Goal: Task Accomplishment & Management: Use online tool/utility

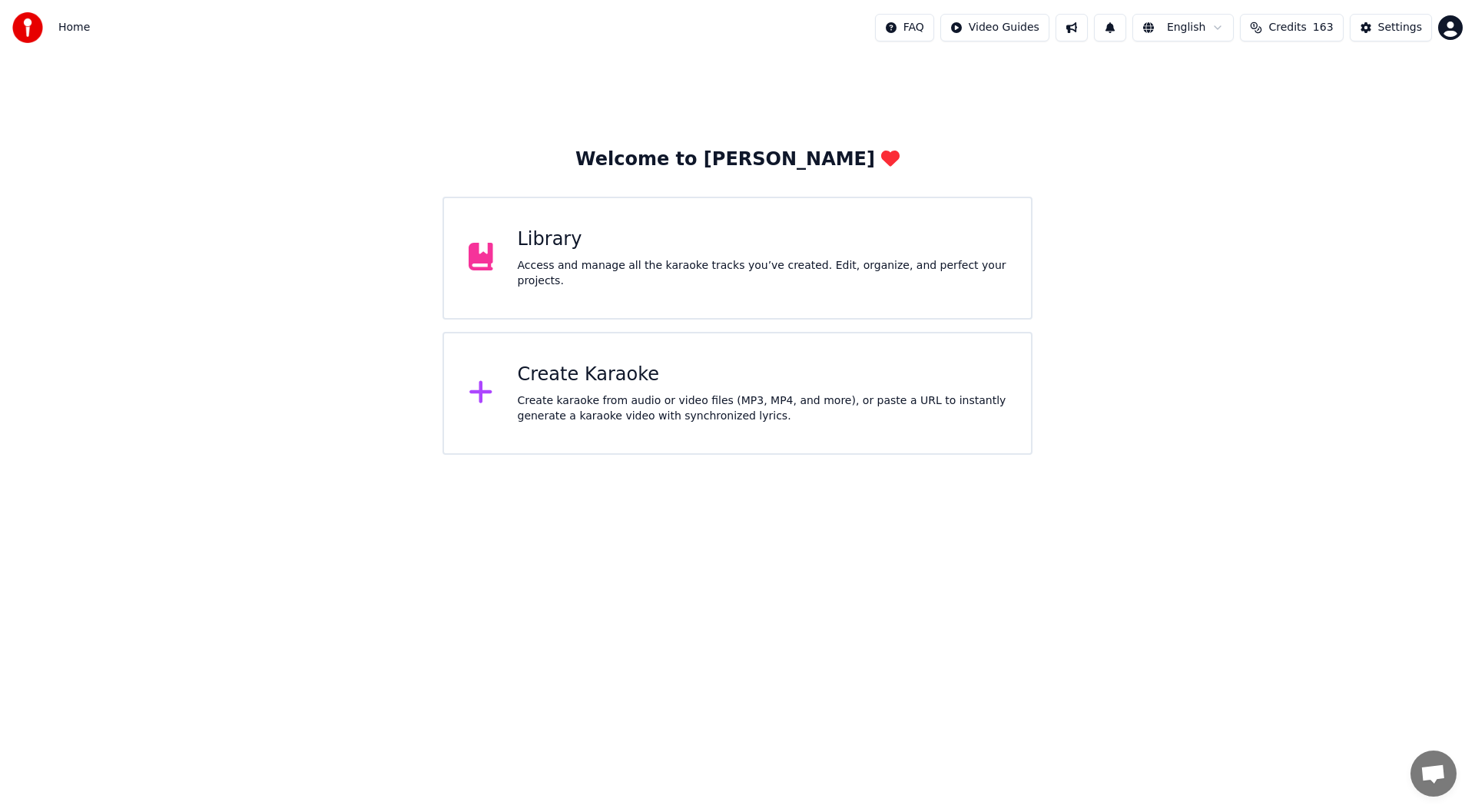
click at [693, 399] on div "Create karaoke from audio or video files (MP3, MP4, and more), or paste a URL t…" at bounding box center [762, 408] width 489 height 30
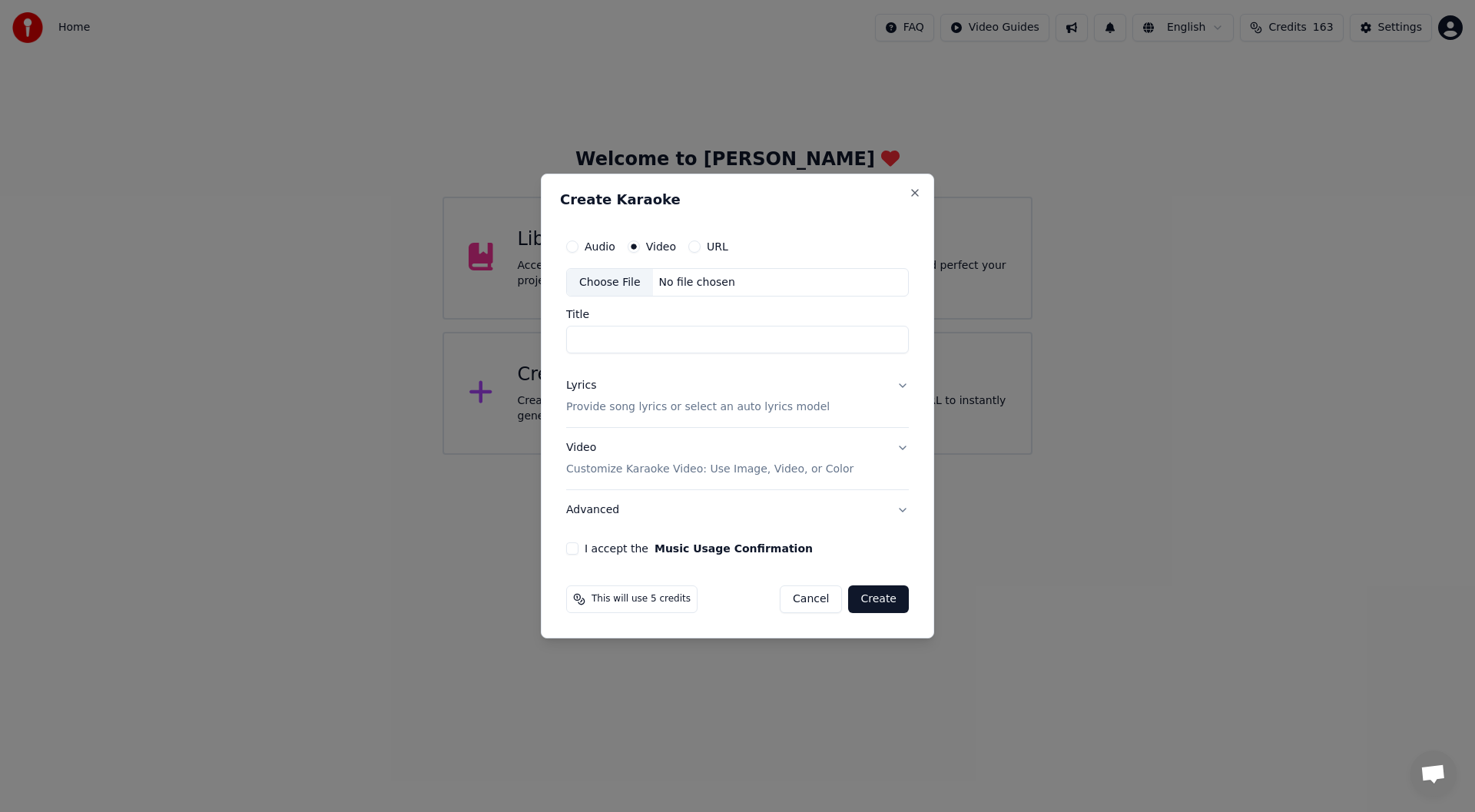
click at [589, 274] on div "Choose File" at bounding box center [609, 282] width 86 height 28
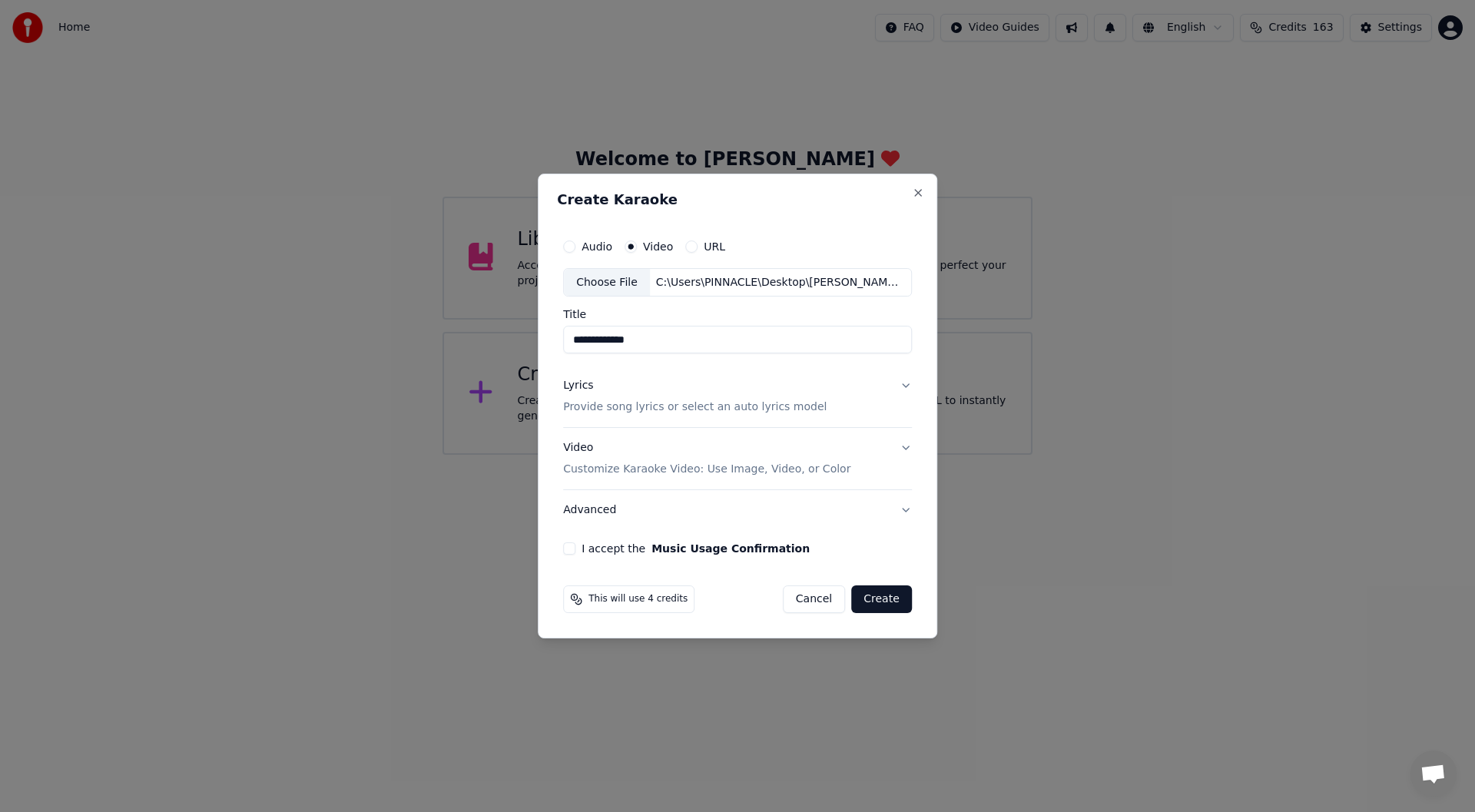
type input "**********"
click at [578, 385] on div "Lyrics" at bounding box center [578, 387] width 30 height 16
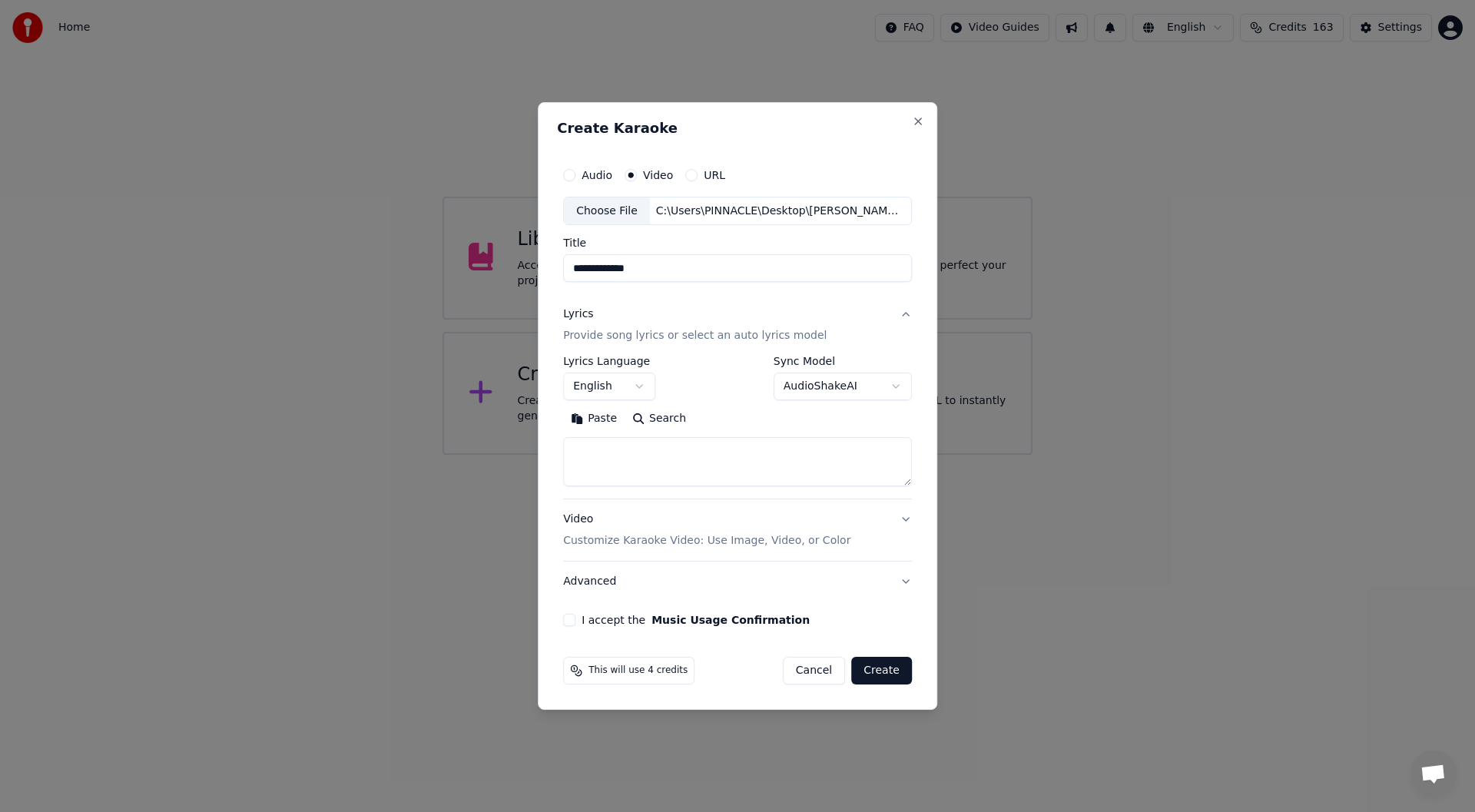
click at [600, 416] on button "Paste" at bounding box center [594, 419] width 62 height 24
click at [573, 619] on button "I accept the Music Usage Confirmation" at bounding box center [569, 619] width 12 height 12
click at [885, 667] on button "Create" at bounding box center [882, 671] width 61 height 28
type textarea "**********"
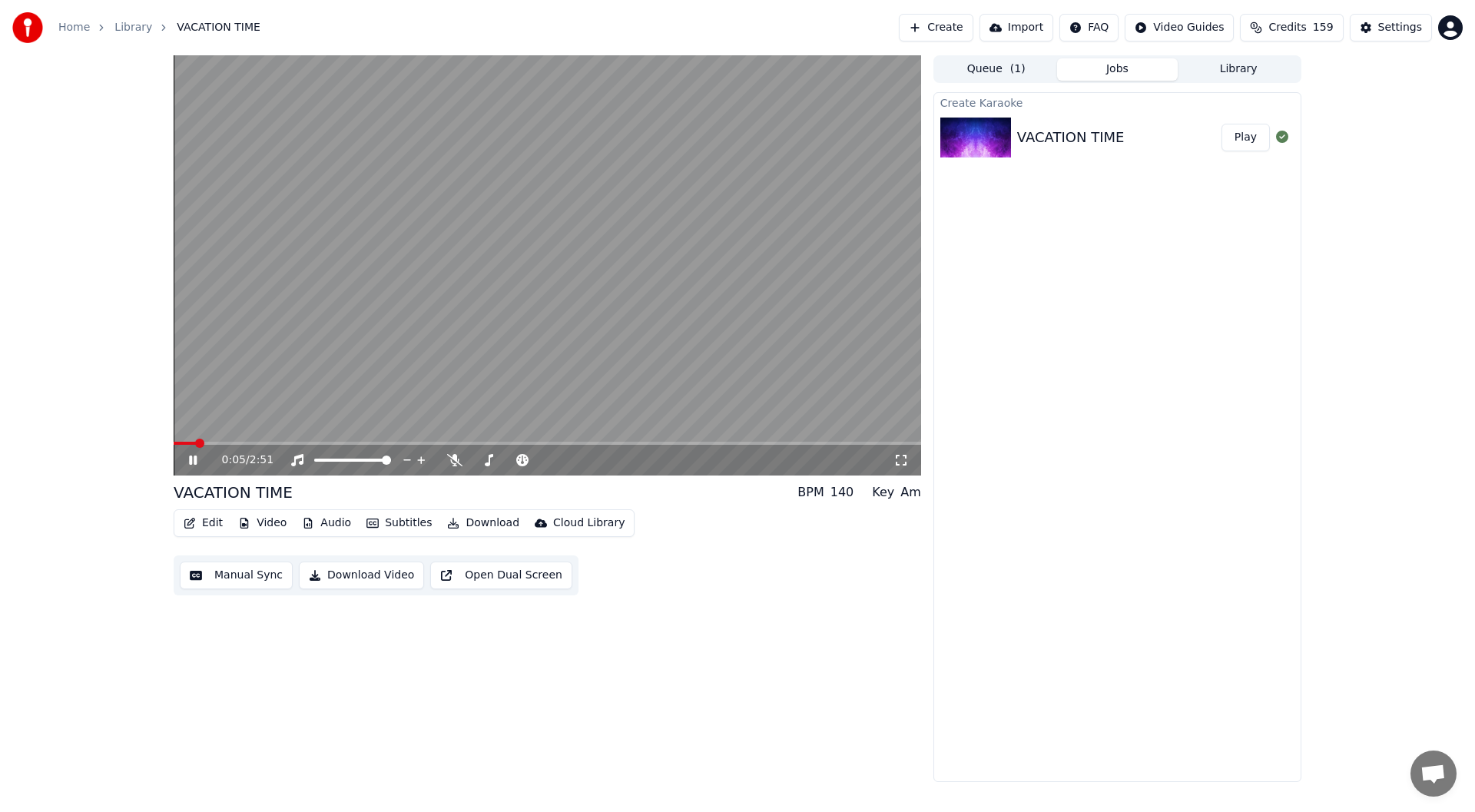
click at [900, 457] on icon at bounding box center [901, 460] width 16 height 12
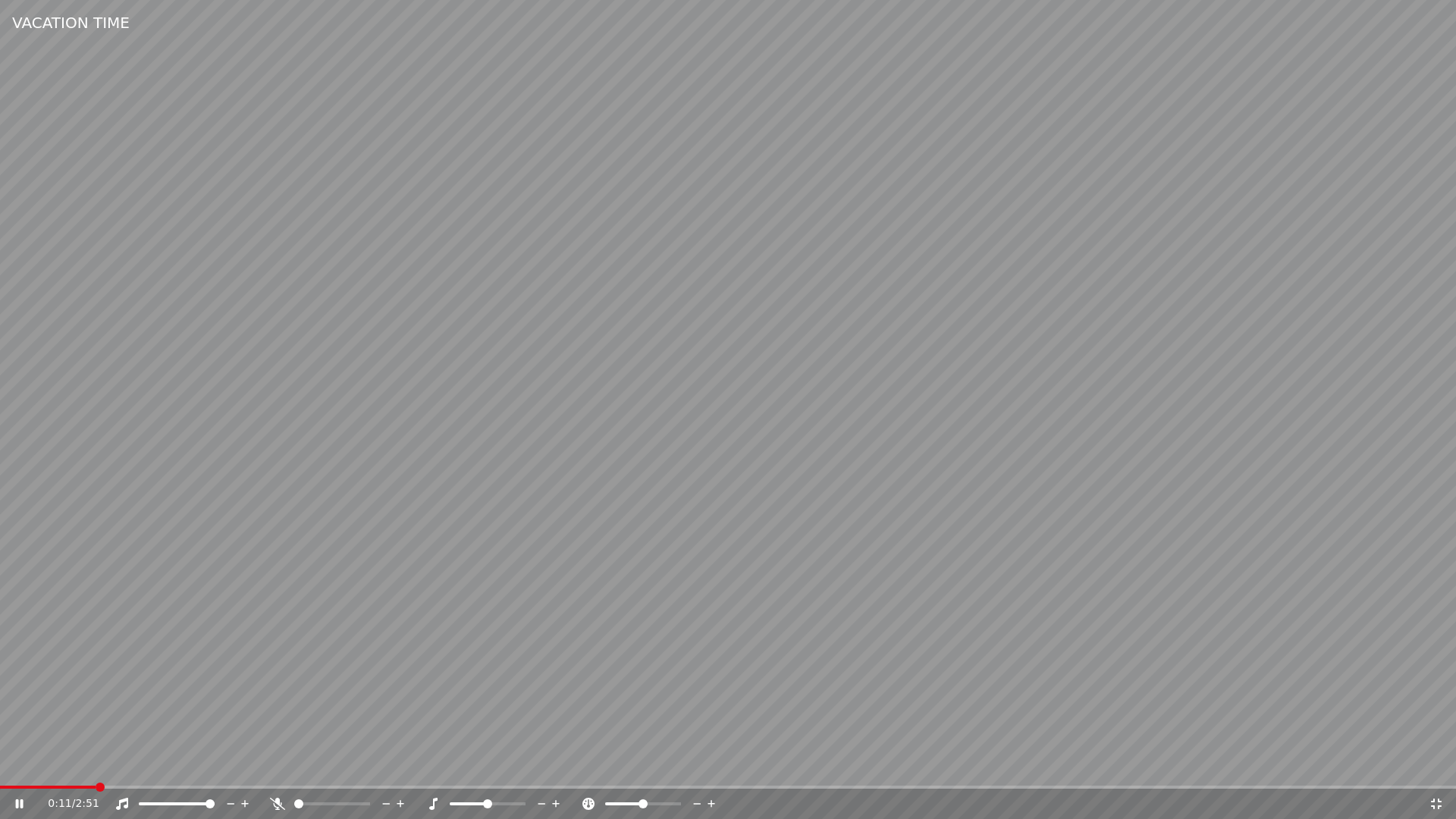
click at [278, 801] on icon at bounding box center [278, 804] width 15 height 12
click at [1437, 797] on div "0:14 / 2:51" at bounding box center [728, 804] width 1444 height 15
click at [5, 784] on video at bounding box center [728, 410] width 1456 height 819
click at [9, 785] on span at bounding box center [4, 787] width 9 height 3
click at [0, 790] on span at bounding box center [4, 787] width 9 height 9
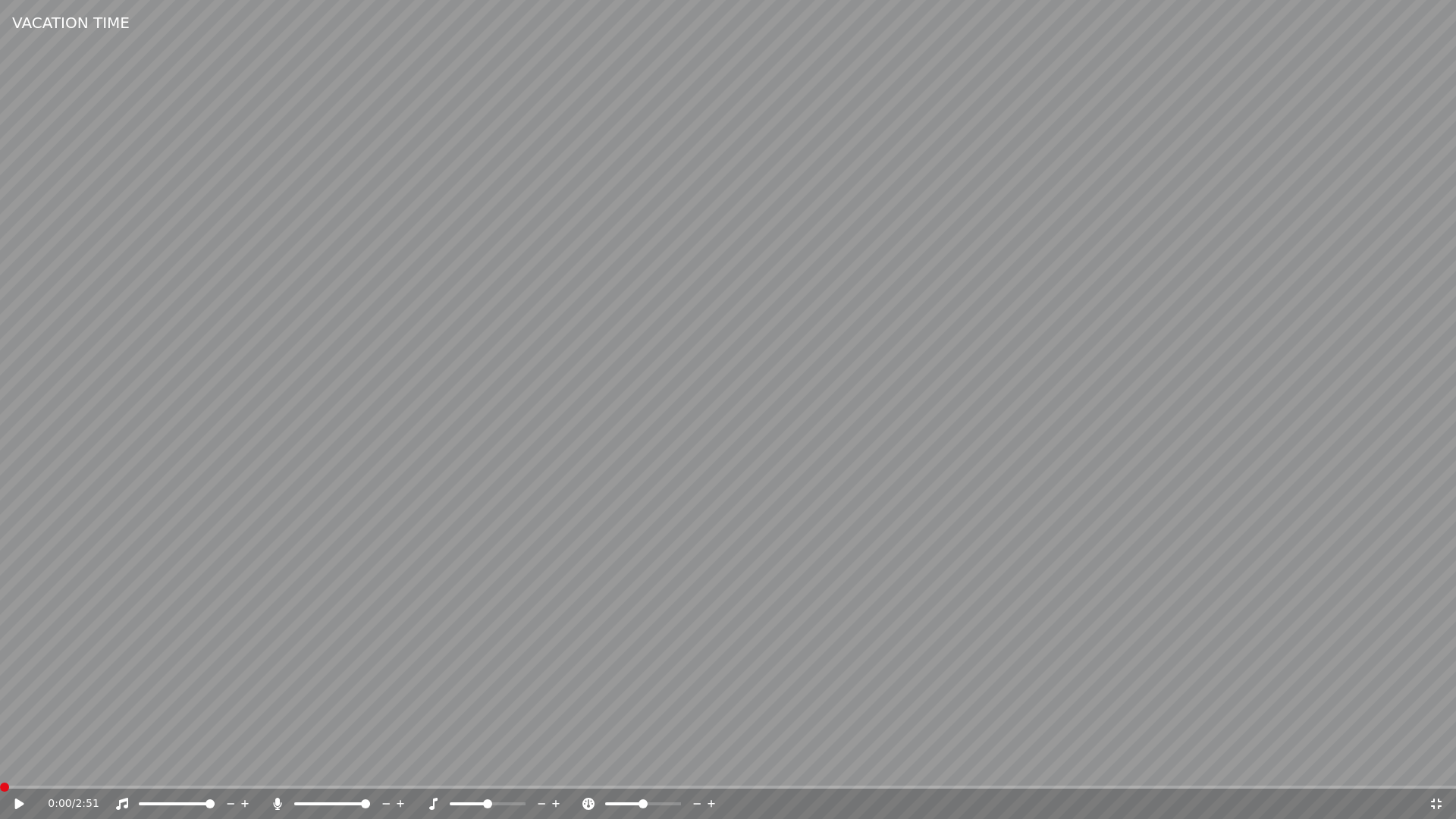
click at [1436, 801] on icon at bounding box center [1437, 804] width 15 height 12
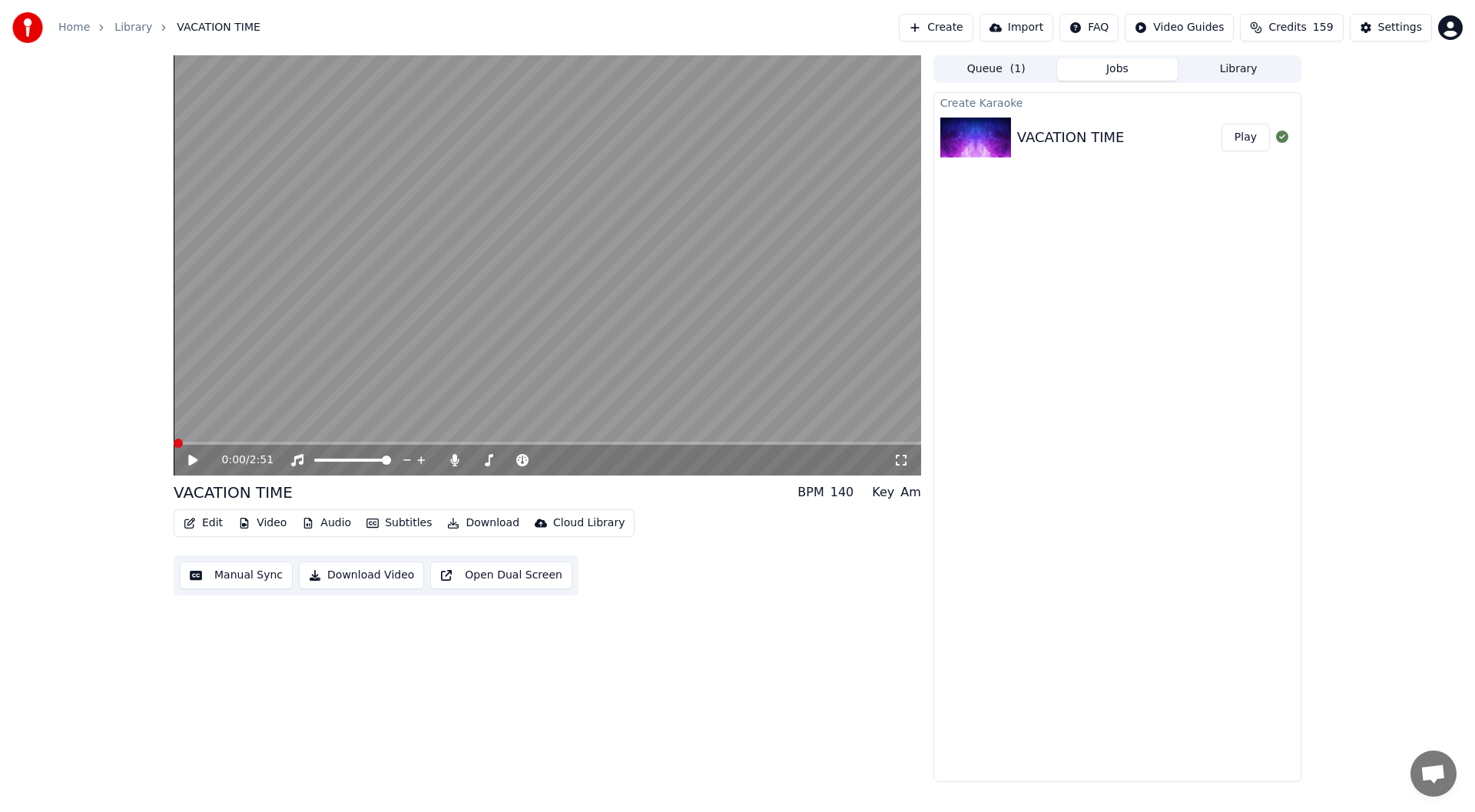
click at [899, 454] on icon at bounding box center [901, 460] width 16 height 12
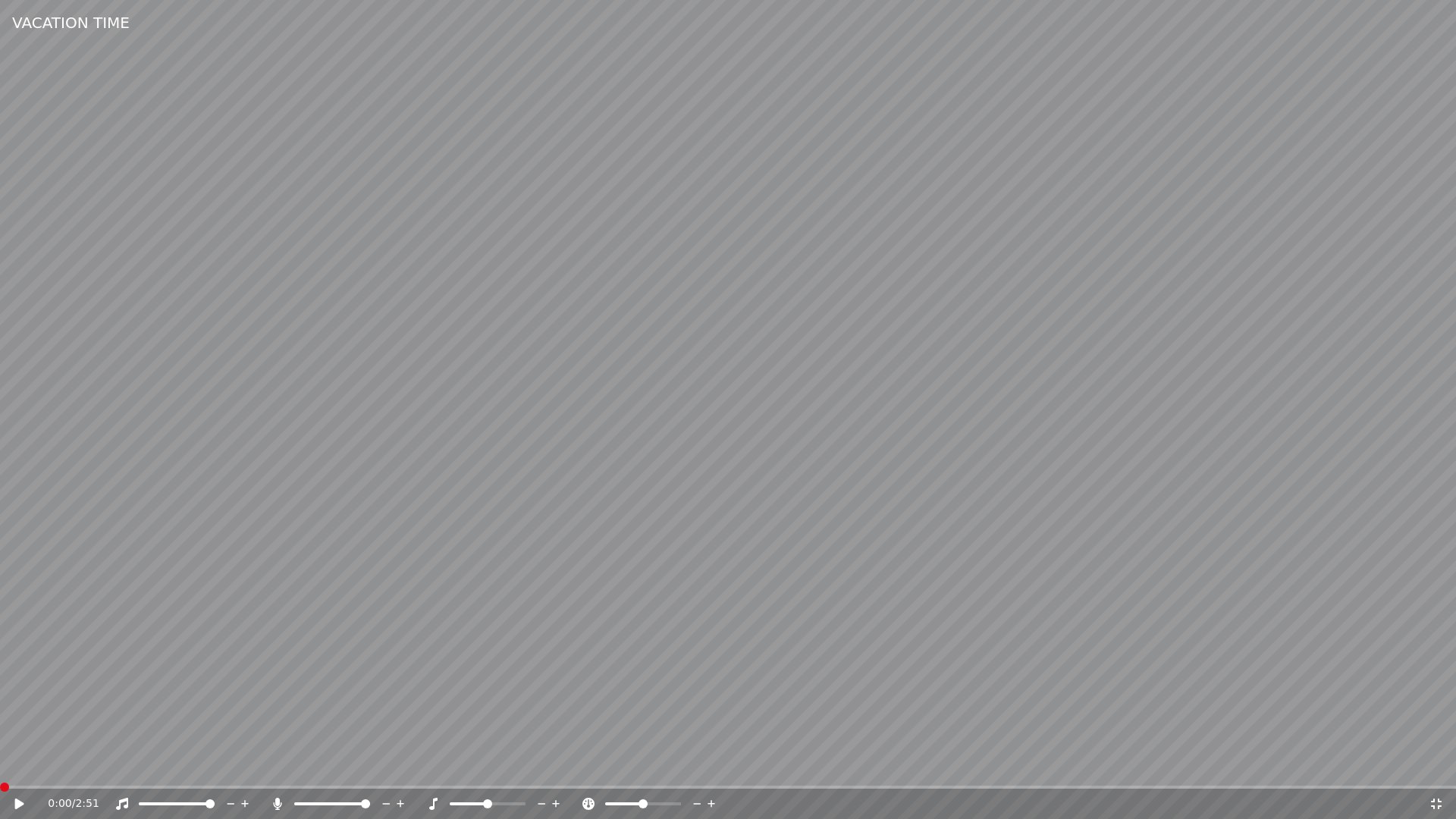
click at [21, 801] on icon at bounding box center [20, 804] width 9 height 10
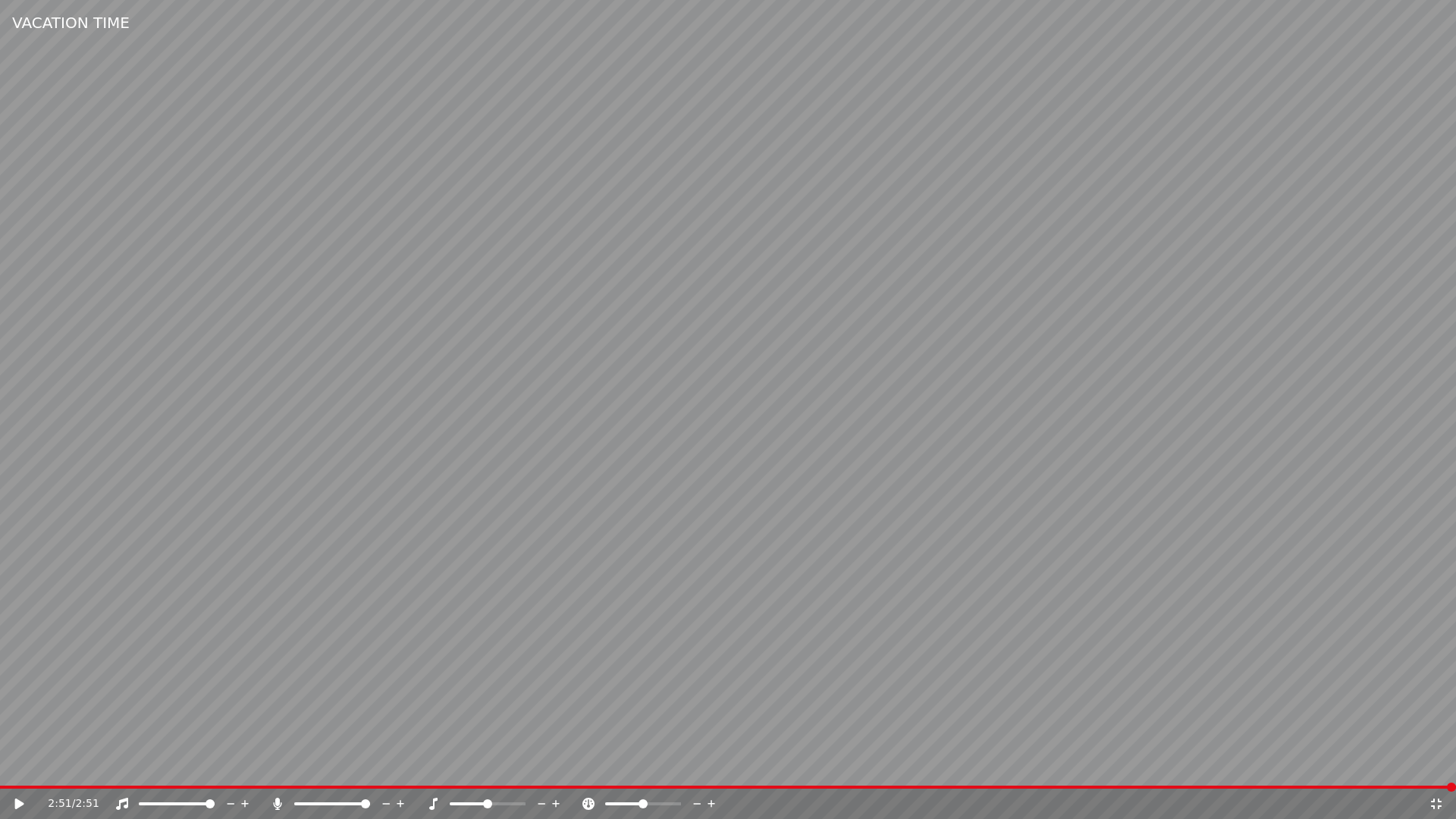
click at [1440, 801] on icon at bounding box center [1436, 804] width 10 height 10
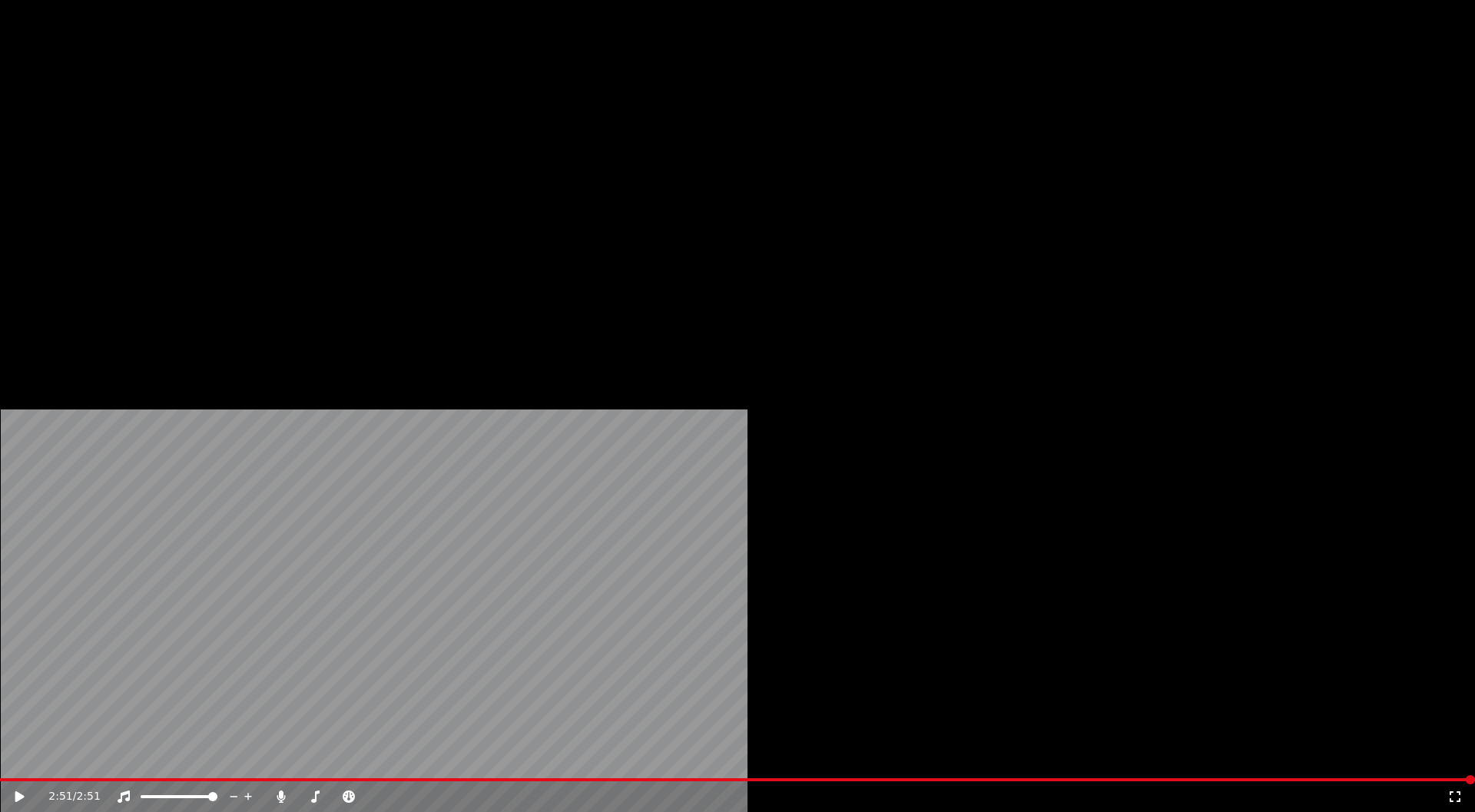
click at [202, 113] on button "Edit" at bounding box center [203, 103] width 51 height 22
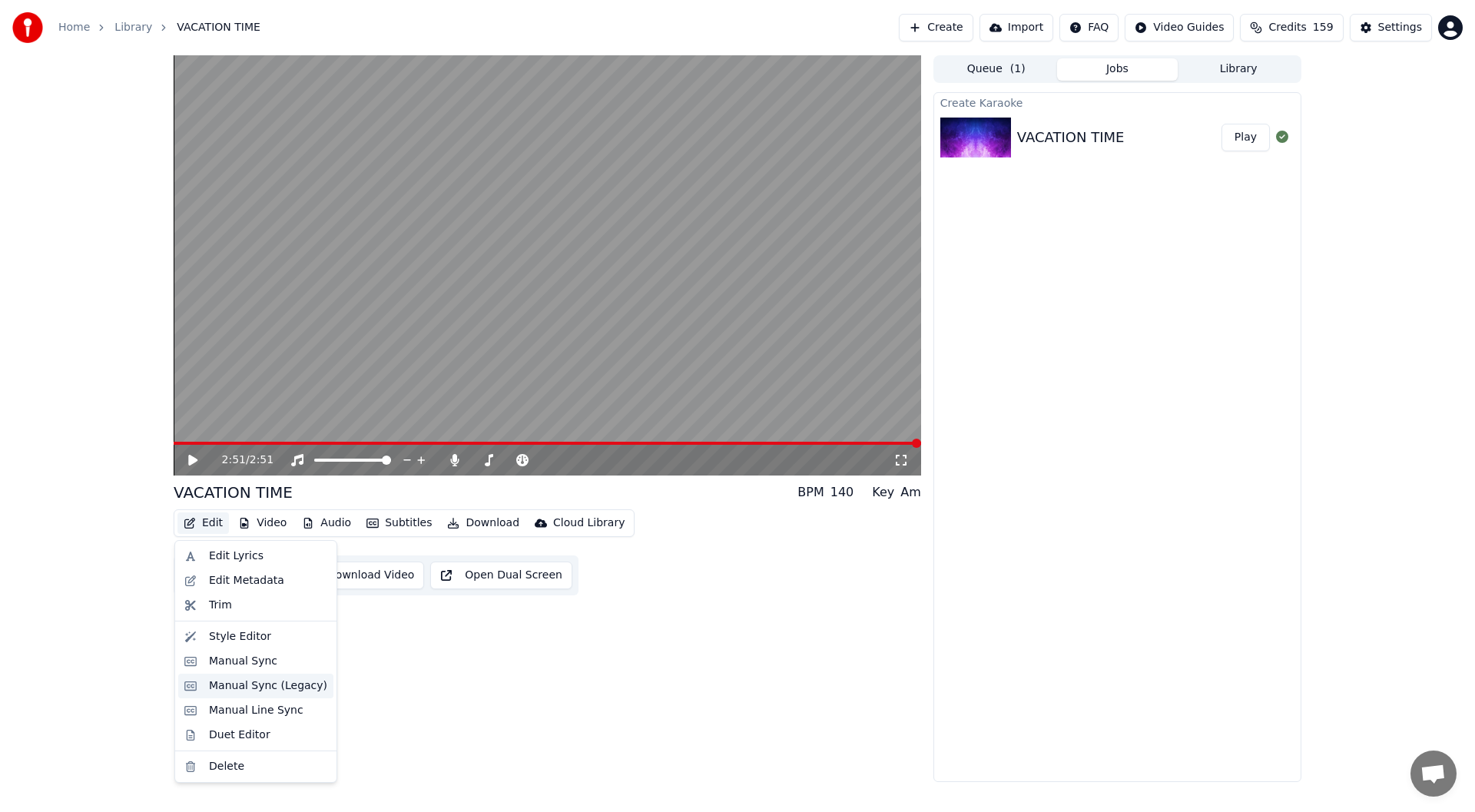
click at [245, 682] on div "Manual Sync (Legacy)" at bounding box center [268, 686] width 119 height 16
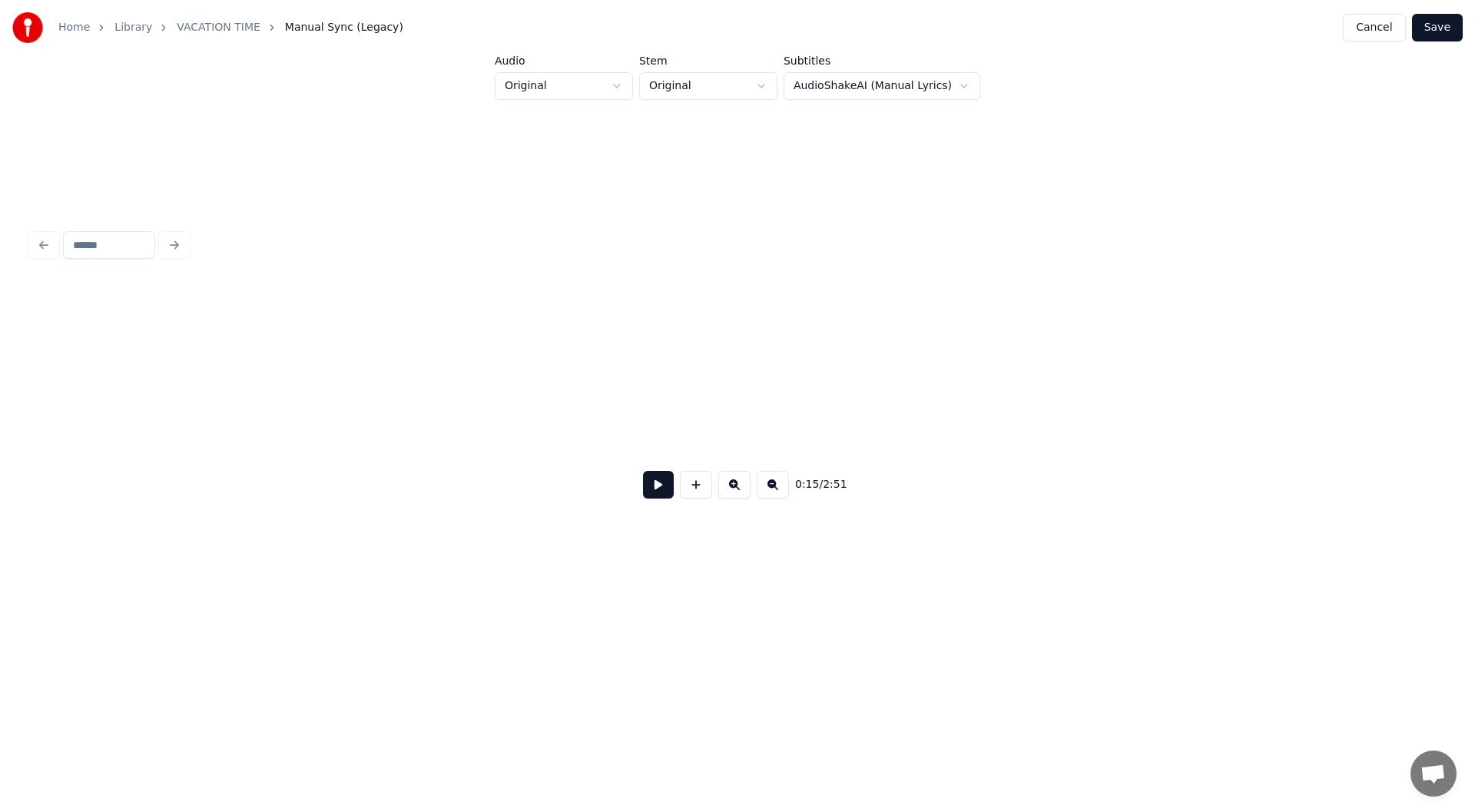
scroll to position [0, 2434]
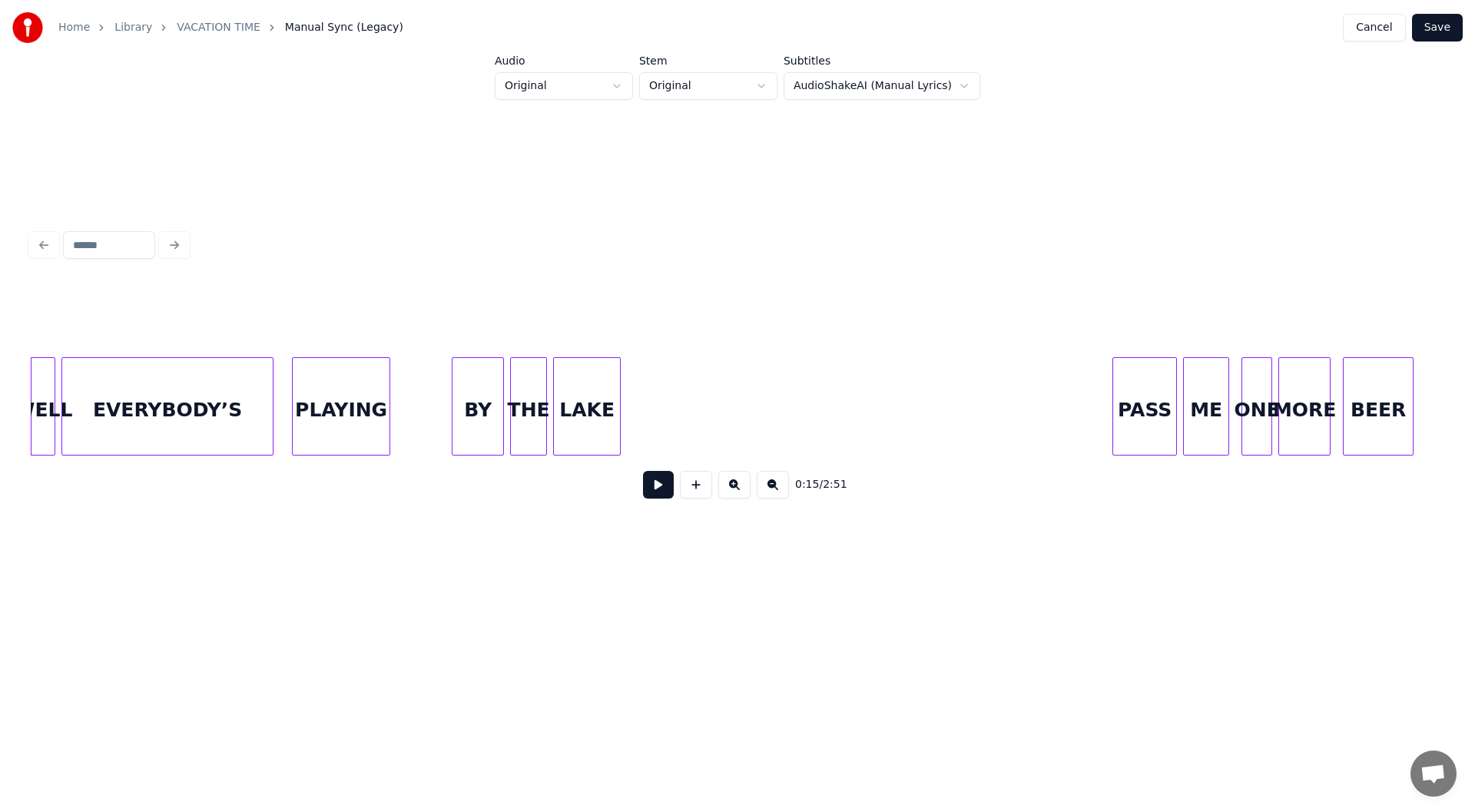
click at [651, 487] on button at bounding box center [658, 484] width 31 height 28
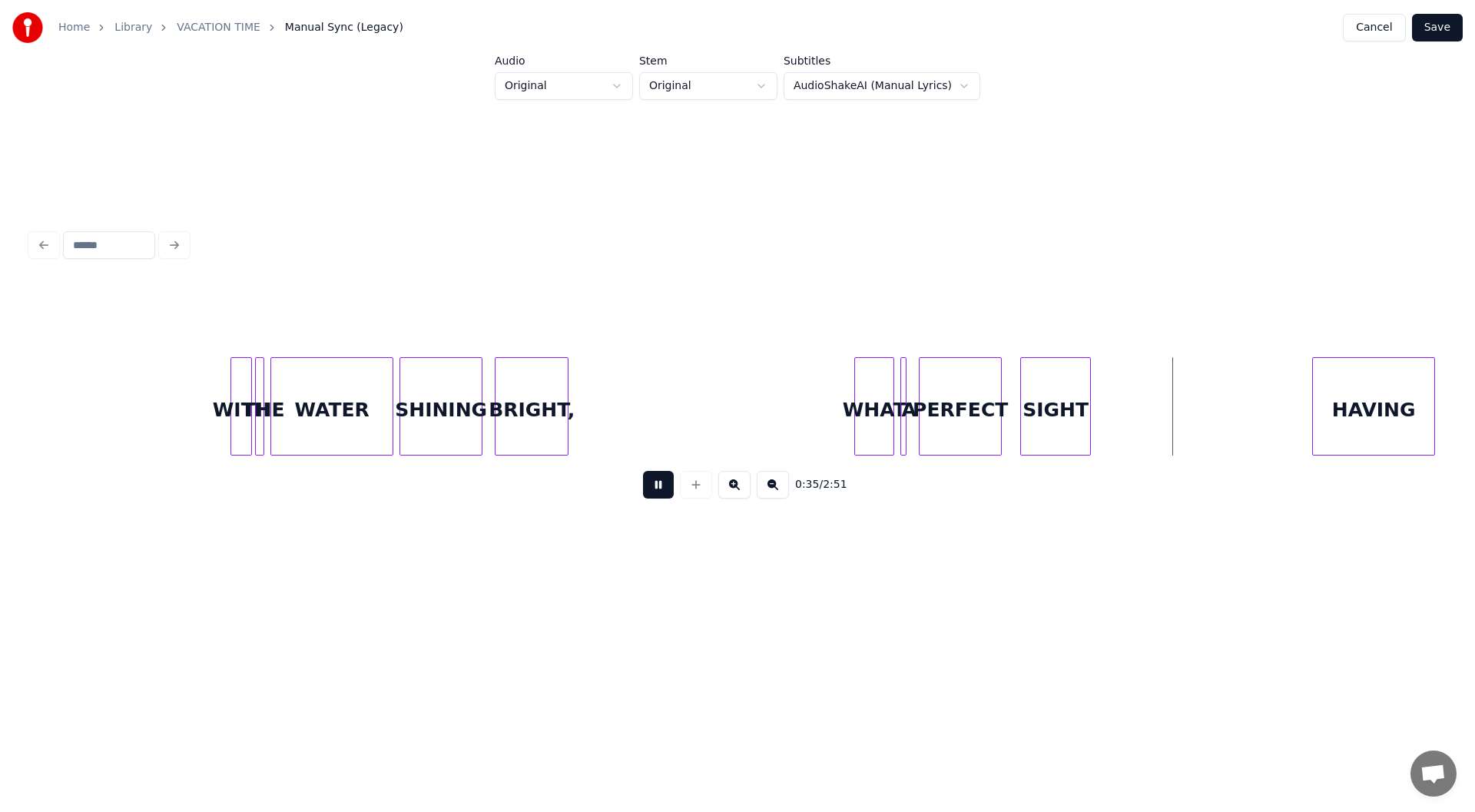
scroll to position [0, 4371]
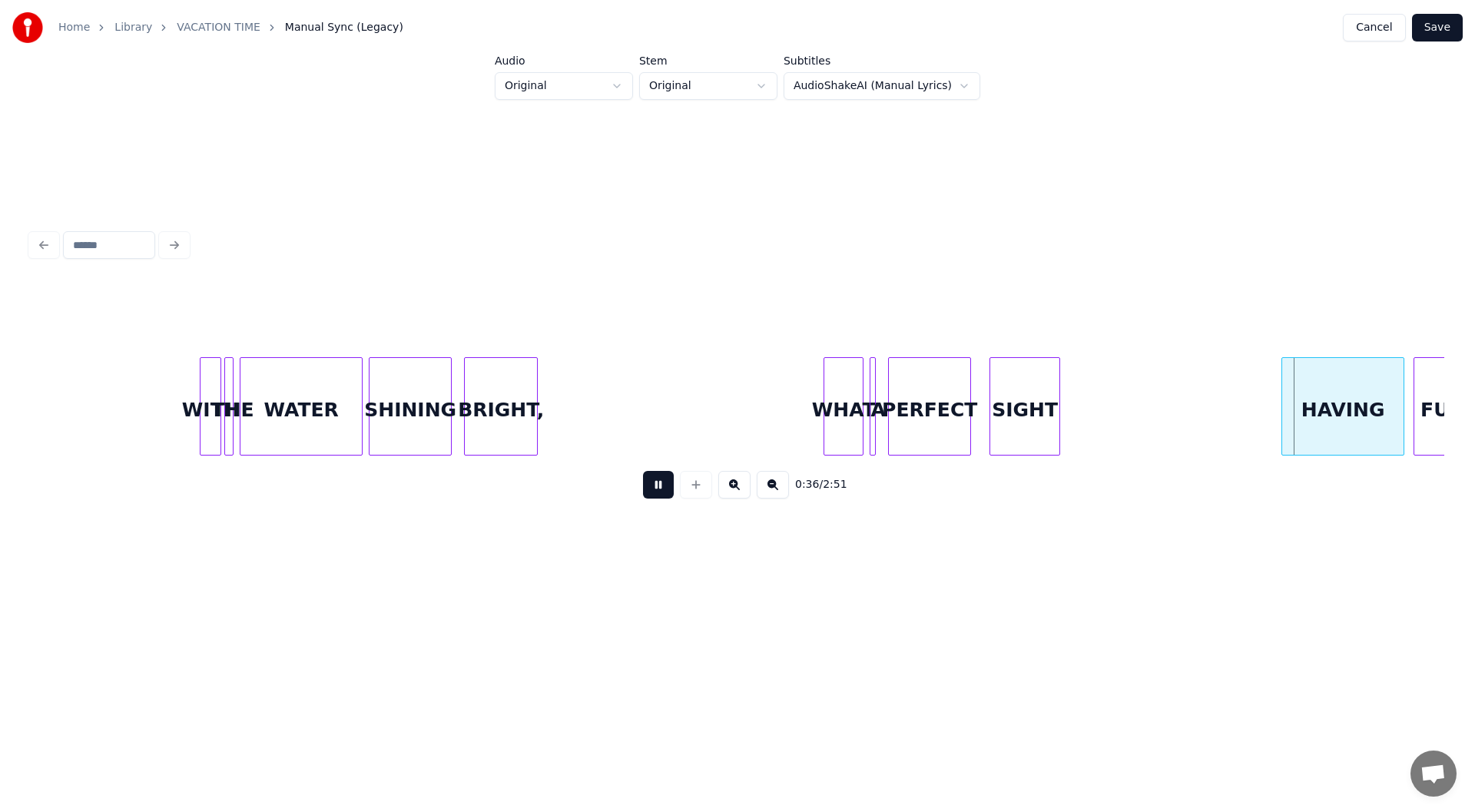
click at [667, 484] on button at bounding box center [658, 484] width 31 height 28
click at [794, 407] on div at bounding box center [794, 406] width 4 height 97
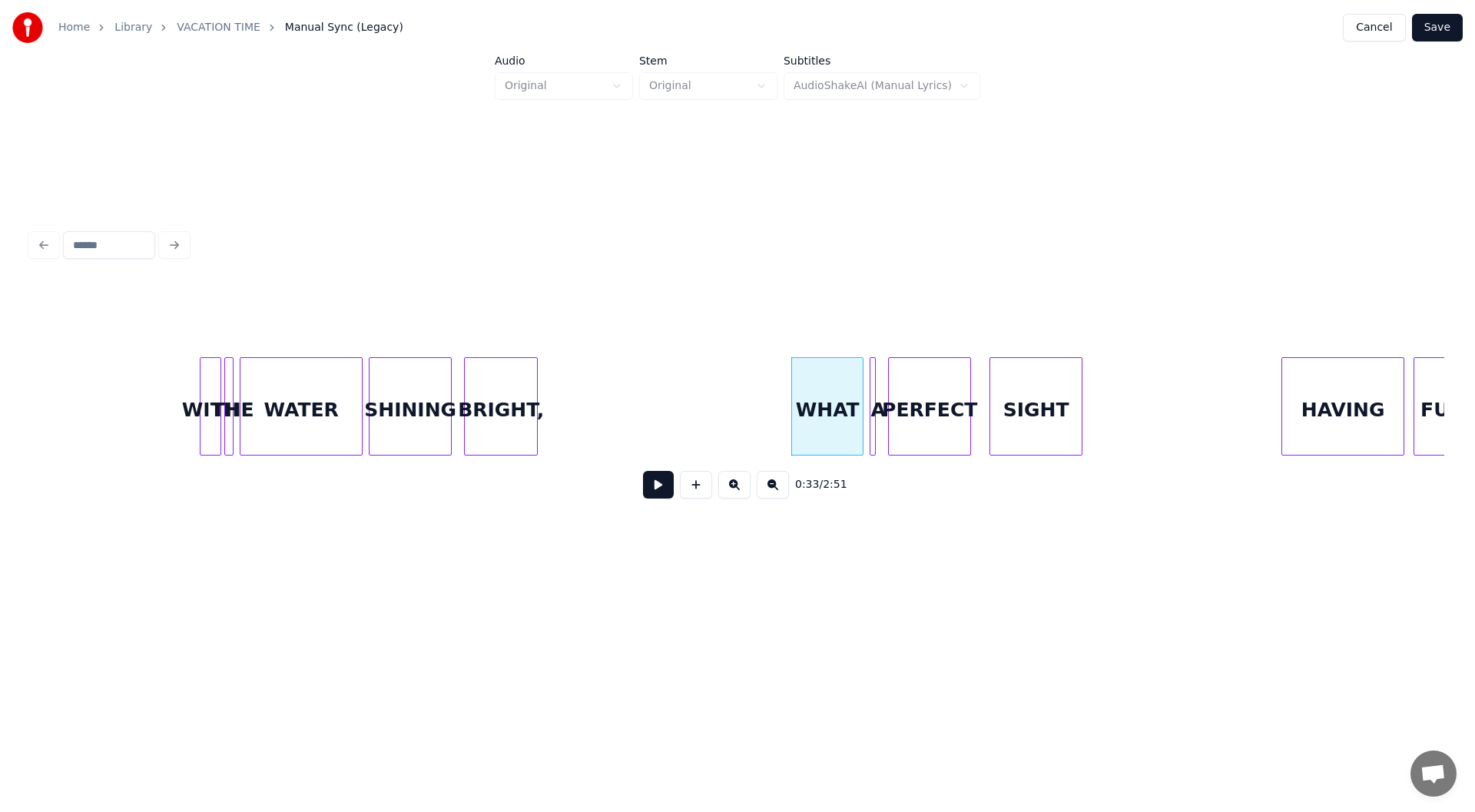
click at [1080, 398] on div at bounding box center [1079, 406] width 4 height 97
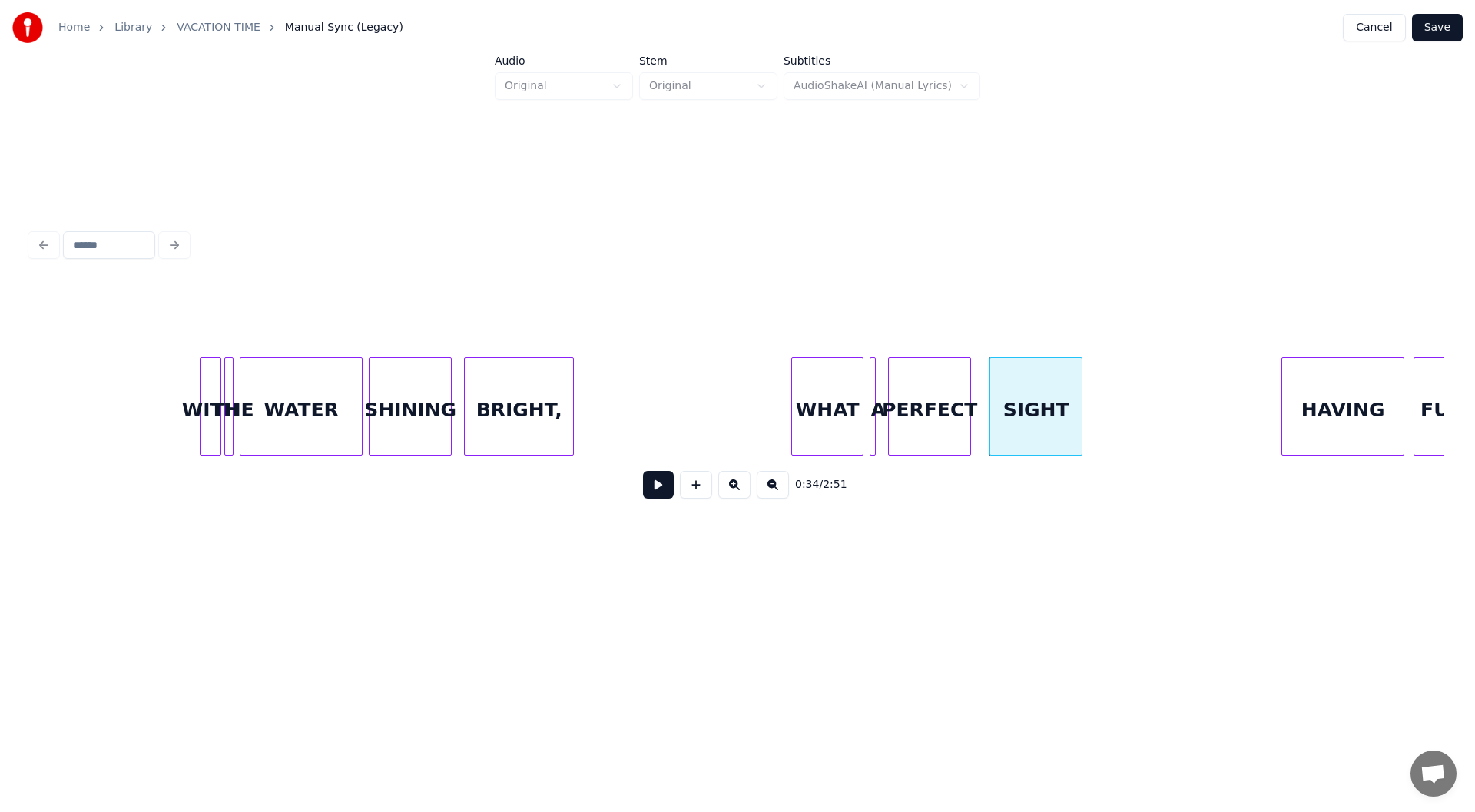
click at [573, 398] on div at bounding box center [570, 406] width 4 height 97
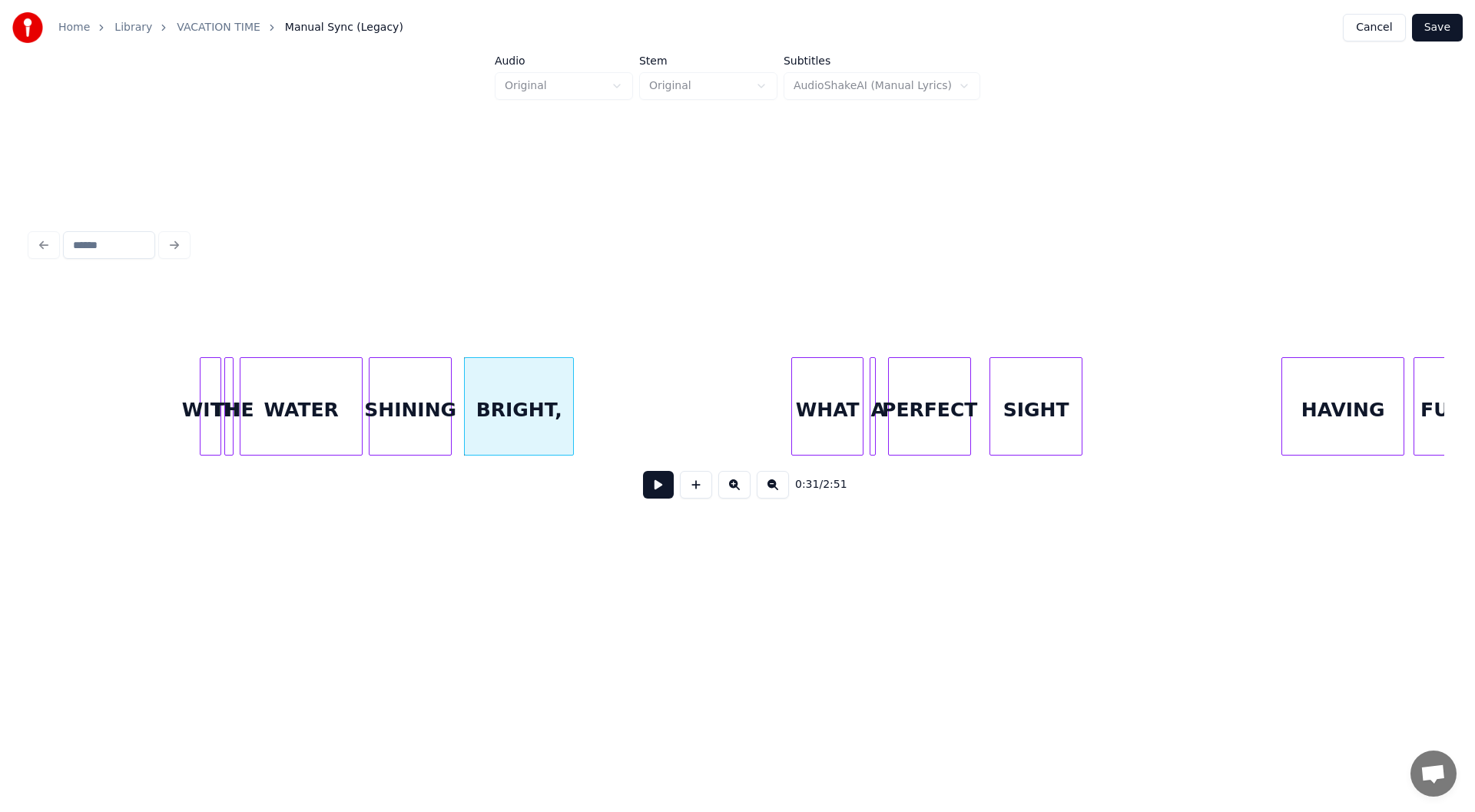
click at [661, 489] on button at bounding box center [658, 484] width 31 height 28
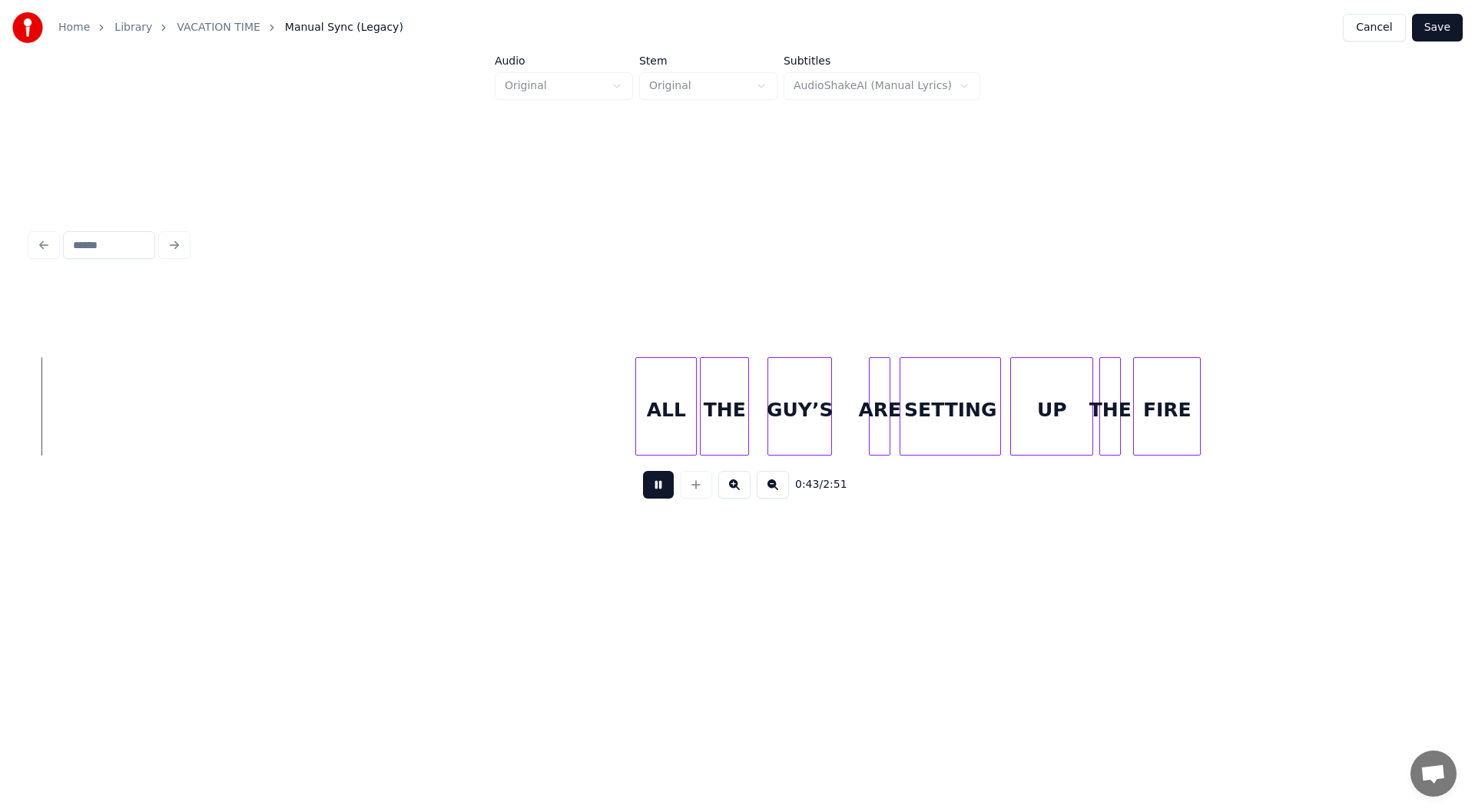
scroll to position [0, 6607]
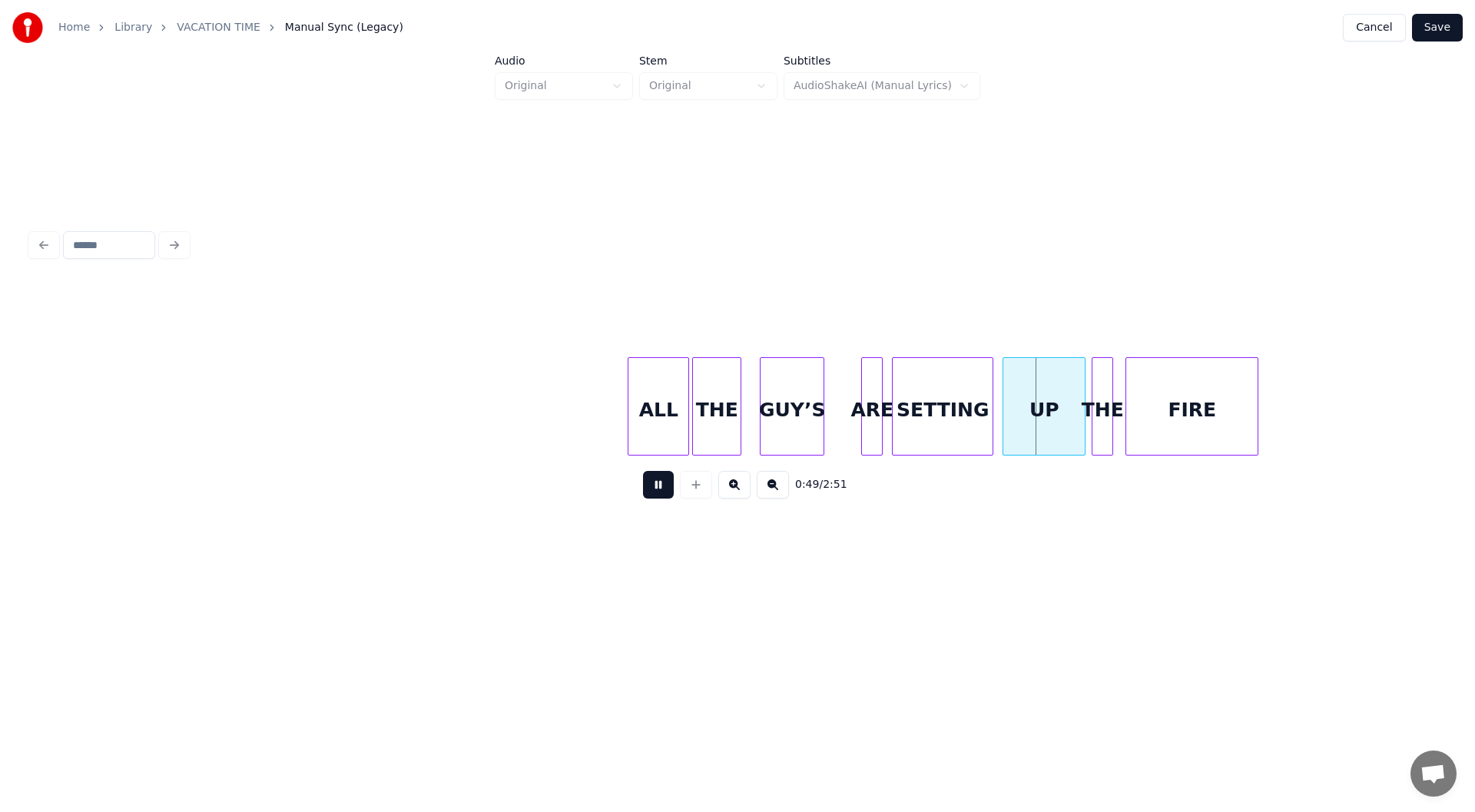
click at [1256, 403] on div at bounding box center [1255, 406] width 4 height 97
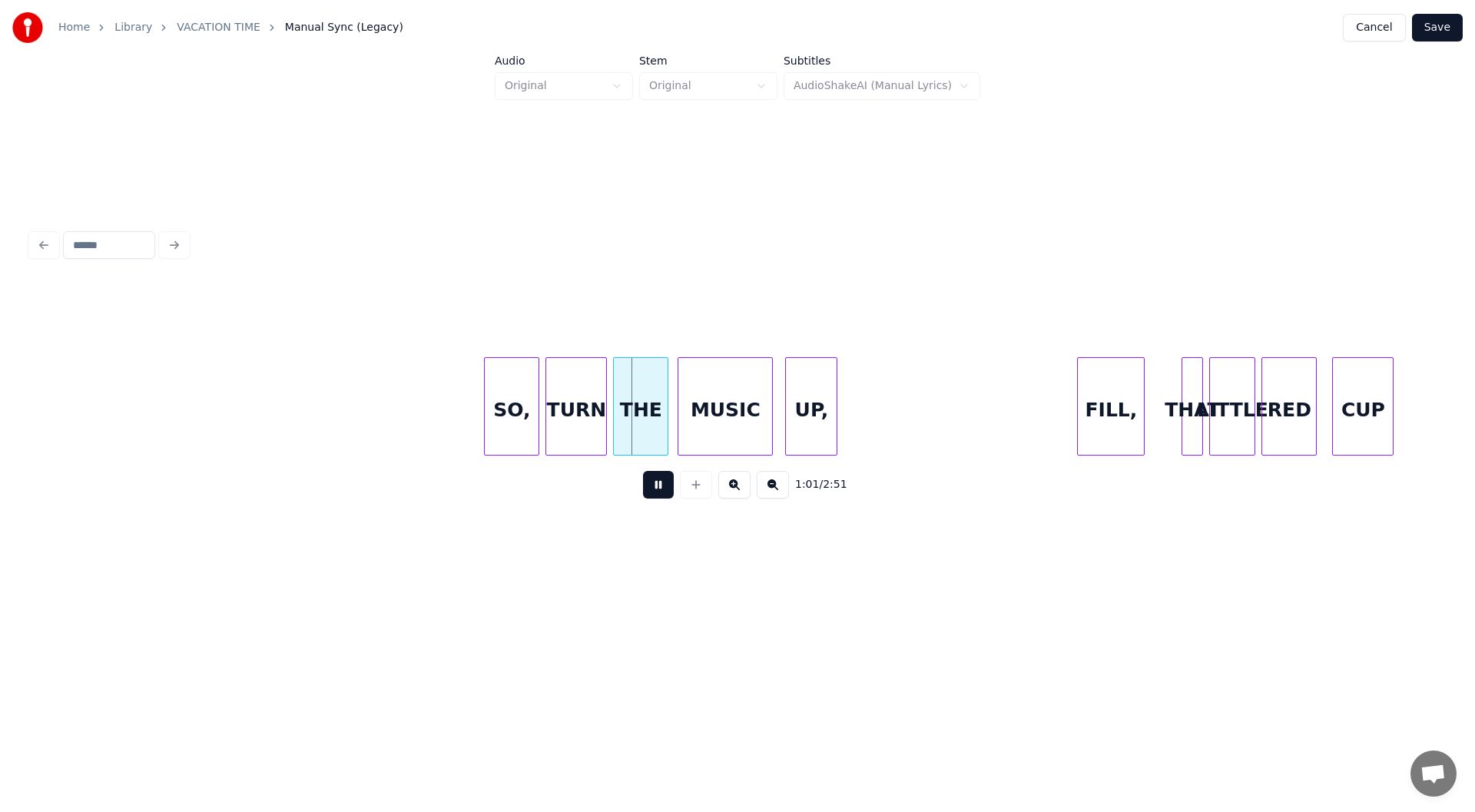
scroll to position [0, 8853]
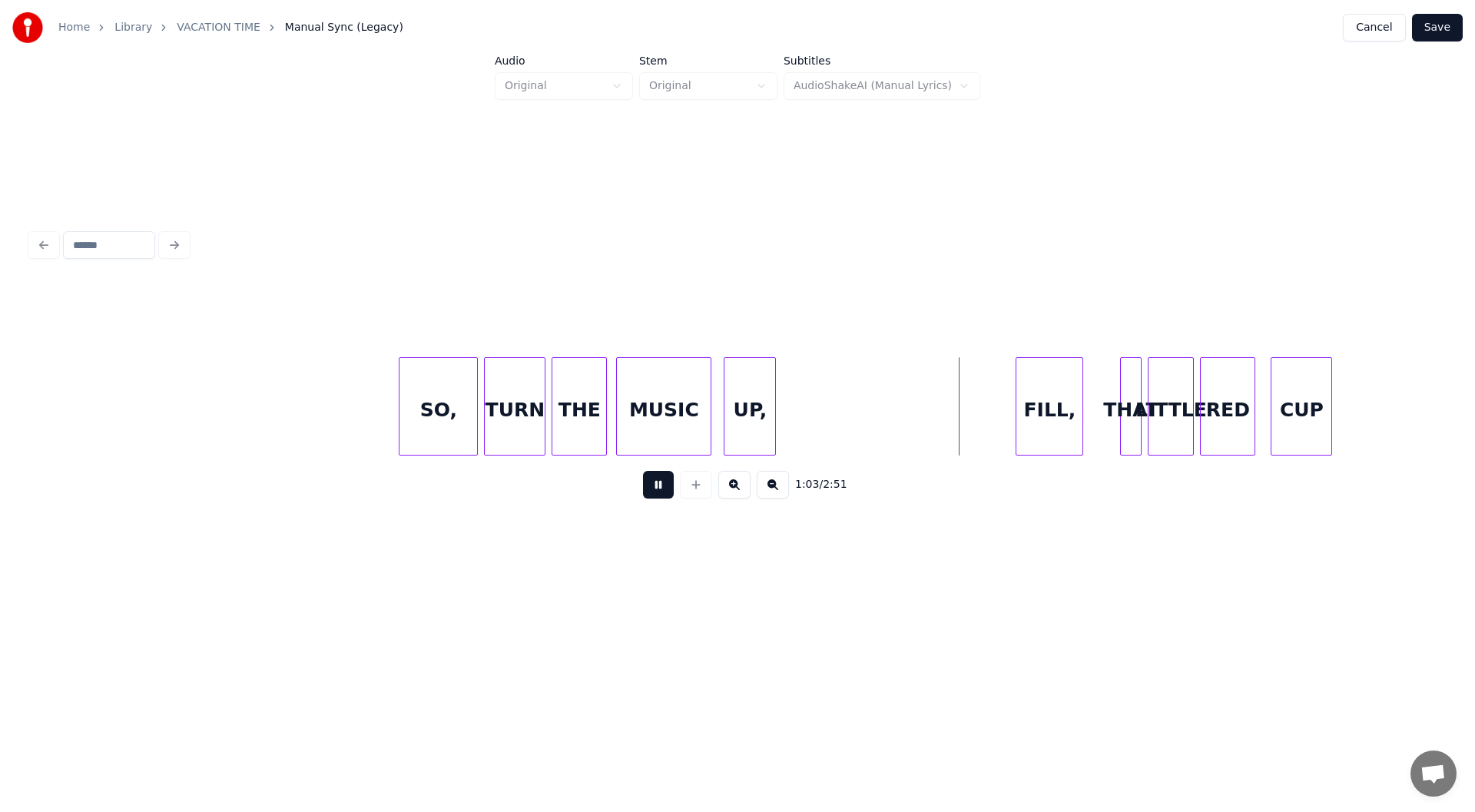
click at [401, 402] on div at bounding box center [401, 406] width 4 height 97
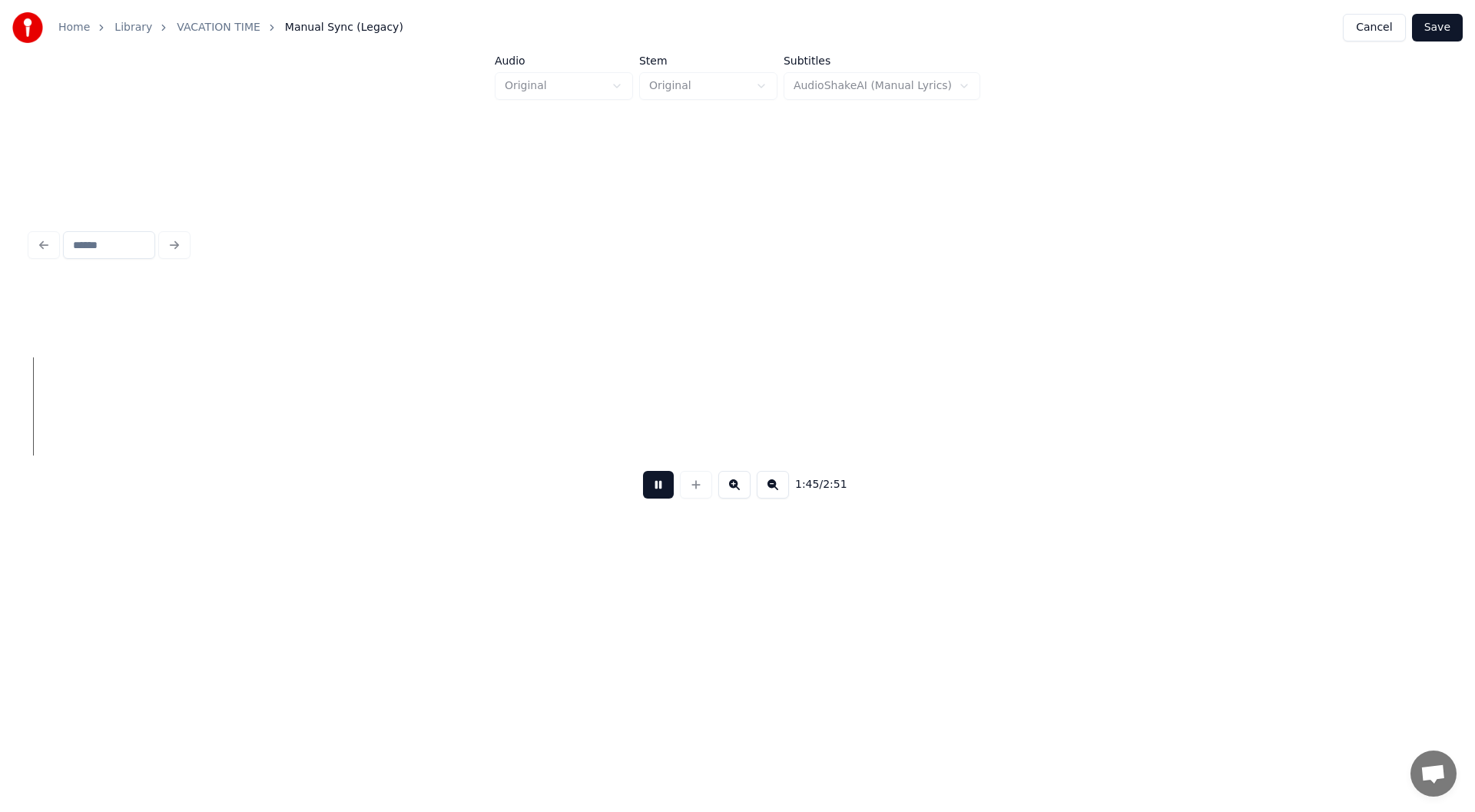
scroll to position [0, 16188]
click at [655, 490] on button at bounding box center [658, 484] width 31 height 28
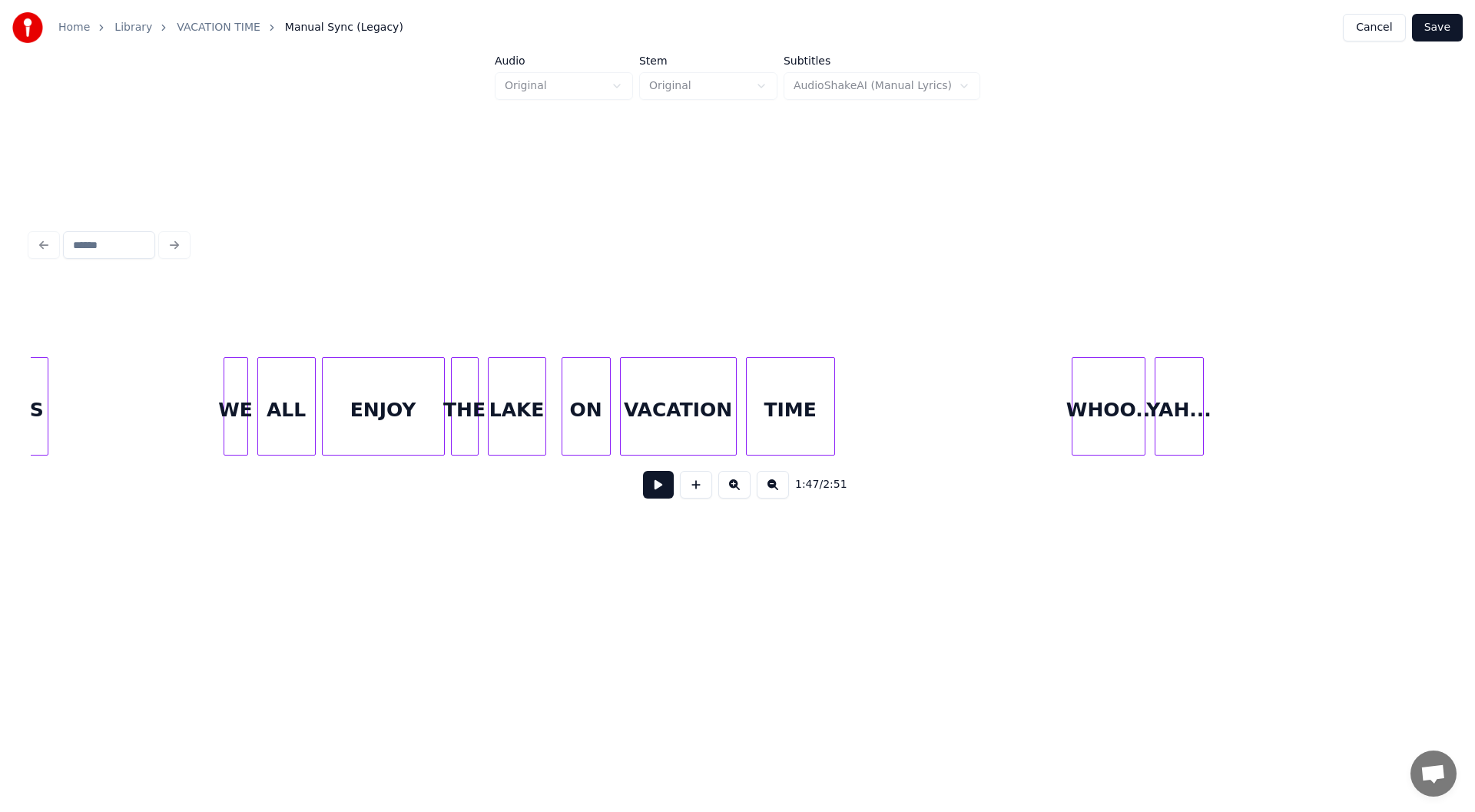
scroll to position [0, 14477]
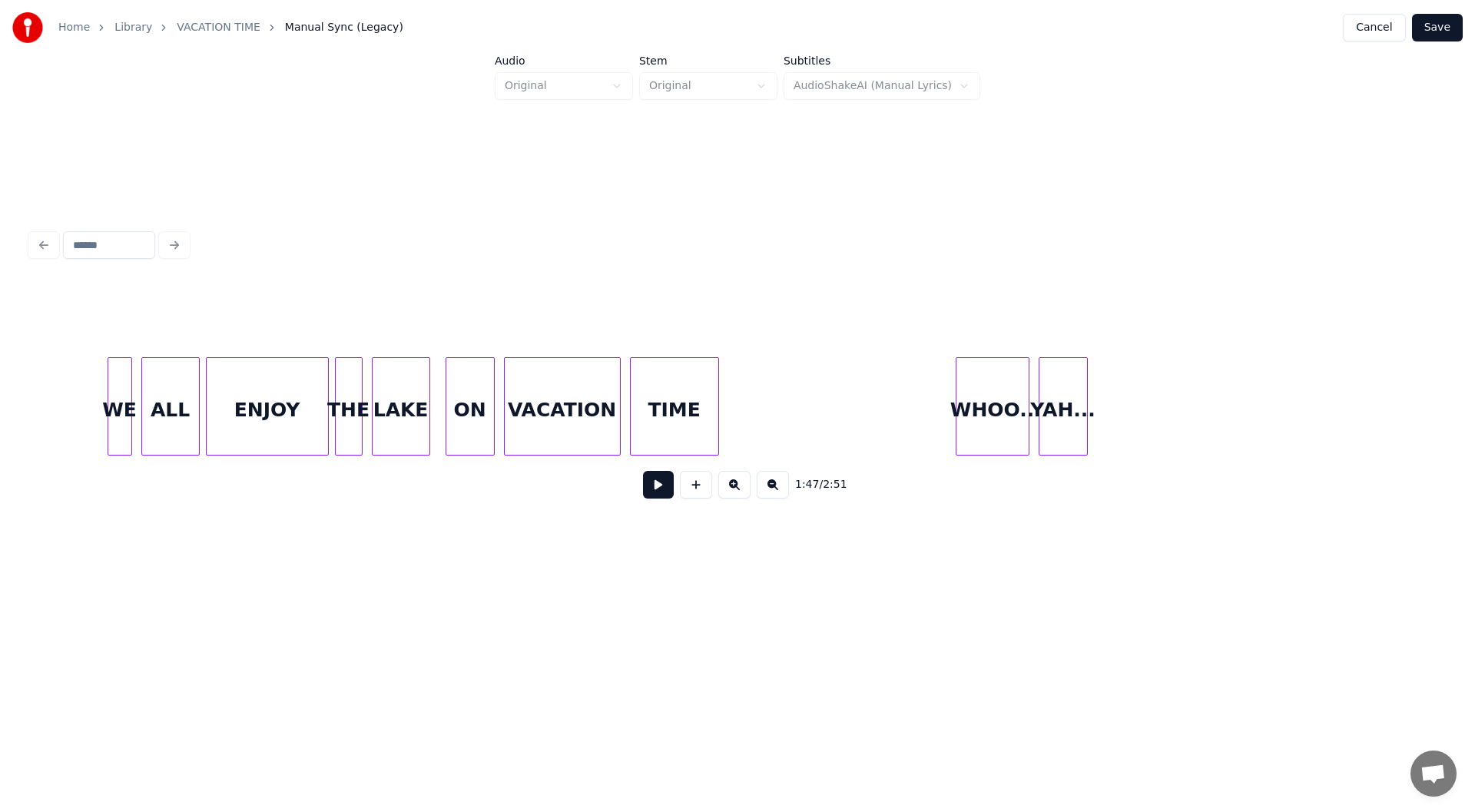
click at [989, 403] on div "WHOO.." at bounding box center [992, 410] width 72 height 105
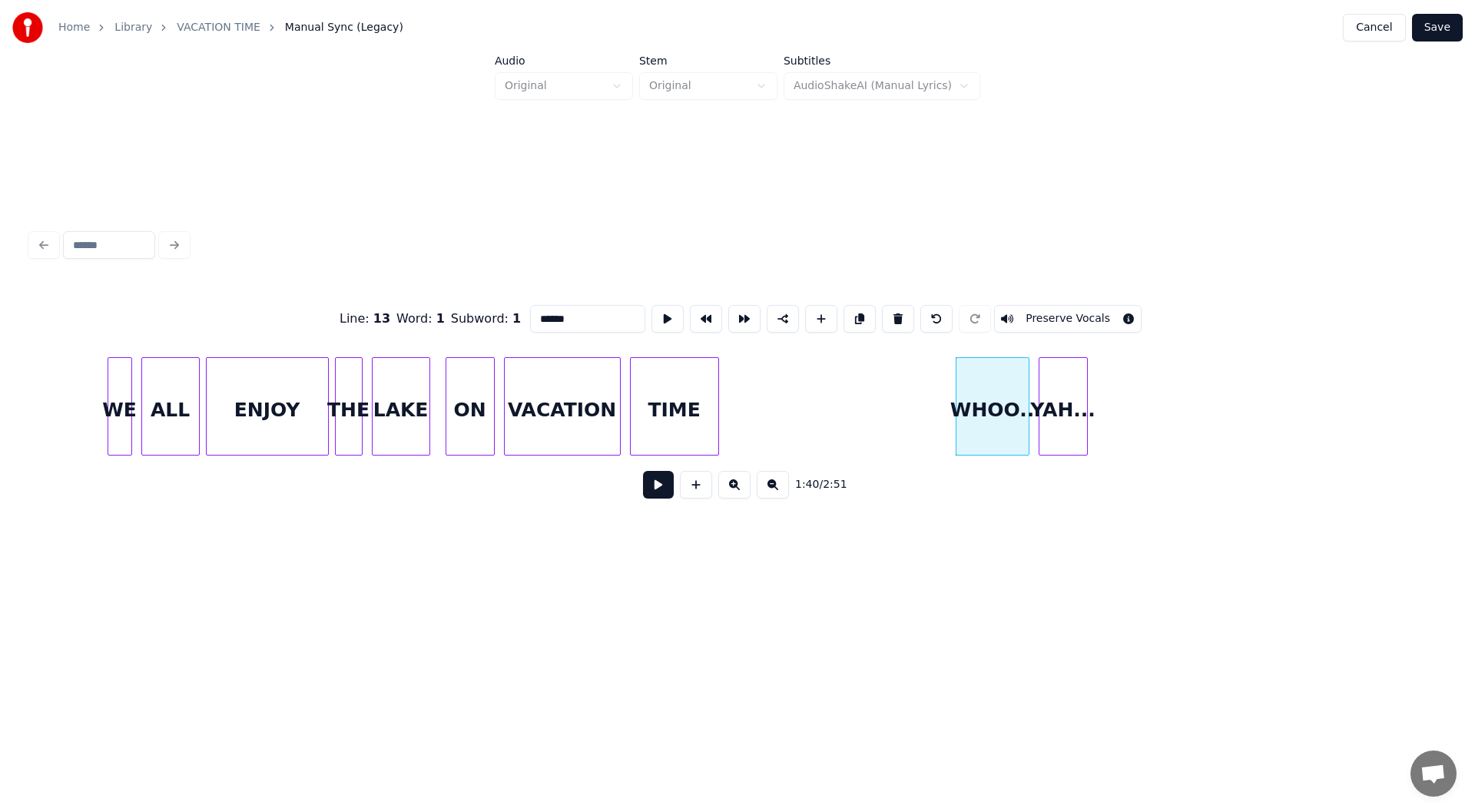
click at [653, 491] on button at bounding box center [658, 484] width 31 height 28
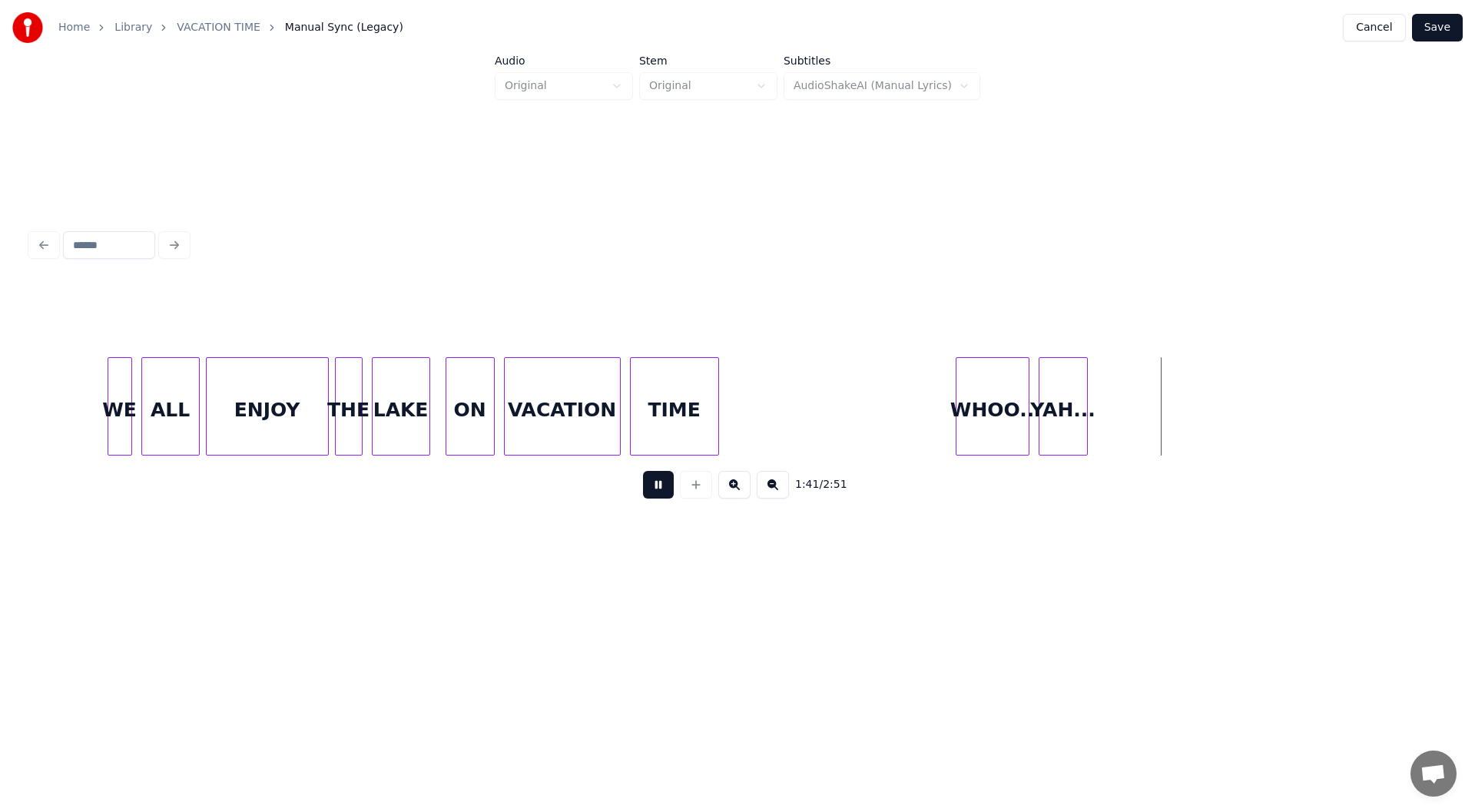
click at [653, 491] on button at bounding box center [658, 484] width 31 height 28
click at [1183, 421] on div at bounding box center [1181, 406] width 4 height 97
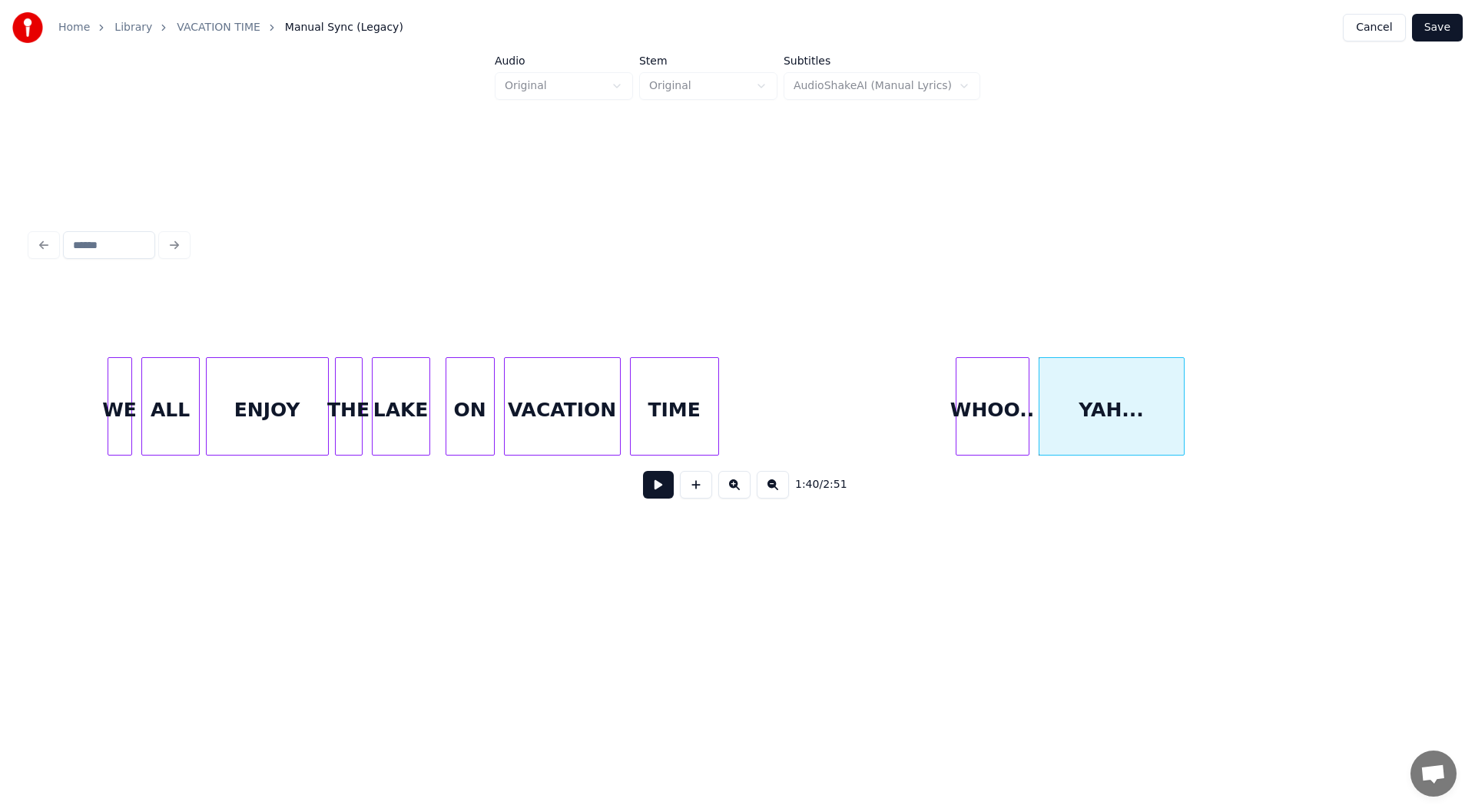
click at [994, 404] on div "WHOO.." at bounding box center [992, 410] width 72 height 105
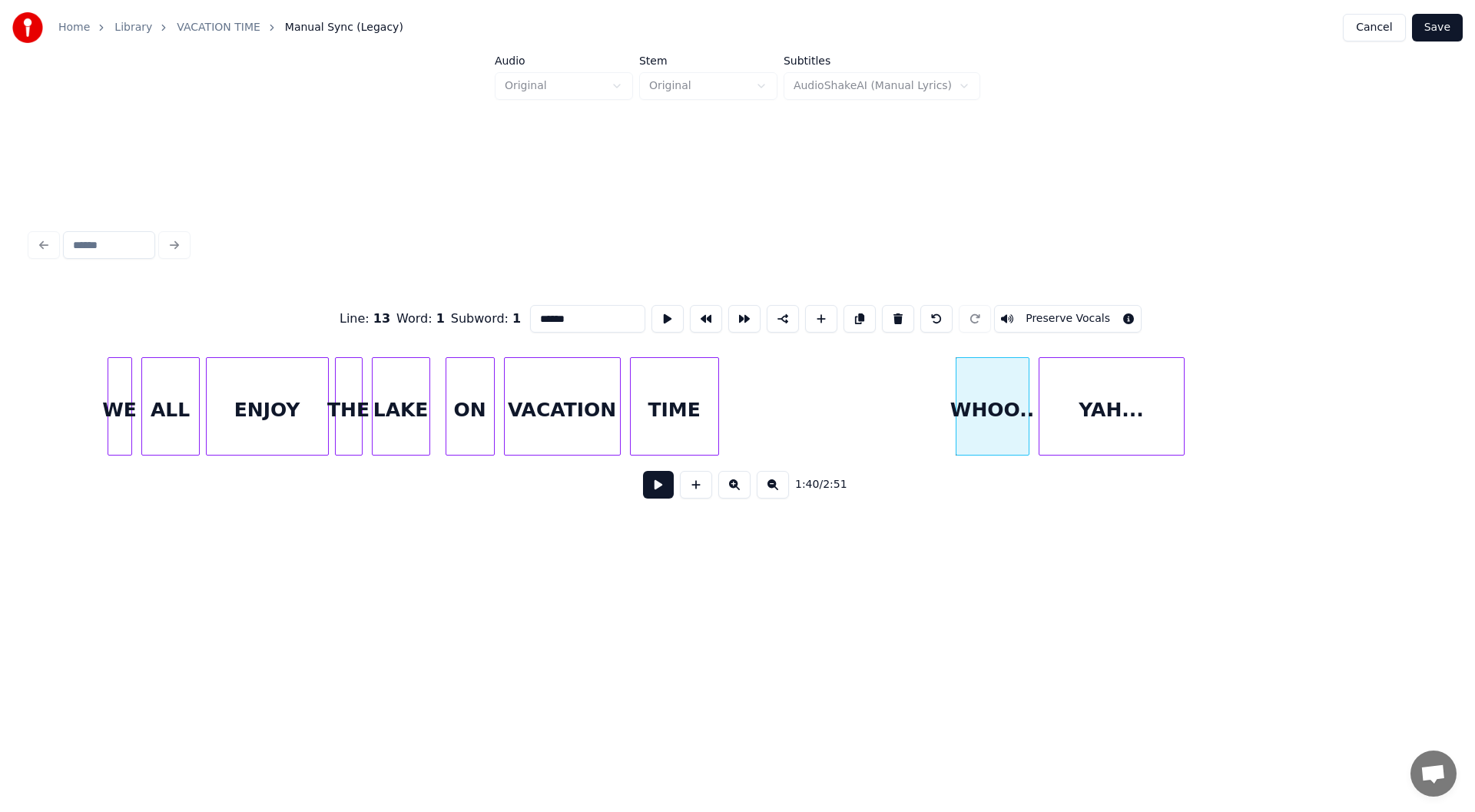
click at [656, 490] on button at bounding box center [658, 484] width 31 height 28
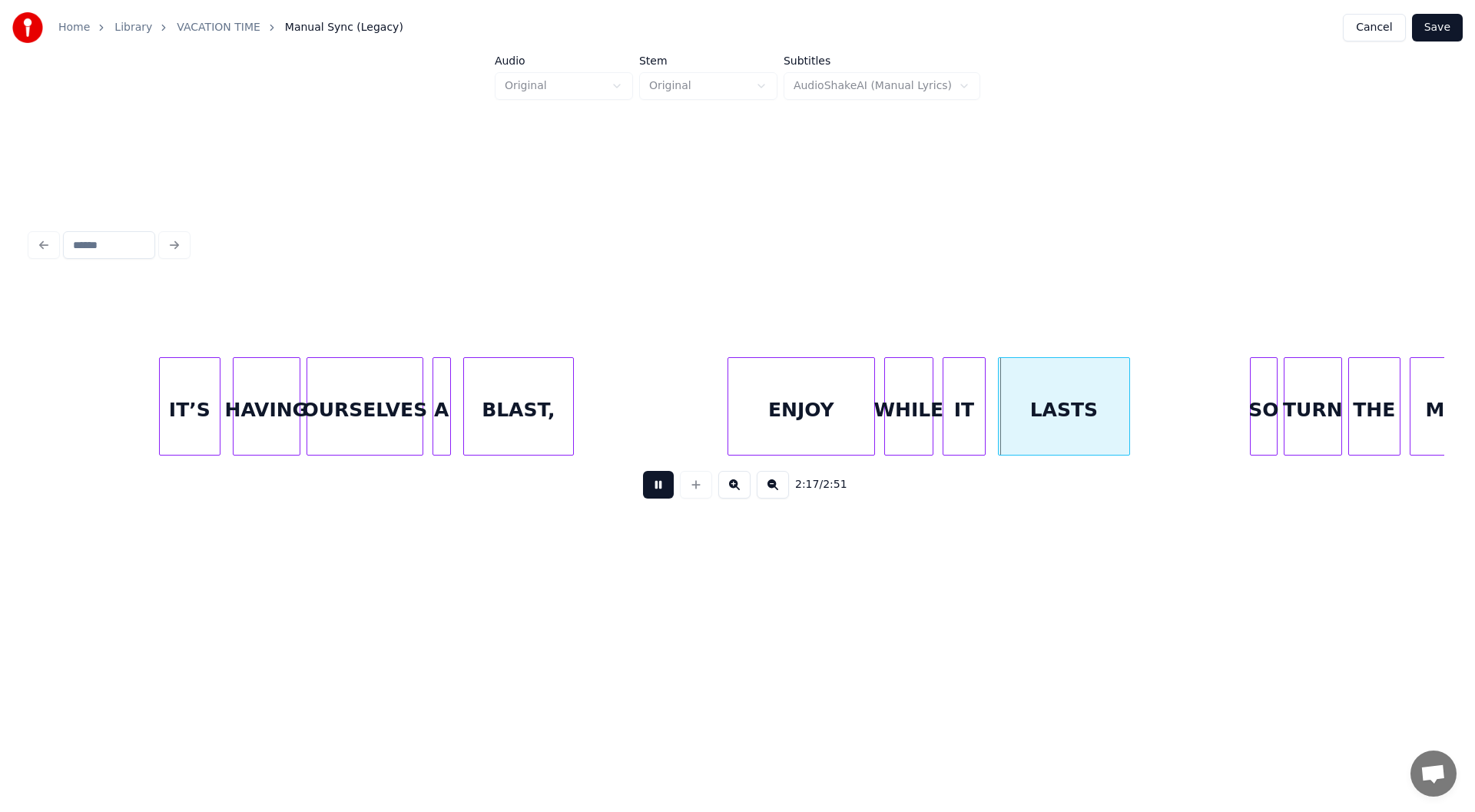
scroll to position [0, 20302]
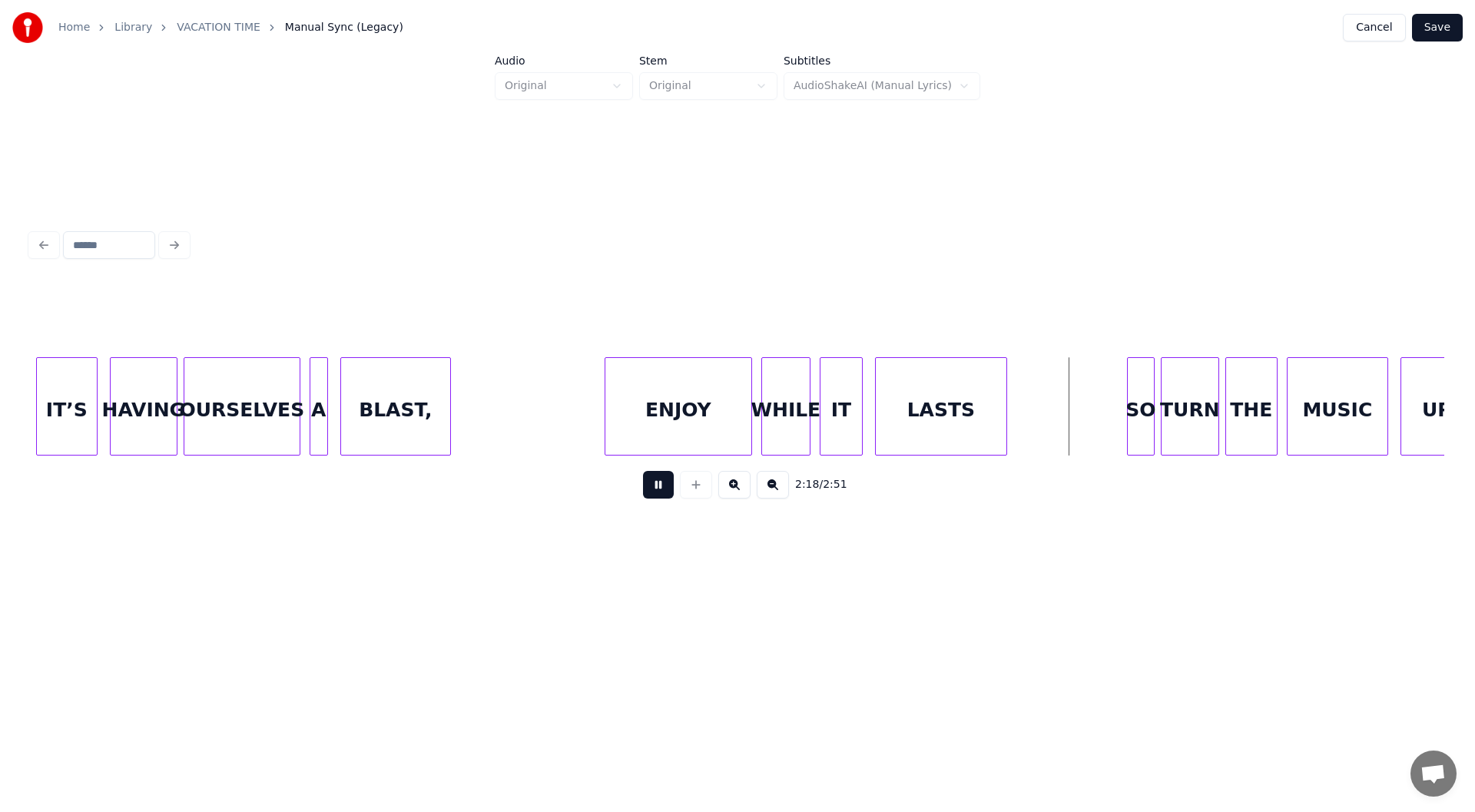
click at [652, 484] on button at bounding box center [658, 484] width 31 height 28
click at [644, 397] on div "ENJOY" at bounding box center [678, 410] width 146 height 105
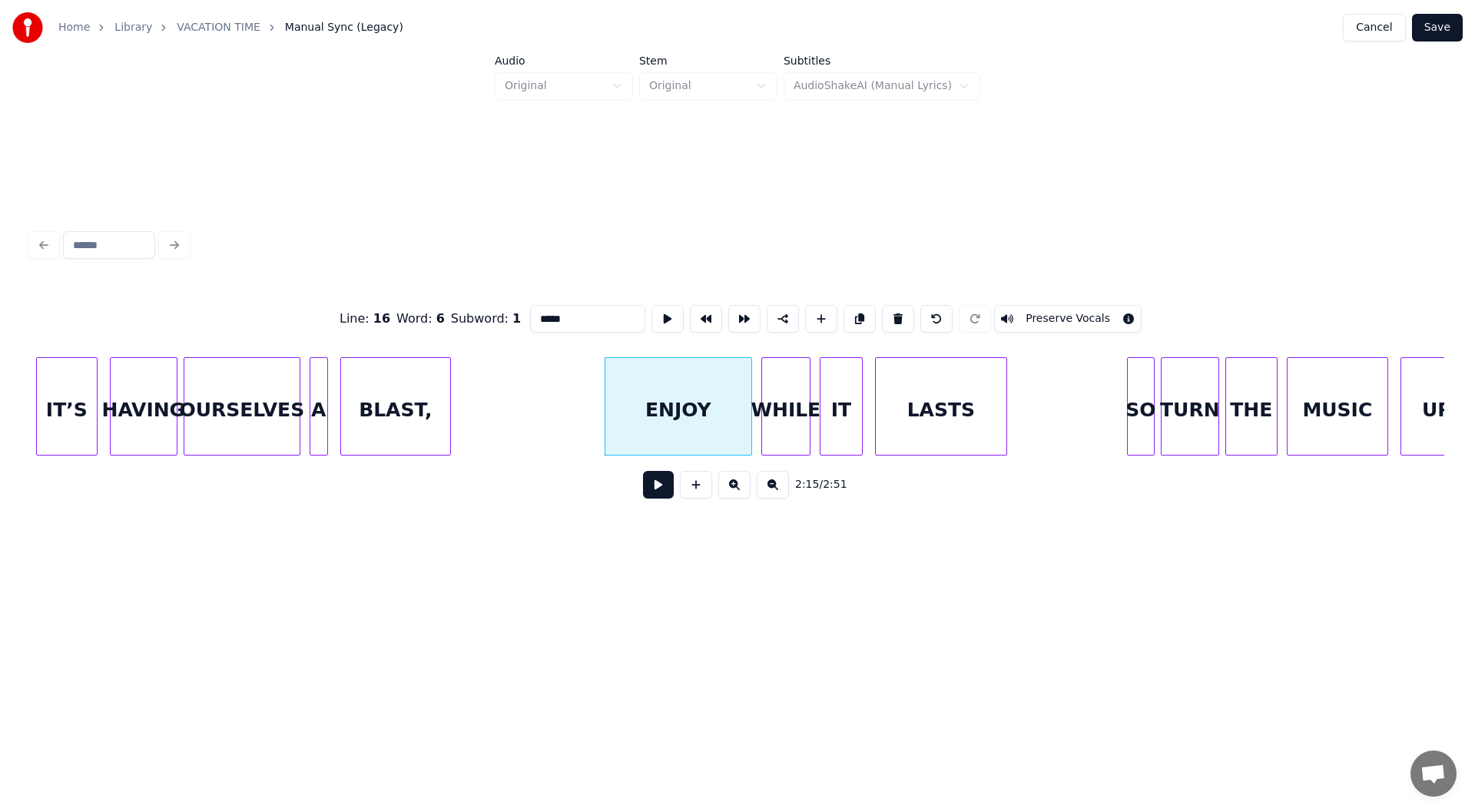
click at [656, 484] on button at bounding box center [658, 484] width 31 height 28
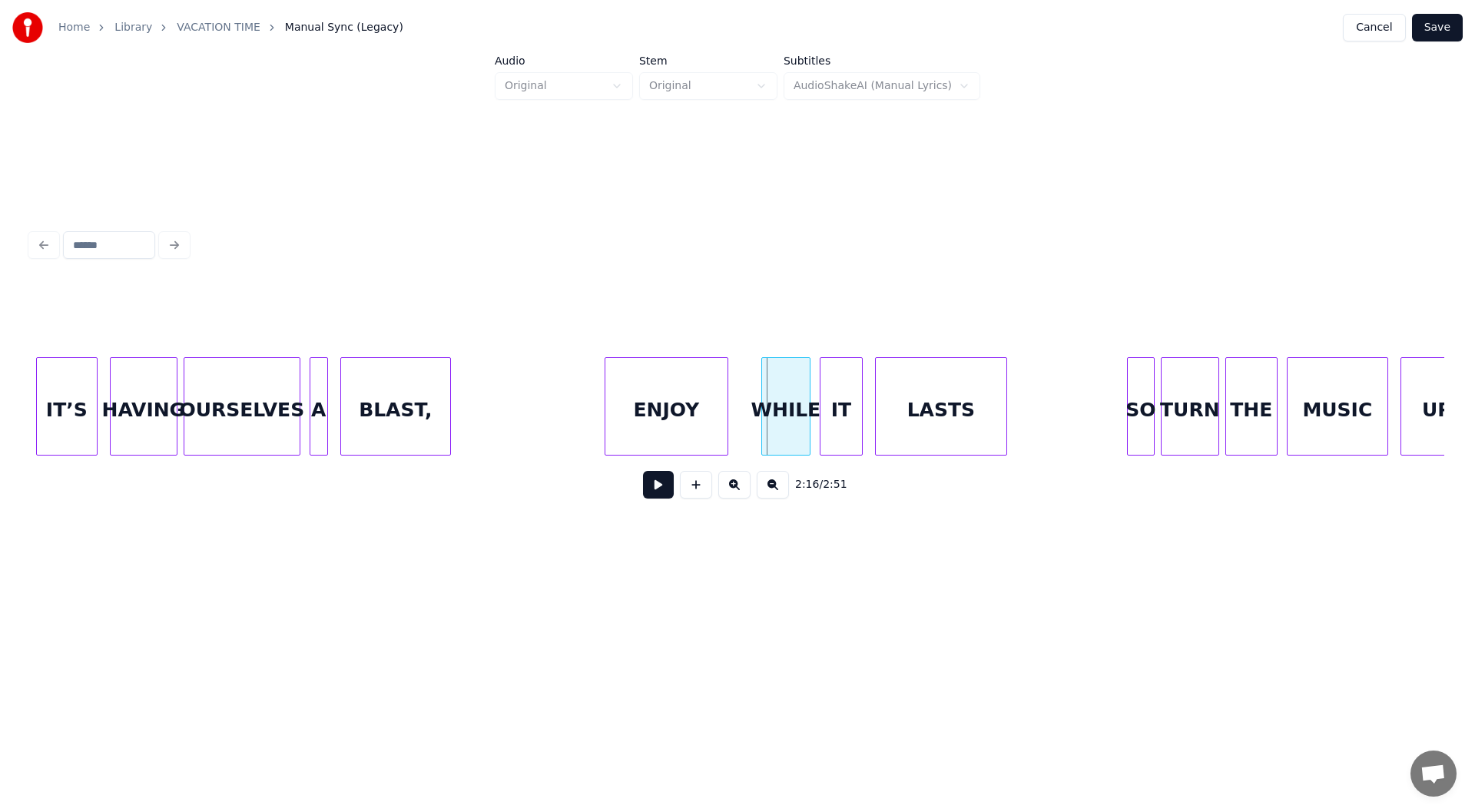
click at [724, 421] on div at bounding box center [724, 406] width 4 height 97
click at [697, 488] on button at bounding box center [696, 484] width 32 height 28
drag, startPoint x: 552, startPoint y: 311, endPoint x: 521, endPoint y: 313, distance: 31.1
click at [521, 313] on div "Line : 16 Word : 7 Subword : 1 ** Preserve Vocals" at bounding box center [738, 319] width 1414 height 77
type input "*"
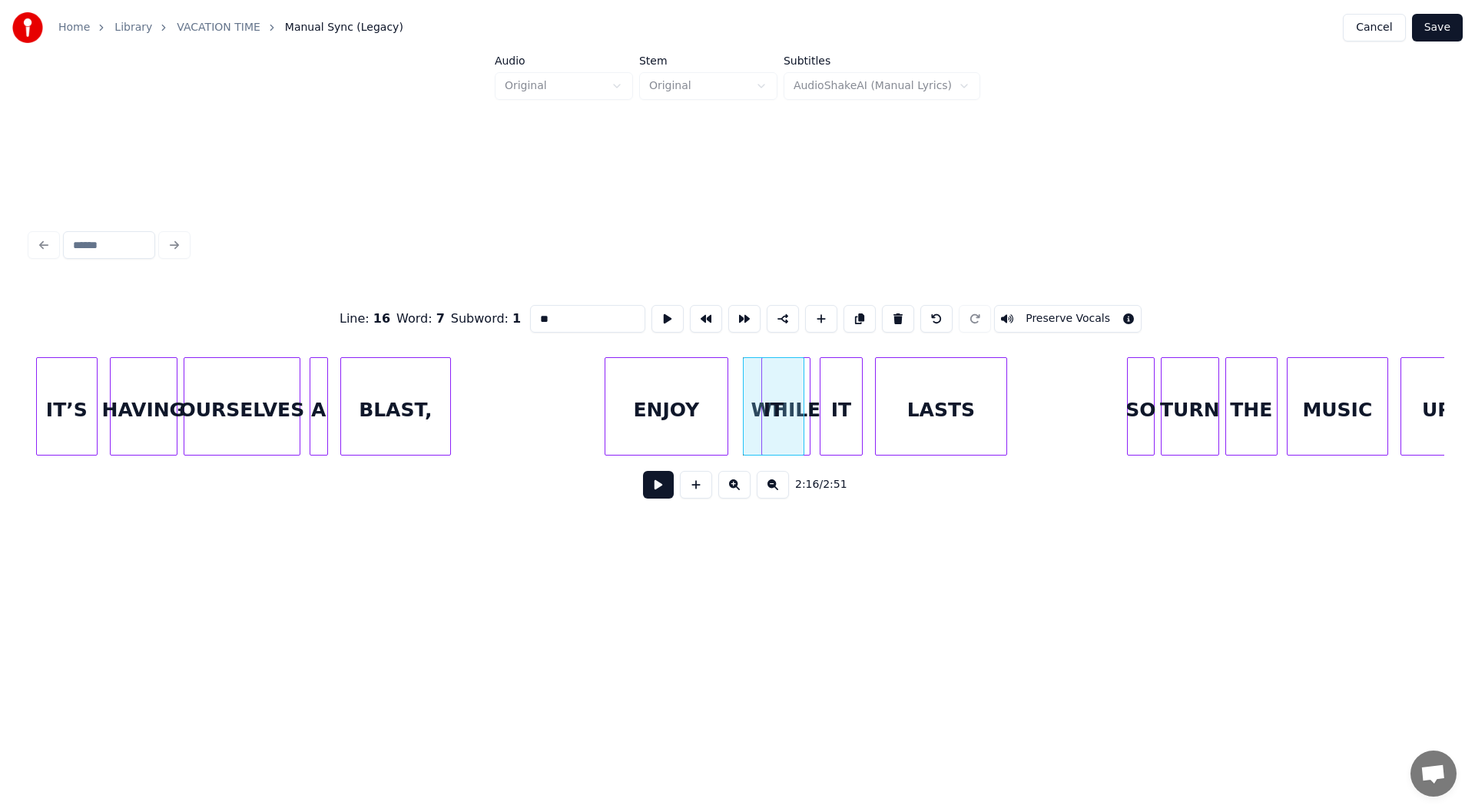
click at [656, 430] on div "ENJOY" at bounding box center [667, 410] width 122 height 105
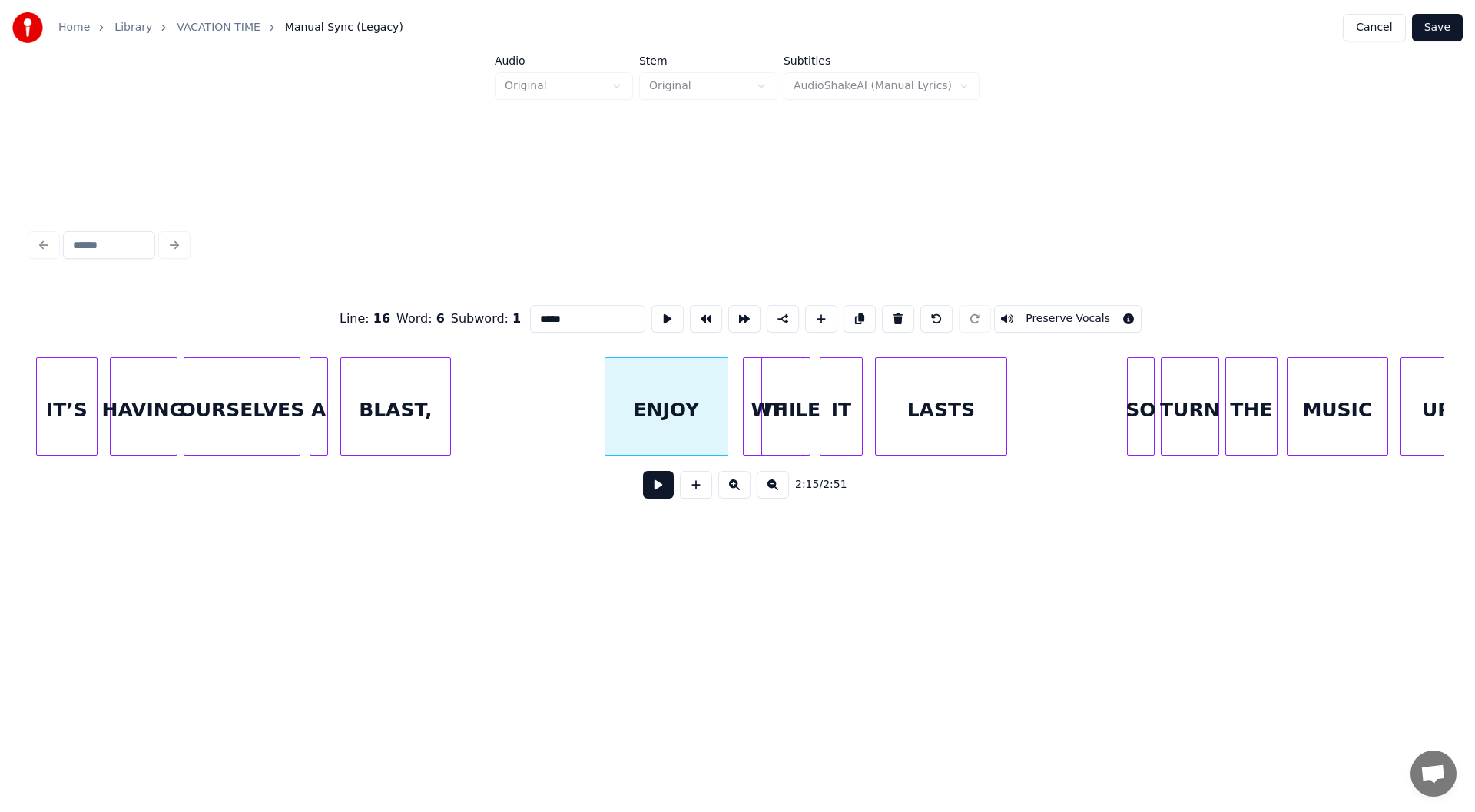
type input "*****"
click at [661, 492] on button at bounding box center [658, 484] width 31 height 28
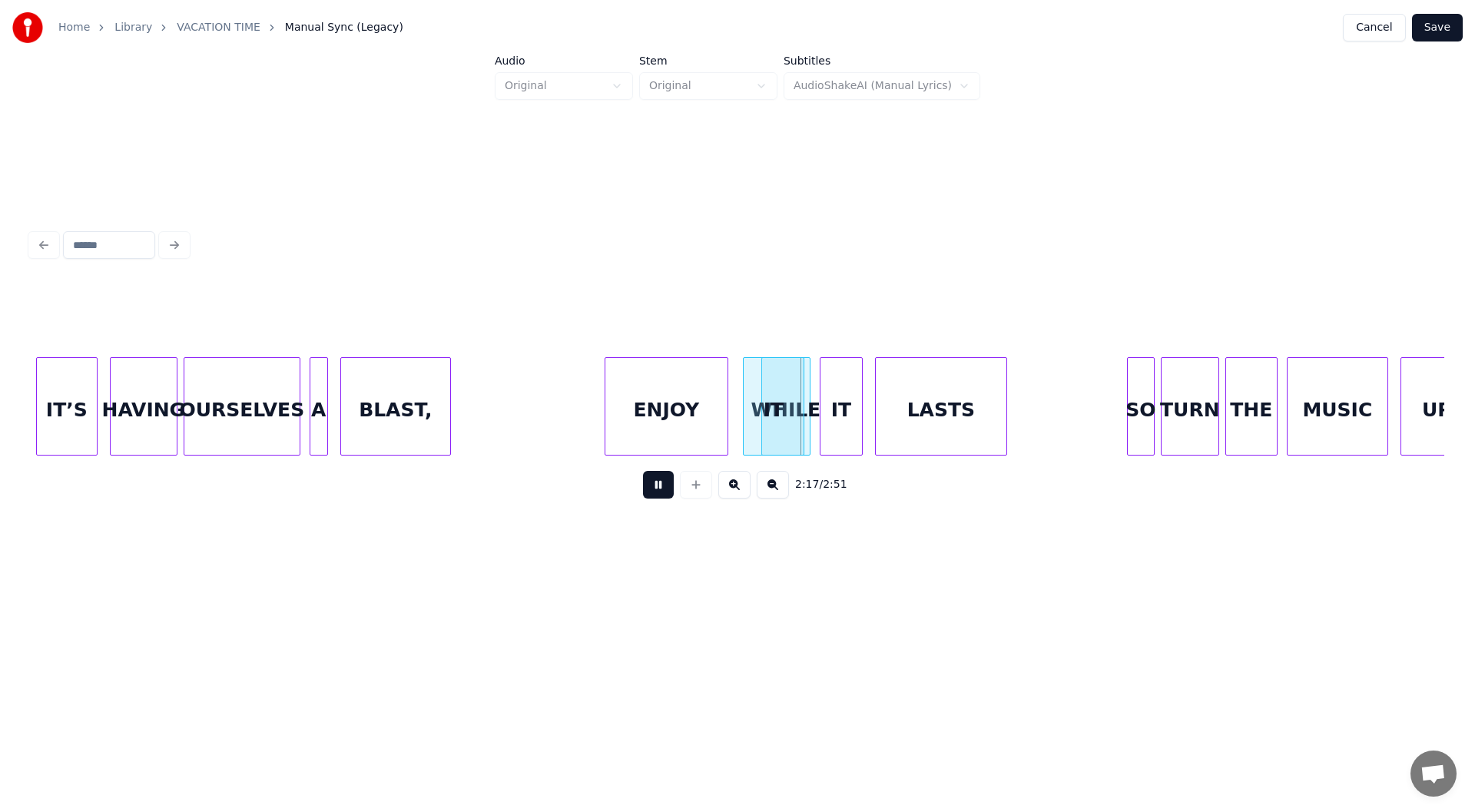
click at [661, 492] on button at bounding box center [658, 484] width 31 height 28
click at [717, 413] on div at bounding box center [716, 406] width 4 height 97
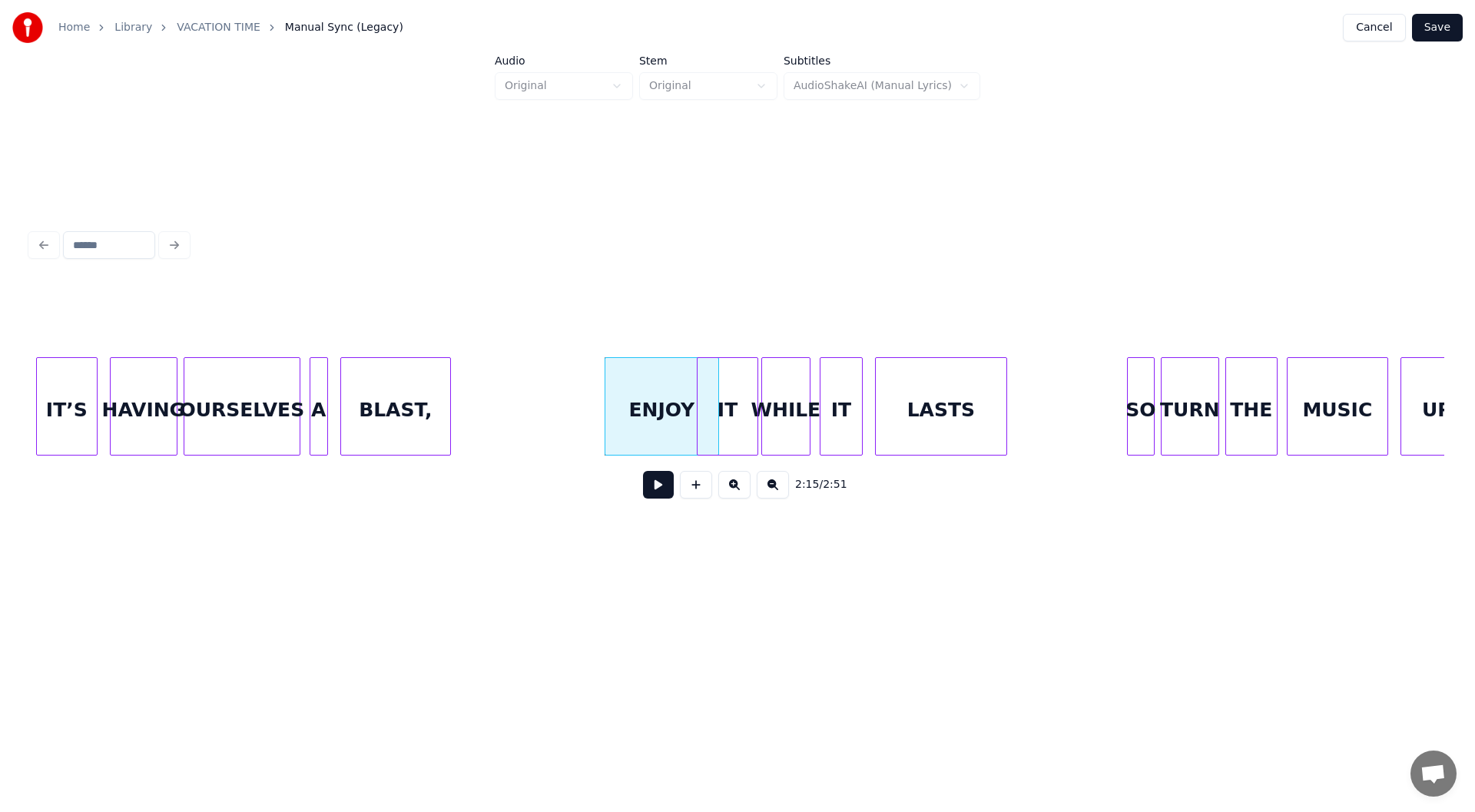
click at [710, 436] on div "IT" at bounding box center [727, 410] width 60 height 105
click at [729, 425] on div at bounding box center [730, 406] width 4 height 97
click at [742, 427] on div "IT" at bounding box center [741, 410] width 30 height 105
click at [658, 415] on div "ENJOY" at bounding box center [663, 410] width 113 height 105
click at [655, 491] on button at bounding box center [658, 484] width 31 height 28
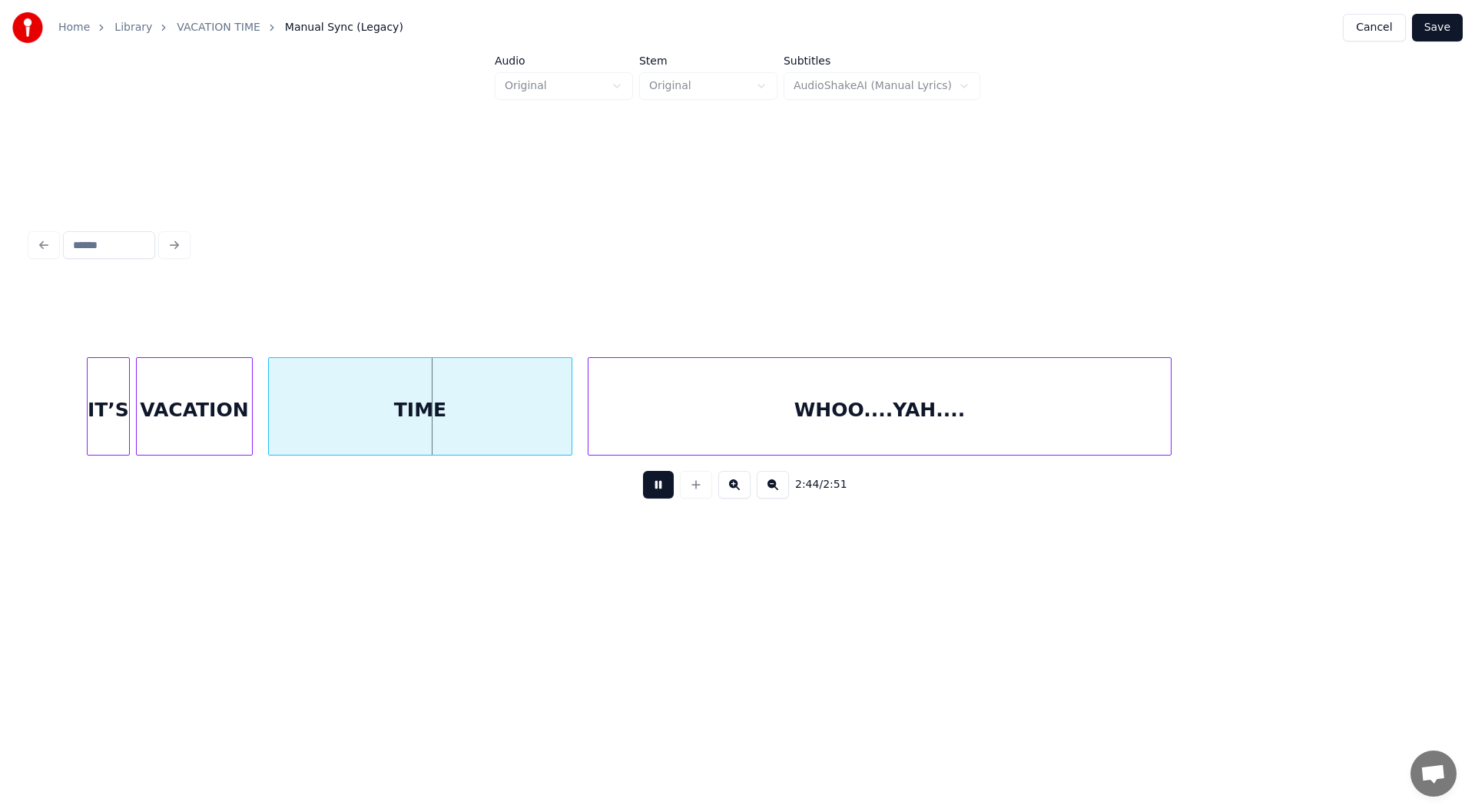
scroll to position [0, 24866]
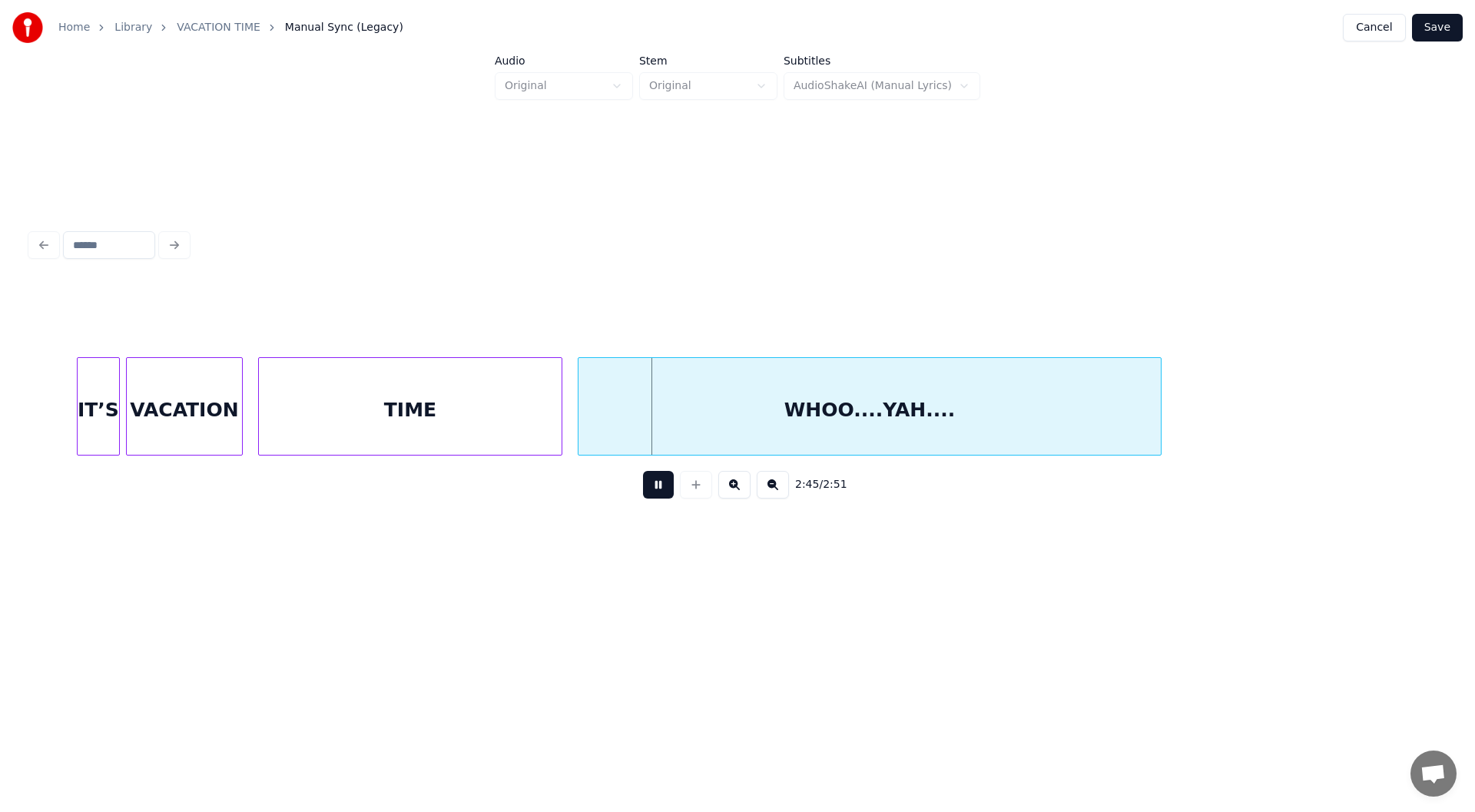
click at [666, 491] on button at bounding box center [658, 484] width 31 height 28
click at [507, 422] on div at bounding box center [506, 406] width 4 height 97
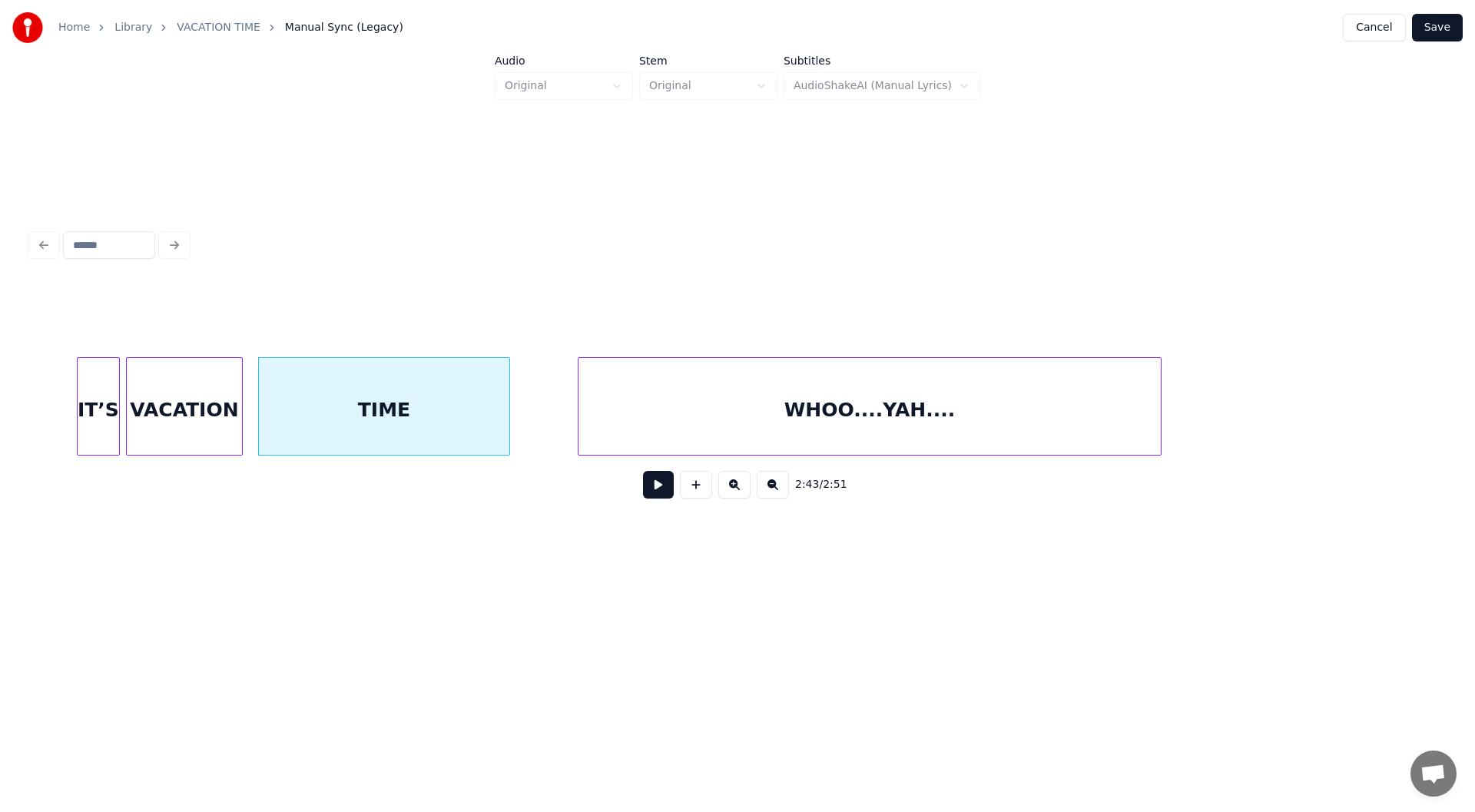
click at [175, 418] on div "VACATION" at bounding box center [184, 410] width 115 height 105
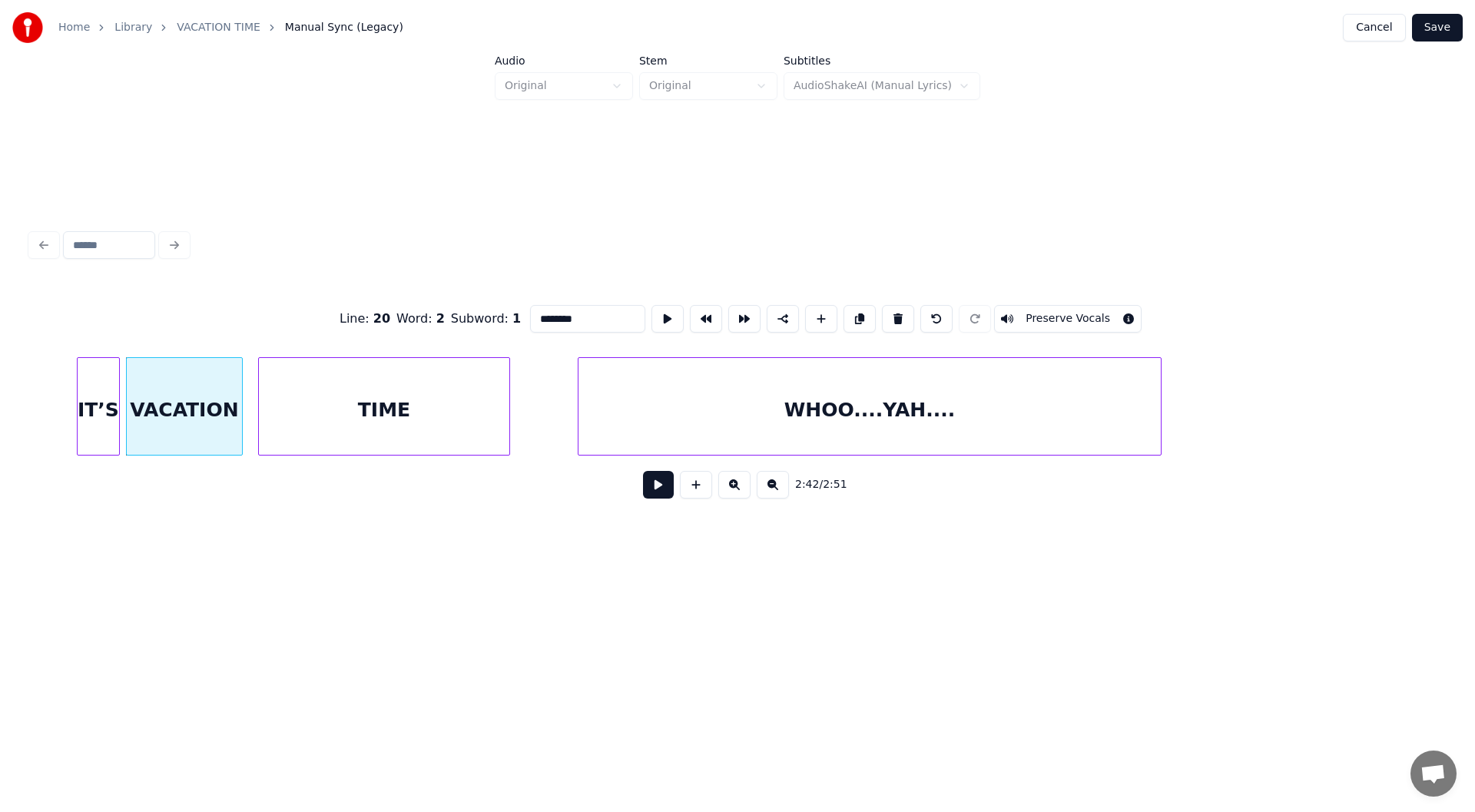
click at [90, 411] on div "IT’S" at bounding box center [99, 410] width 42 height 105
type input "****"
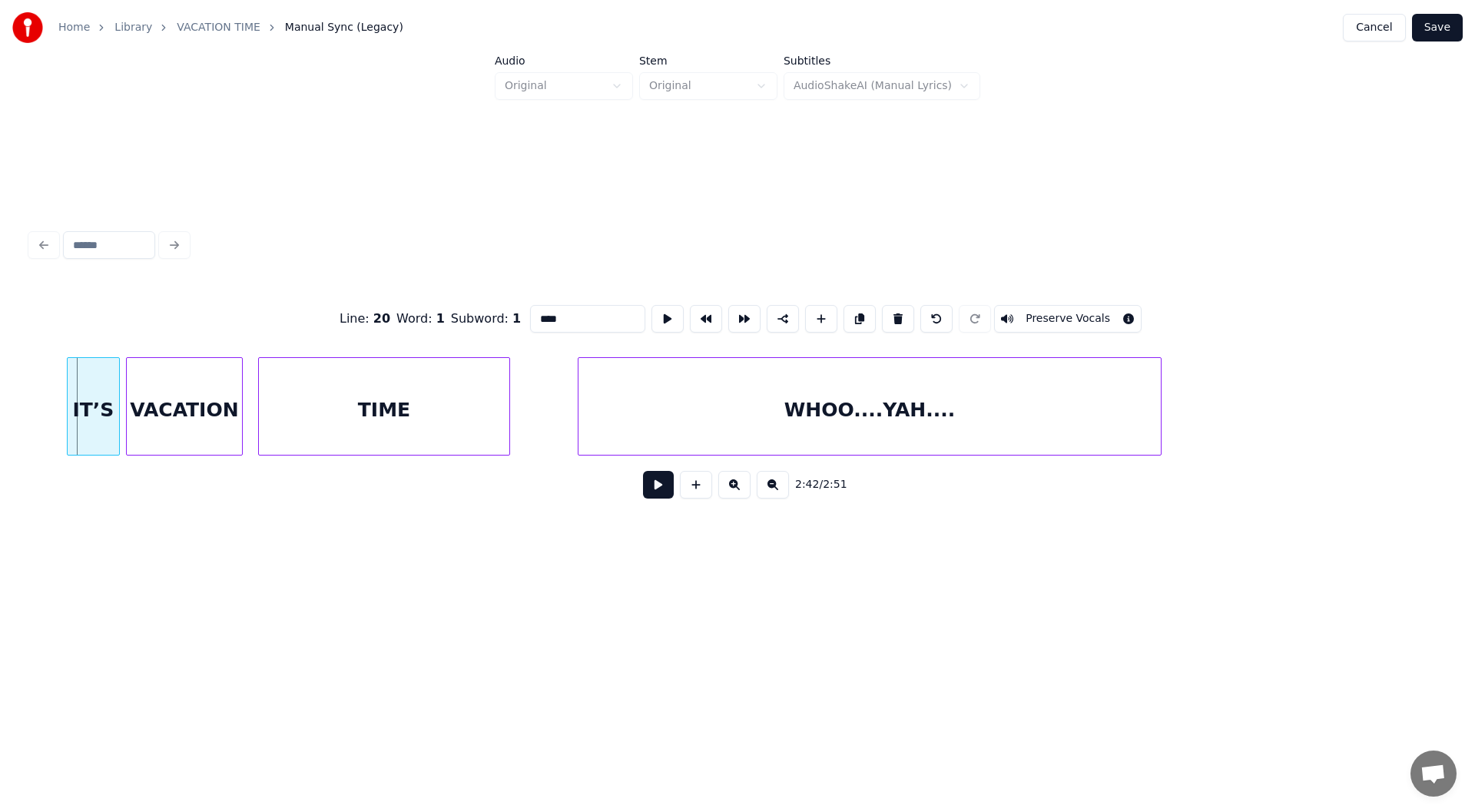
click at [68, 416] on div at bounding box center [70, 406] width 4 height 97
click at [645, 491] on button at bounding box center [658, 484] width 31 height 28
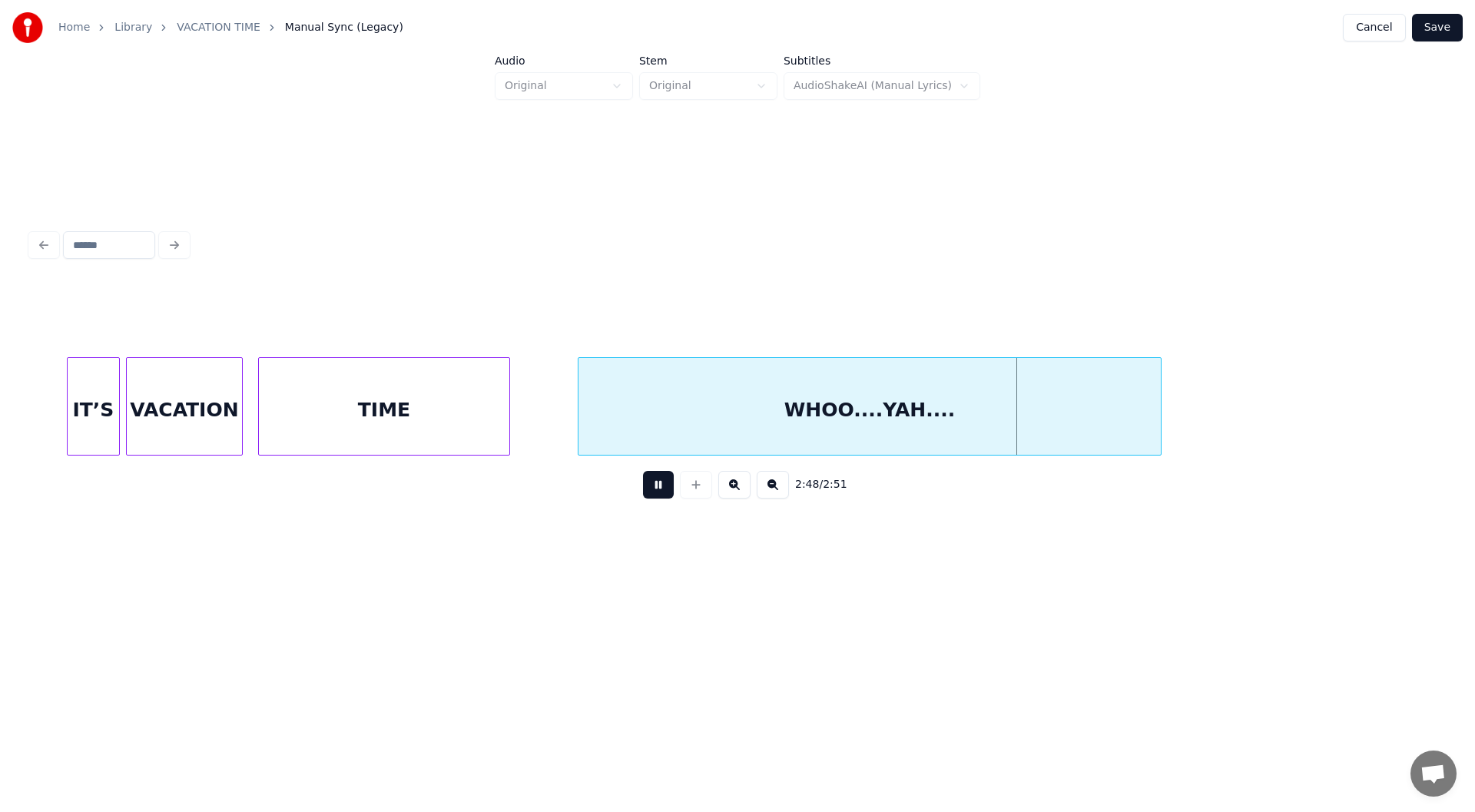
click at [656, 489] on button at bounding box center [658, 484] width 31 height 28
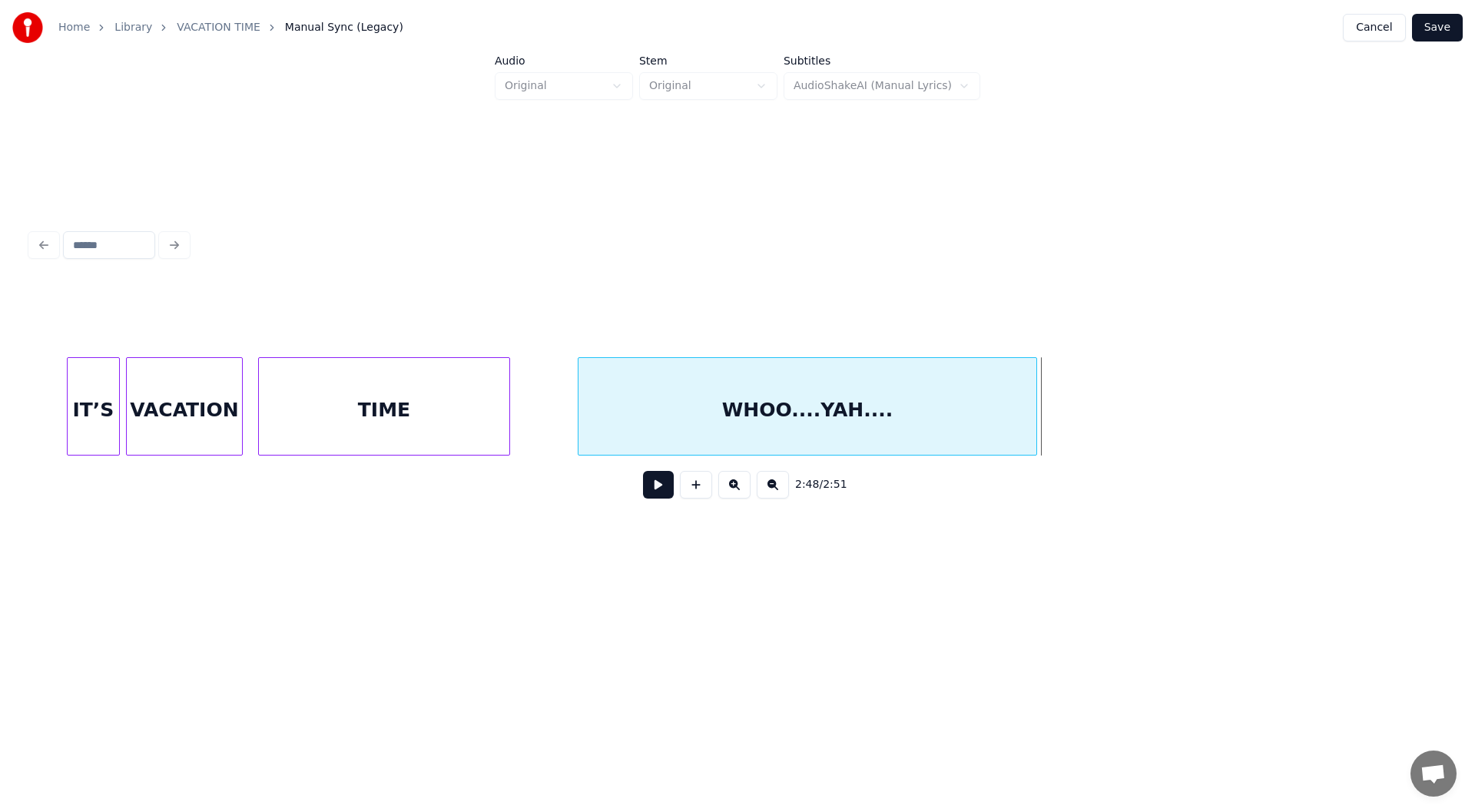
click at [1034, 433] on div at bounding box center [1034, 406] width 4 height 97
click at [350, 412] on div "TIME" at bounding box center [384, 410] width 250 height 105
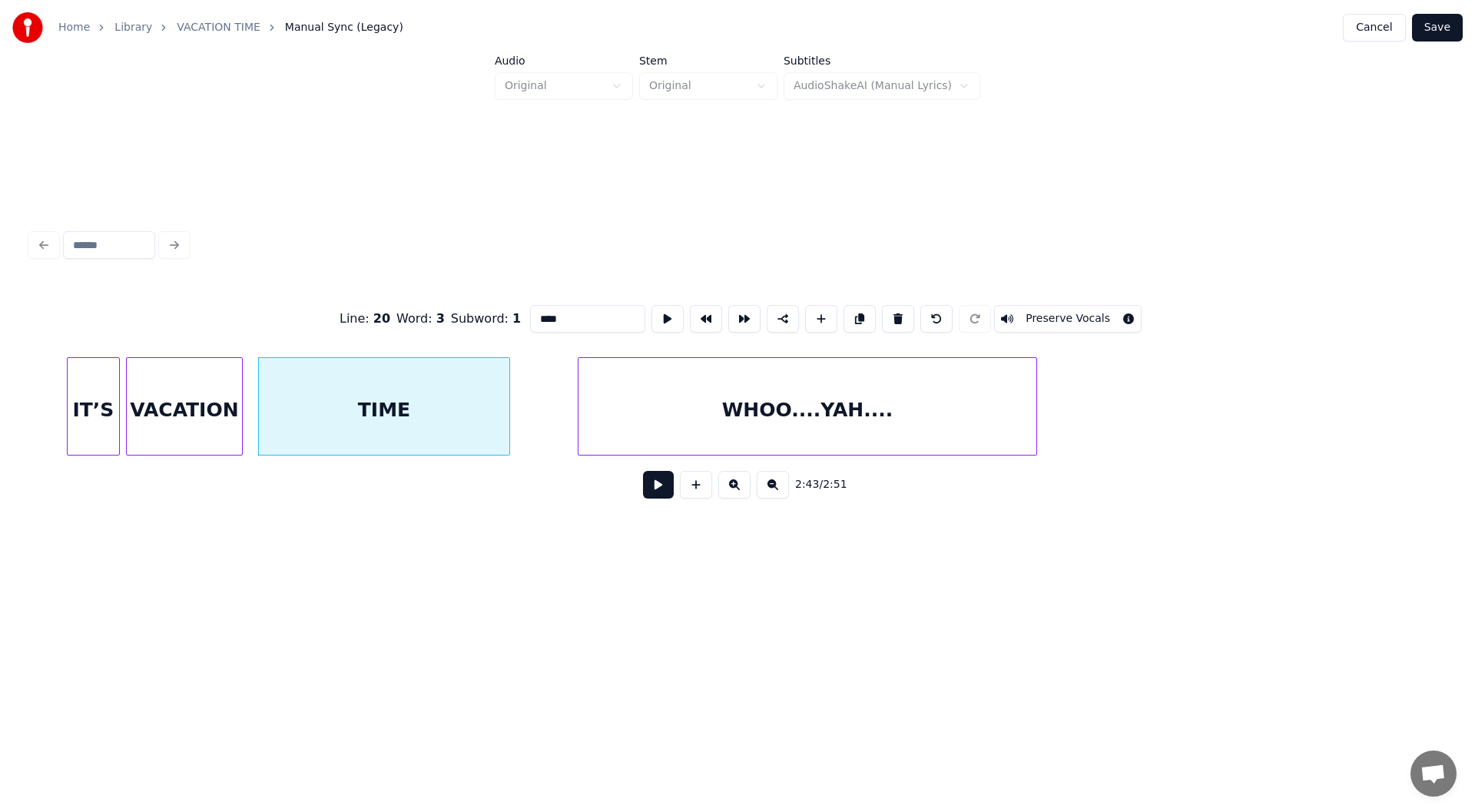
click at [658, 497] on button at bounding box center [658, 484] width 31 height 28
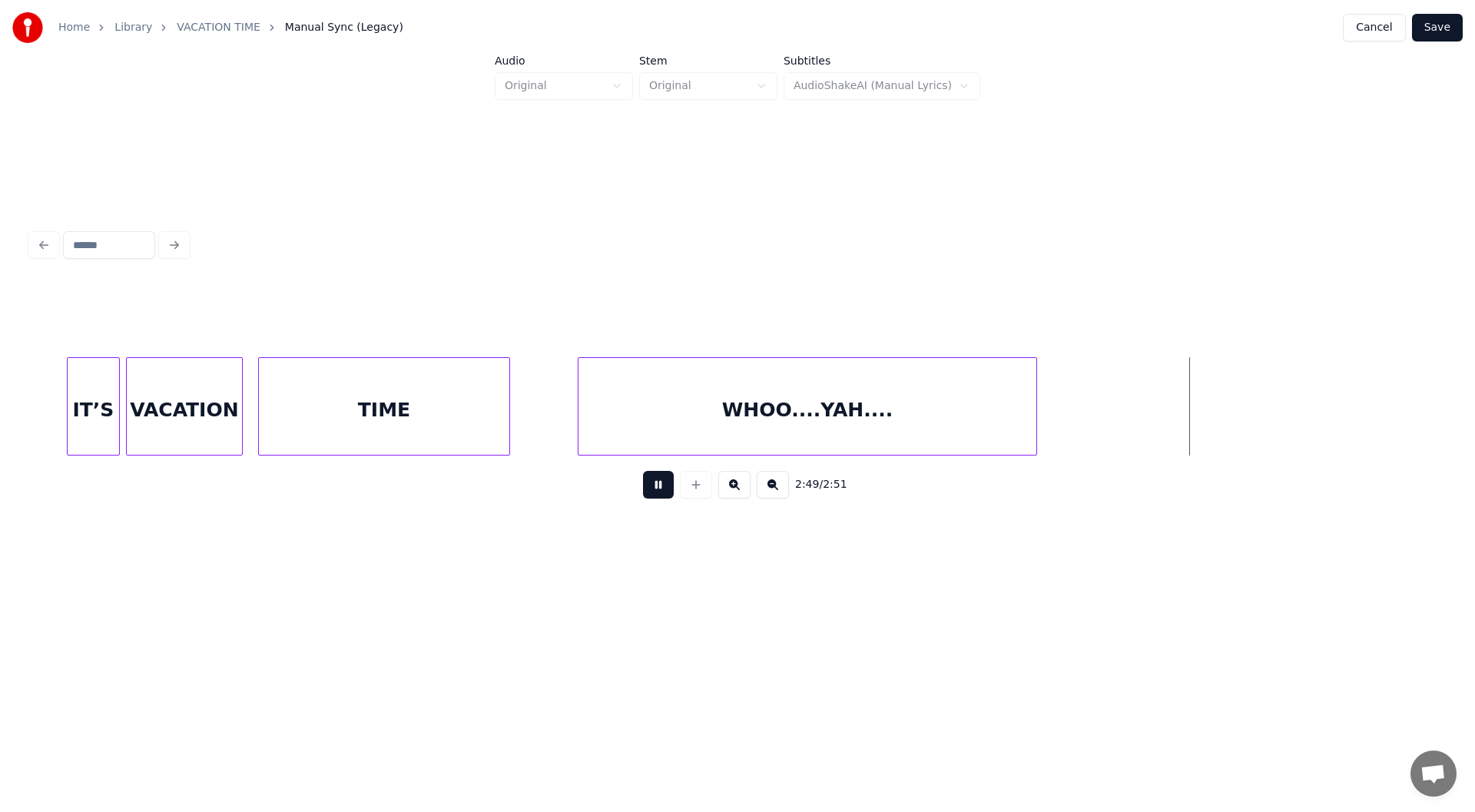
click at [656, 491] on button at bounding box center [658, 484] width 31 height 28
click at [1108, 405] on div at bounding box center [1106, 406] width 4 height 97
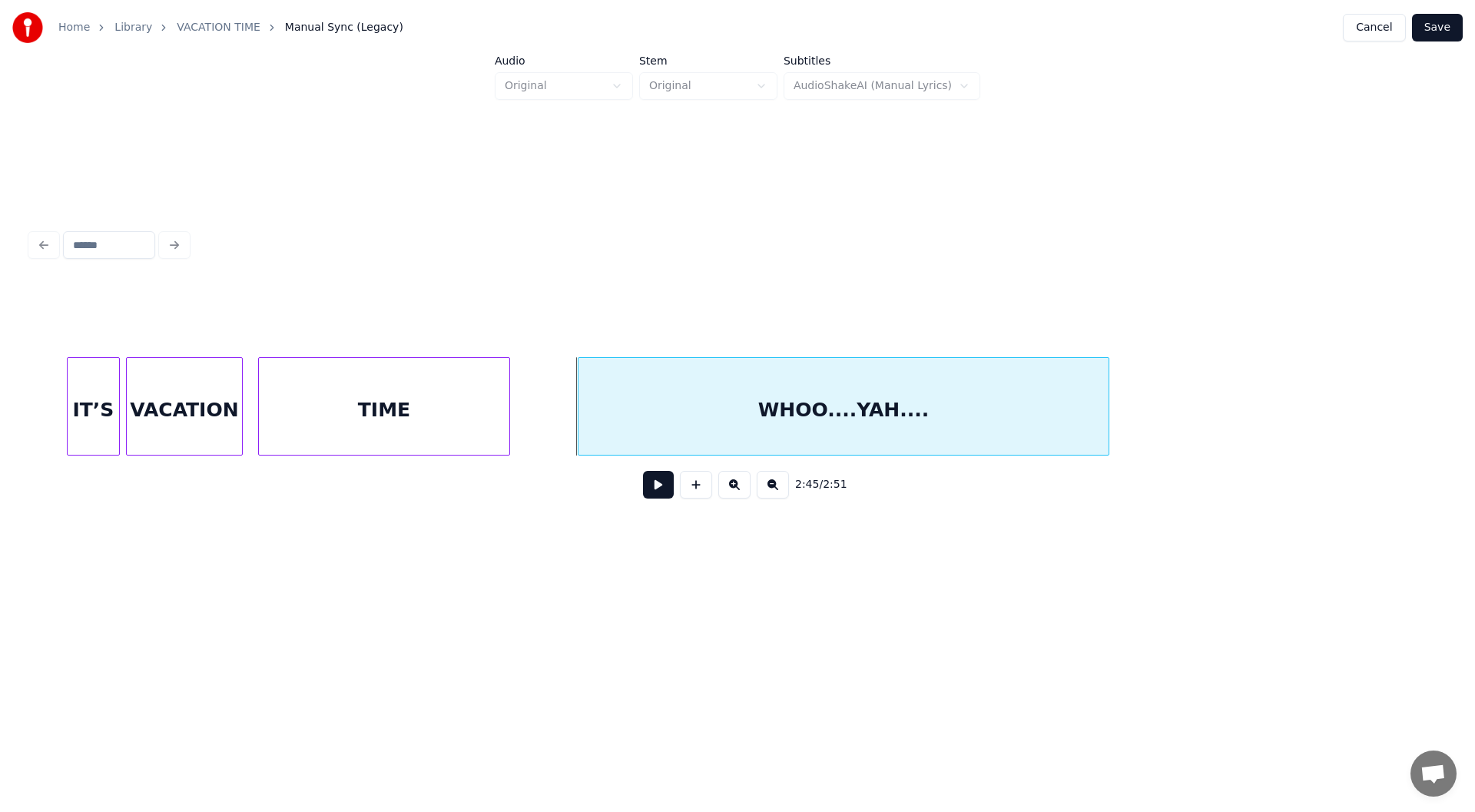
click at [1448, 18] on button "Save" at bounding box center [1438, 28] width 51 height 28
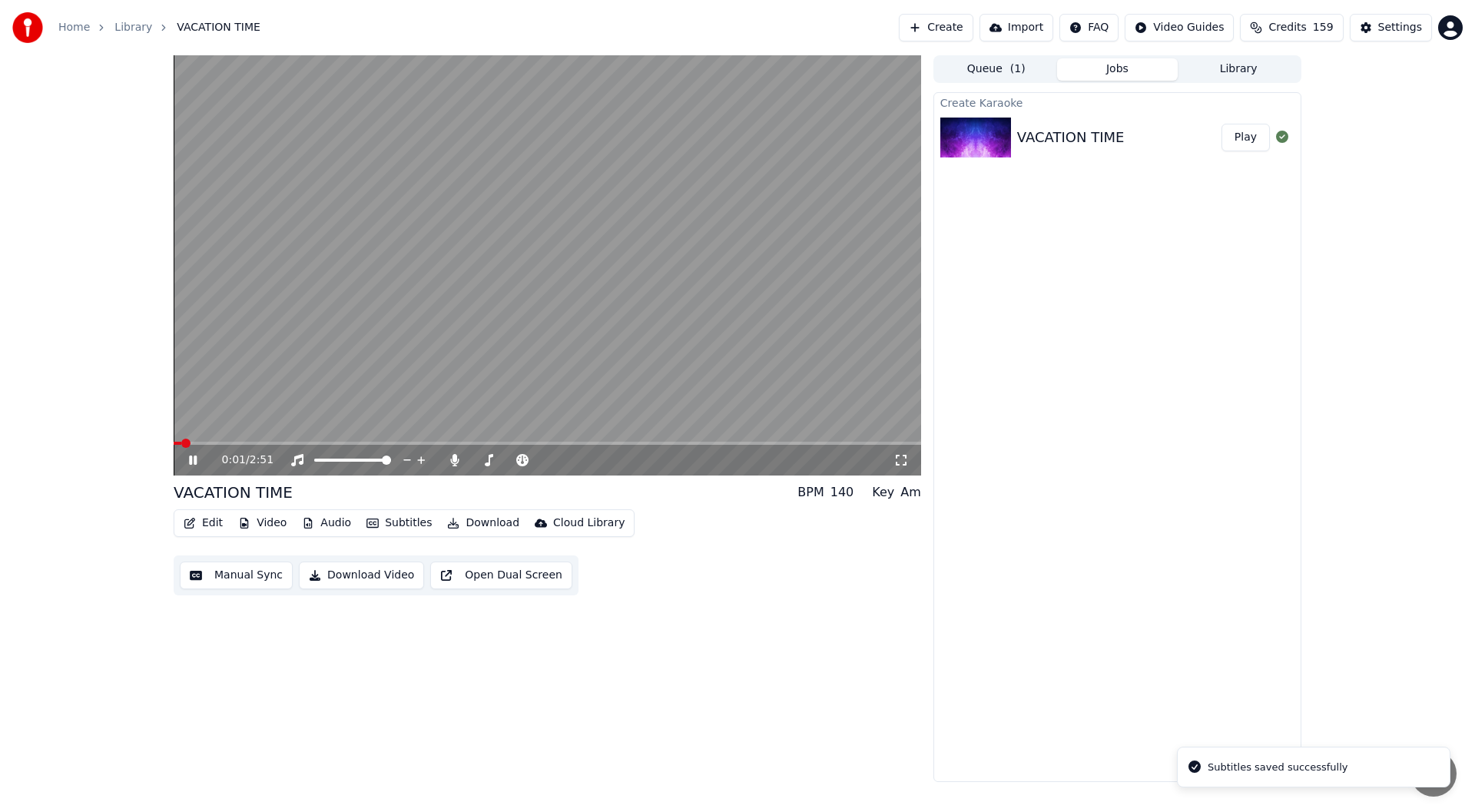
click at [898, 463] on icon at bounding box center [901, 460] width 16 height 12
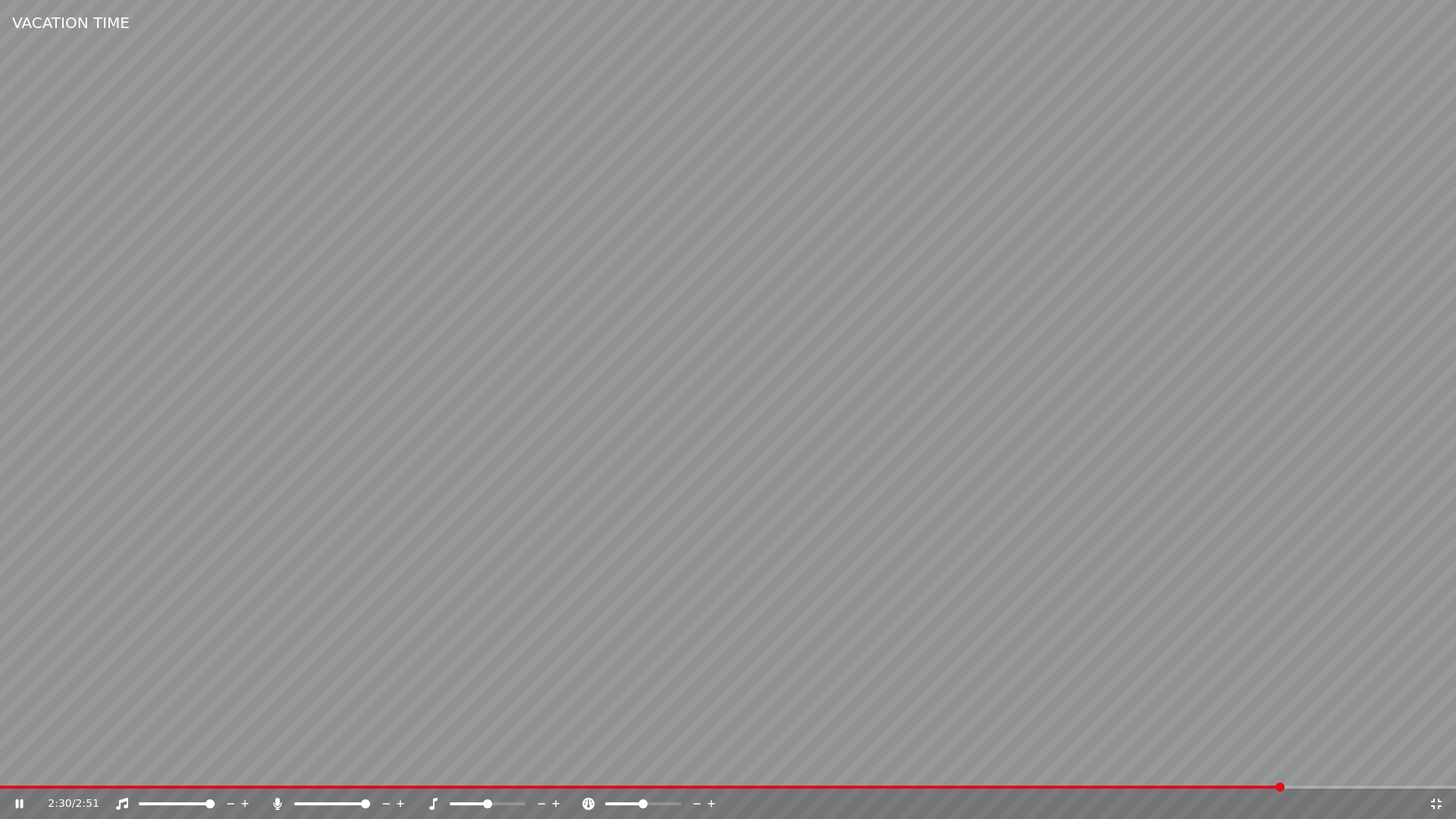
click at [701, 787] on span at bounding box center [642, 787] width 1284 height 3
click at [687, 785] on span at bounding box center [344, 787] width 689 height 3
click at [1437, 801] on icon at bounding box center [1437, 804] width 15 height 12
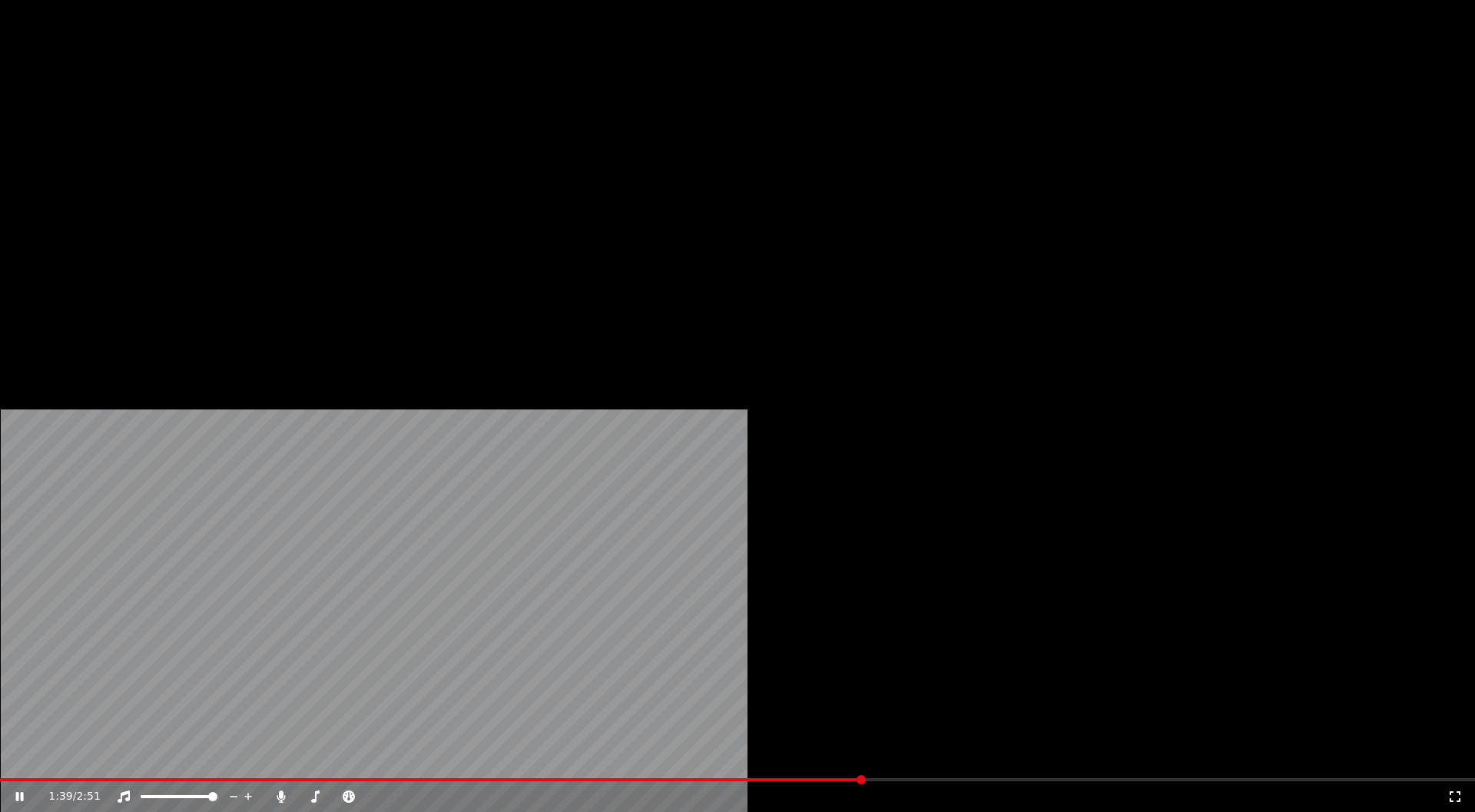
click at [202, 113] on button "Edit" at bounding box center [203, 103] width 51 height 22
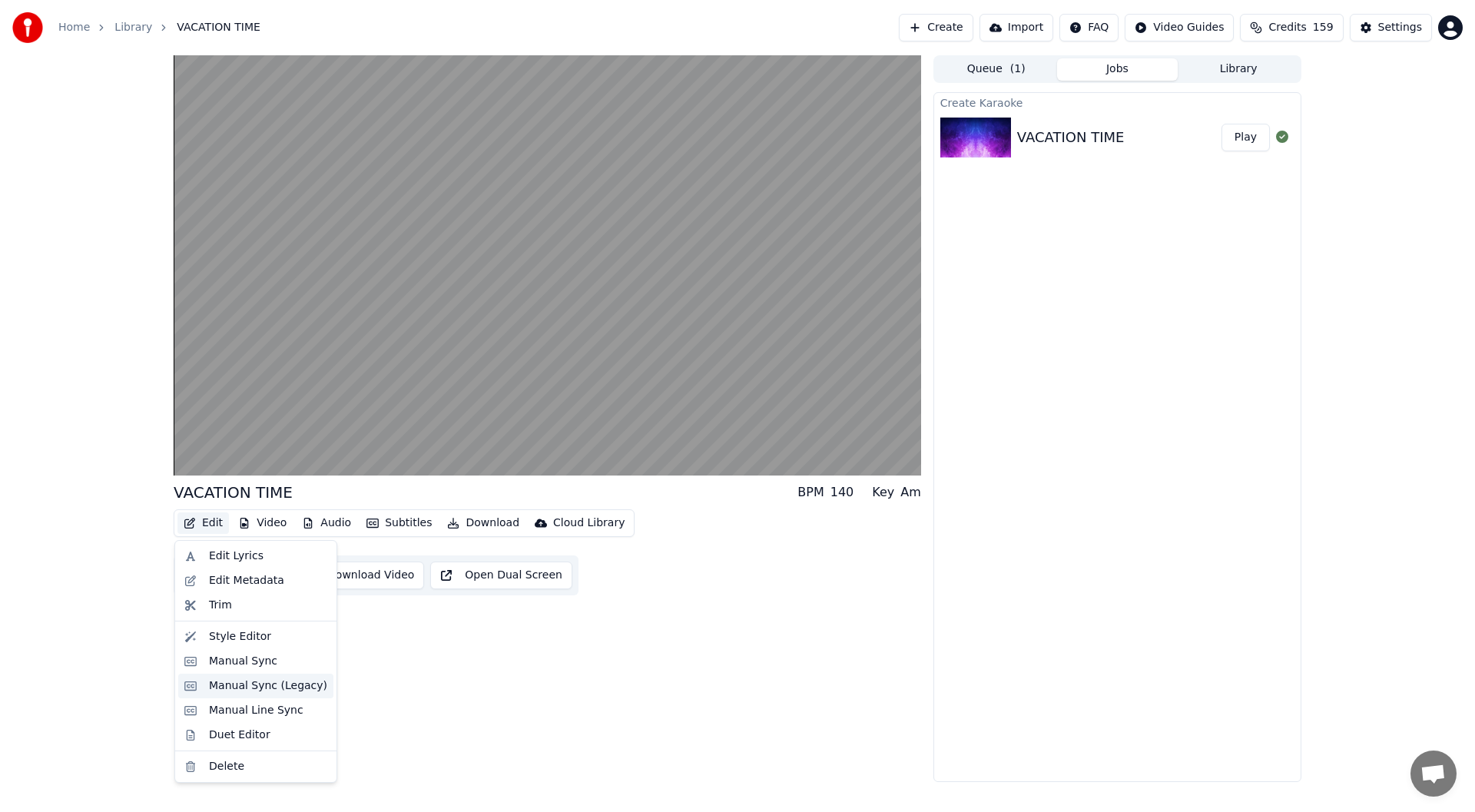
click at [251, 683] on div "Manual Sync (Legacy)" at bounding box center [268, 686] width 119 height 16
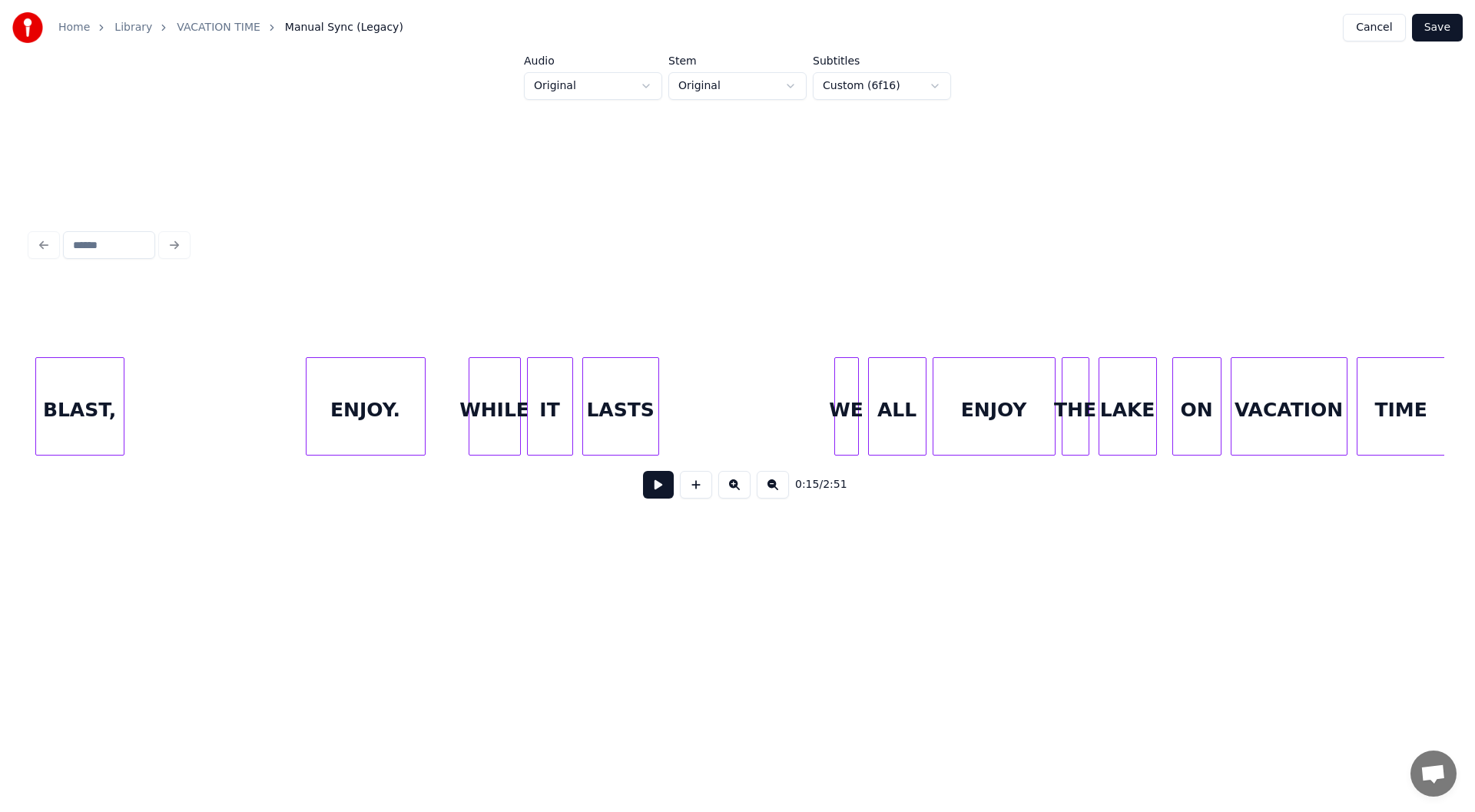
scroll to position [0, 13807]
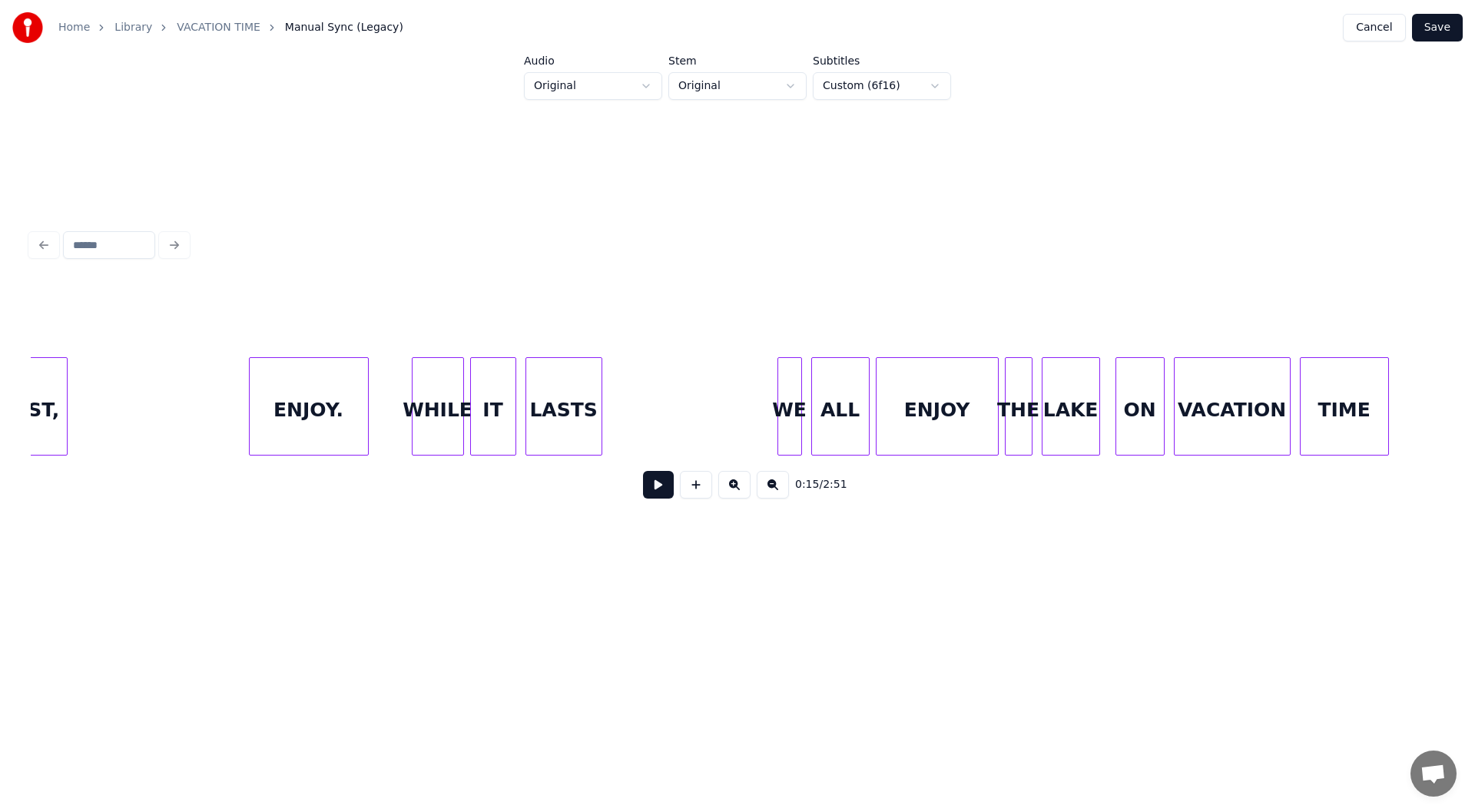
click at [290, 407] on div "ENJOY." at bounding box center [309, 410] width 119 height 105
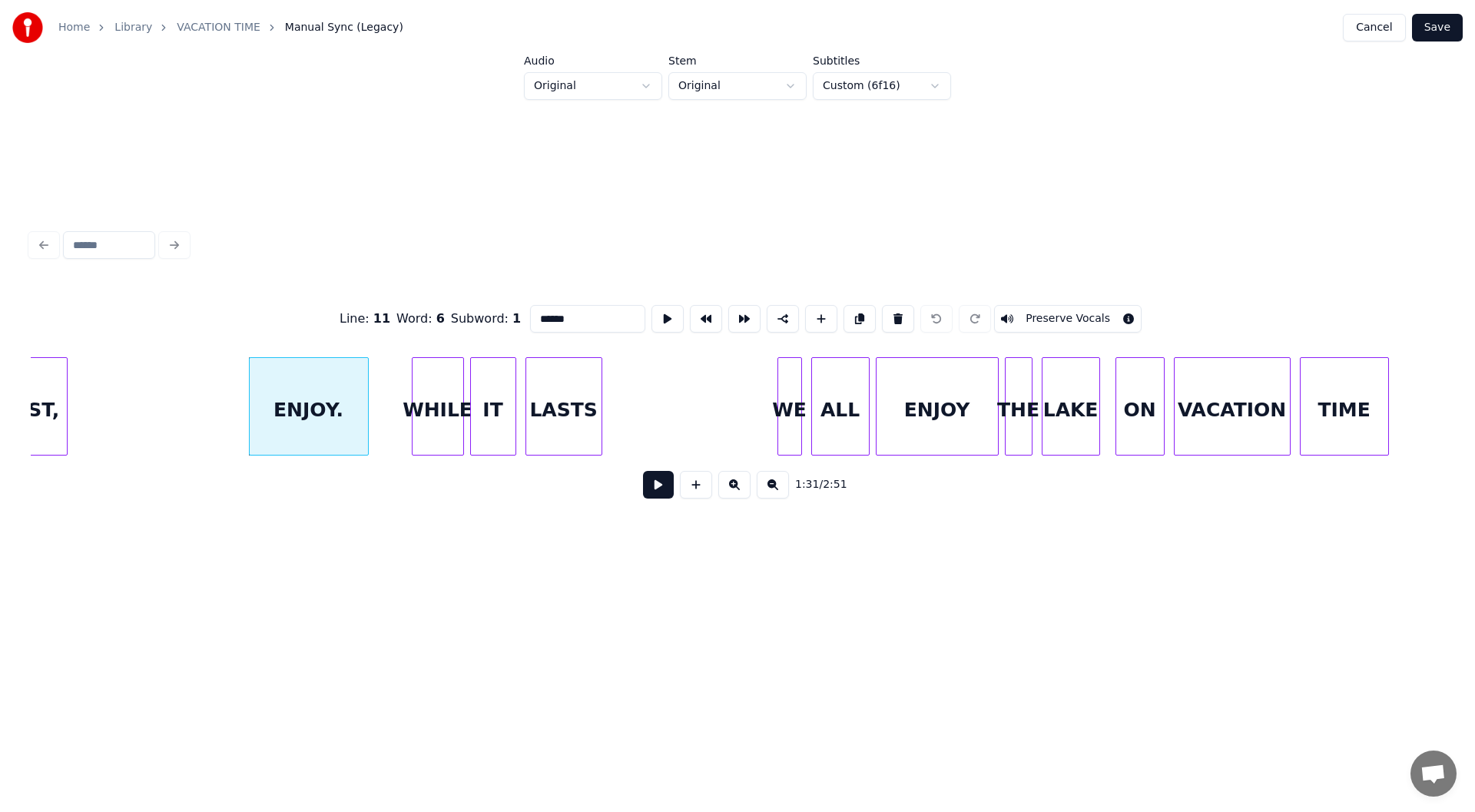
click at [657, 489] on button at bounding box center [658, 484] width 31 height 28
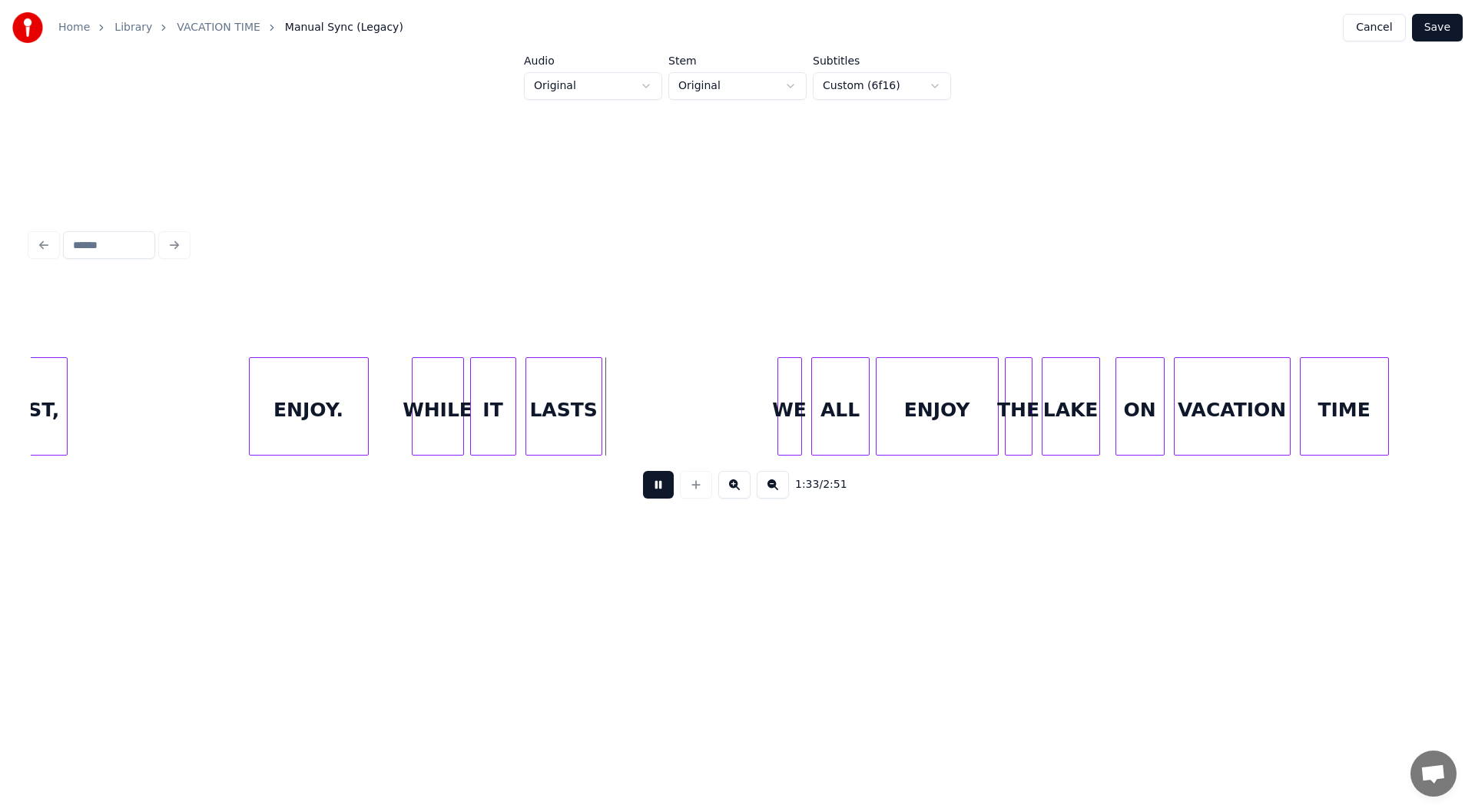
click at [657, 489] on button at bounding box center [658, 484] width 31 height 28
click at [656, 487] on button at bounding box center [658, 484] width 31 height 28
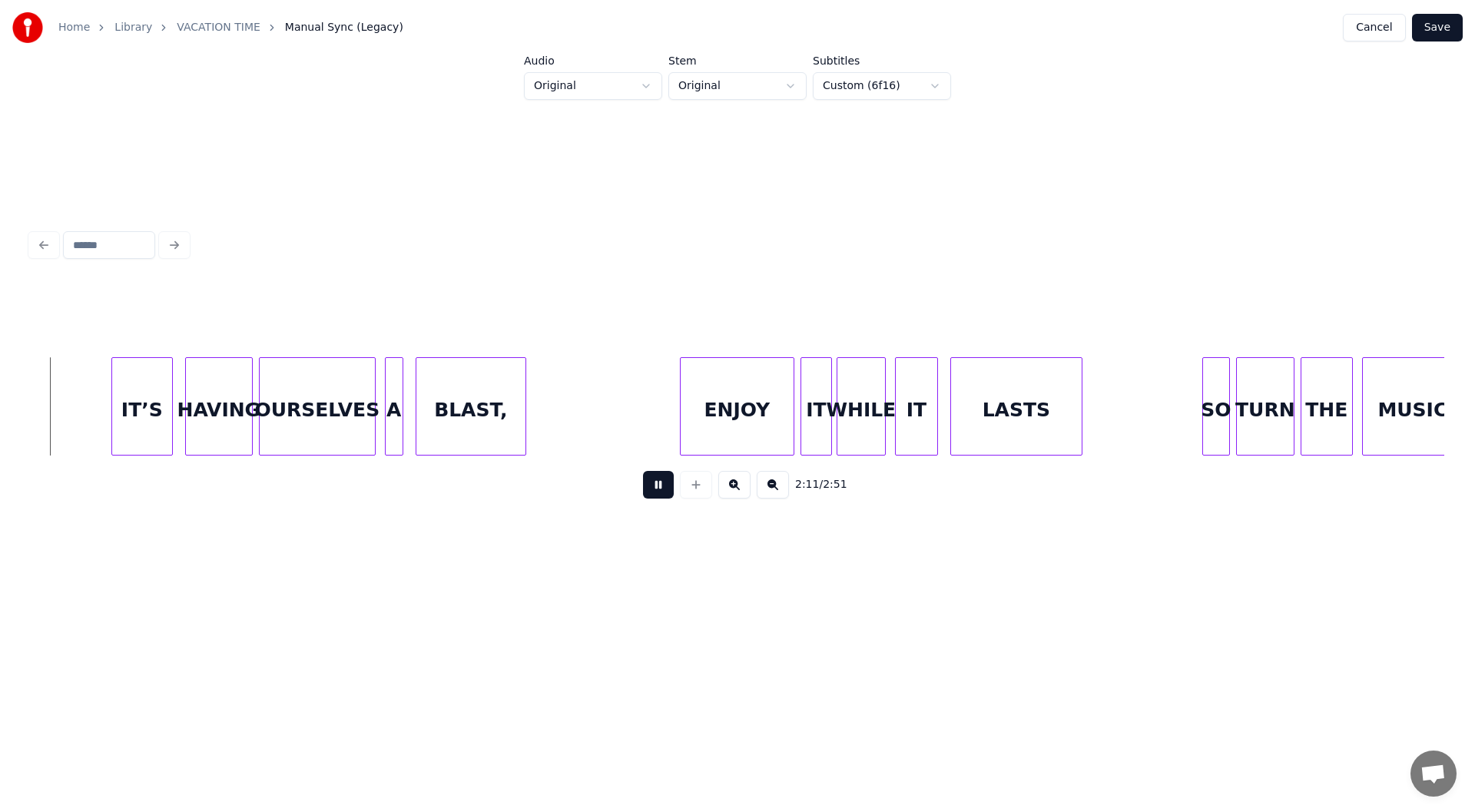
scroll to position [0, 20236]
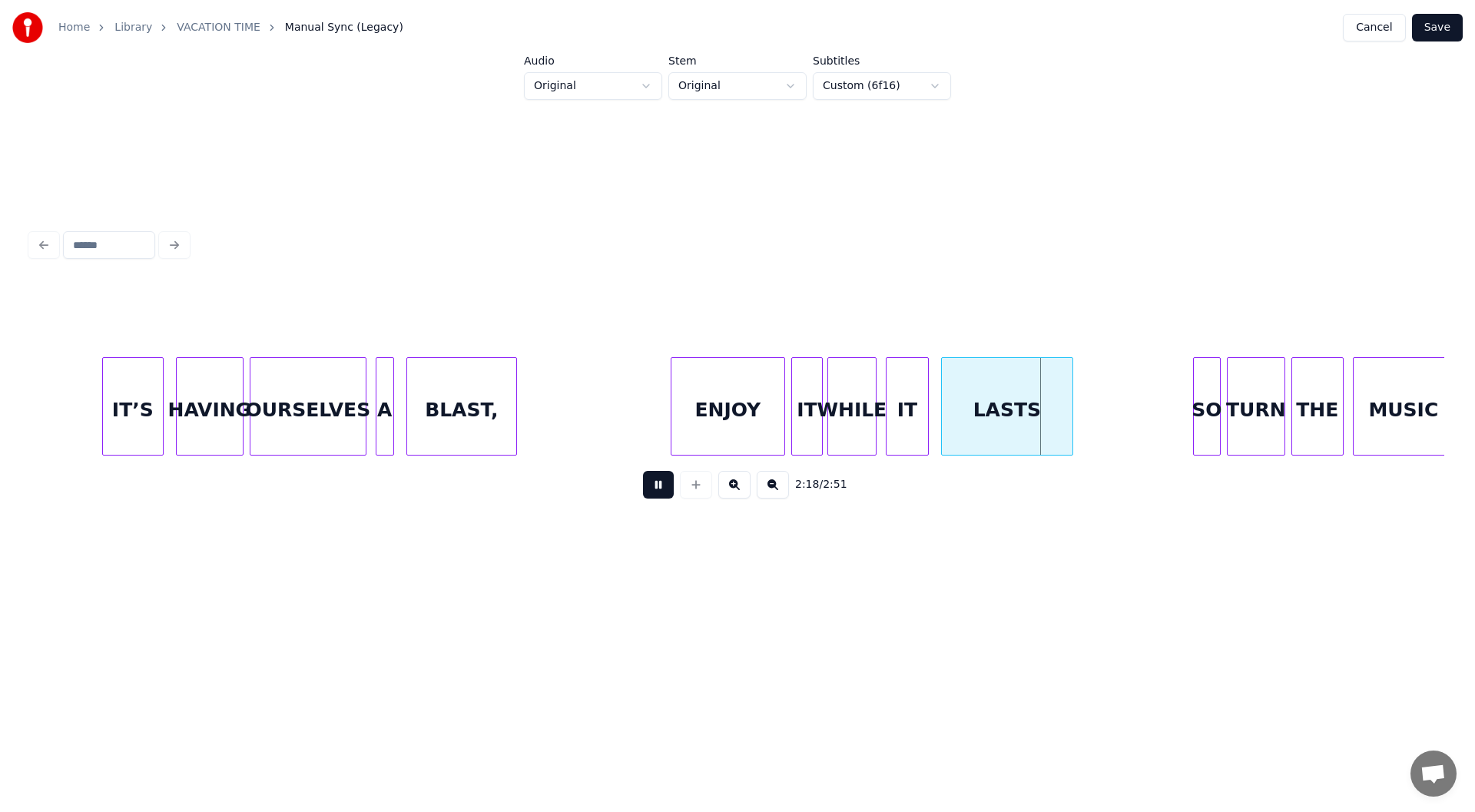
click at [658, 486] on button at bounding box center [658, 484] width 31 height 28
click at [1433, 17] on button "Save" at bounding box center [1438, 28] width 51 height 28
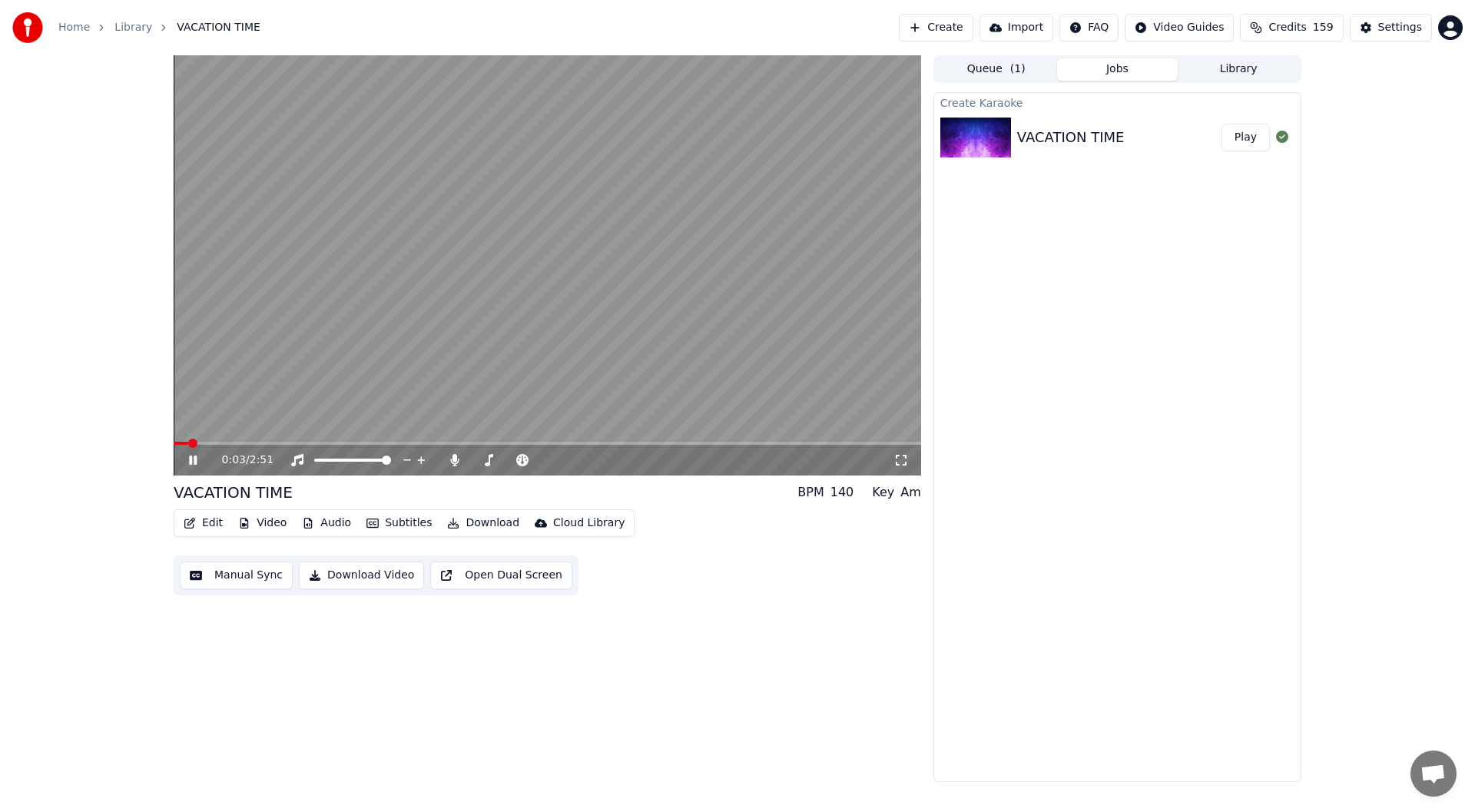
click at [898, 456] on icon at bounding box center [901, 460] width 10 height 10
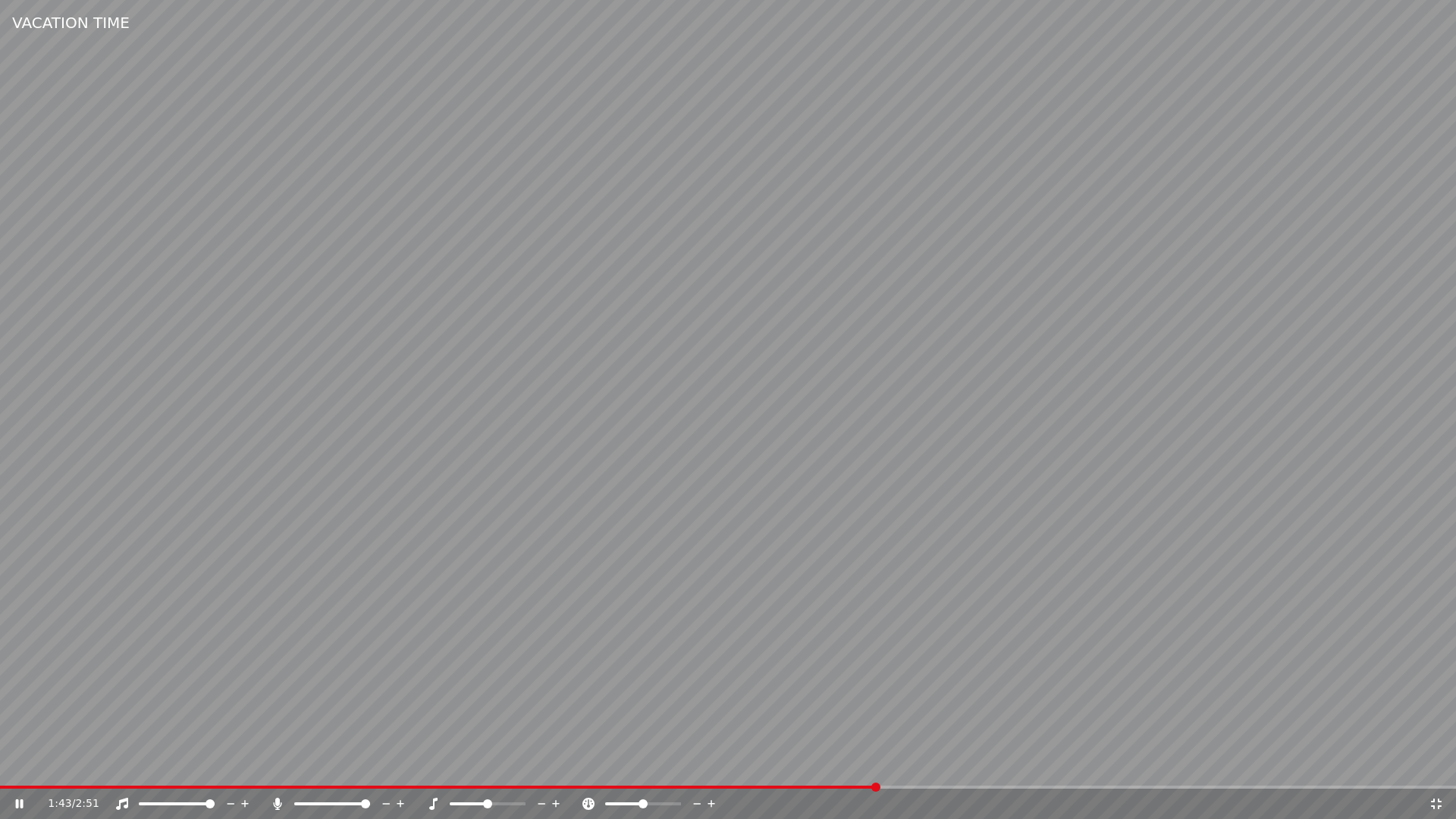
click at [875, 786] on span at bounding box center [728, 787] width 1456 height 3
click at [430, 784] on video at bounding box center [728, 410] width 1456 height 819
click at [425, 787] on span at bounding box center [213, 787] width 425 height 3
click at [19, 800] on icon at bounding box center [29, 804] width 35 height 12
click at [1436, 801] on icon at bounding box center [1437, 804] width 15 height 12
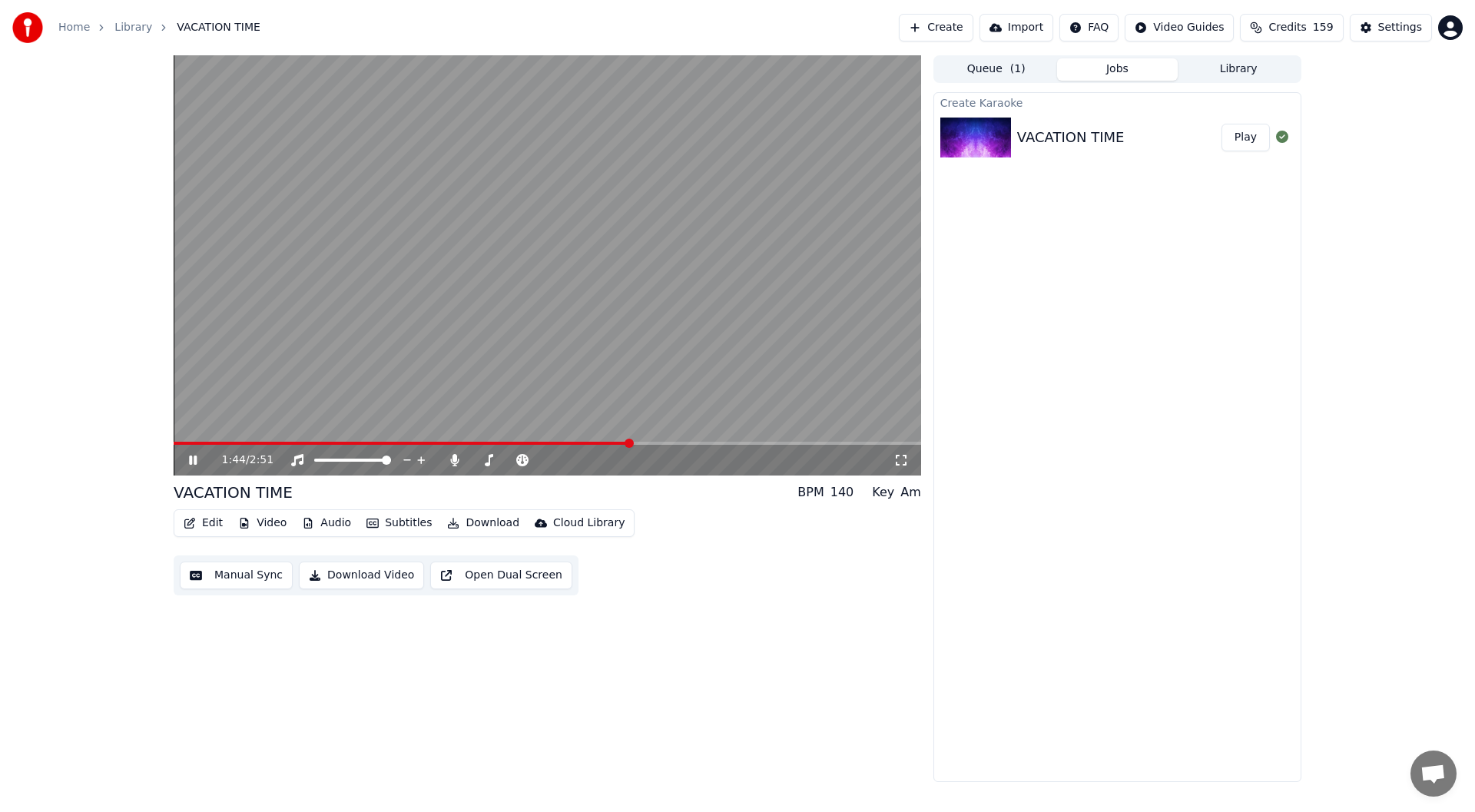
click at [189, 455] on icon at bounding box center [203, 460] width 36 height 12
click at [476, 520] on button "Download" at bounding box center [483, 523] width 85 height 22
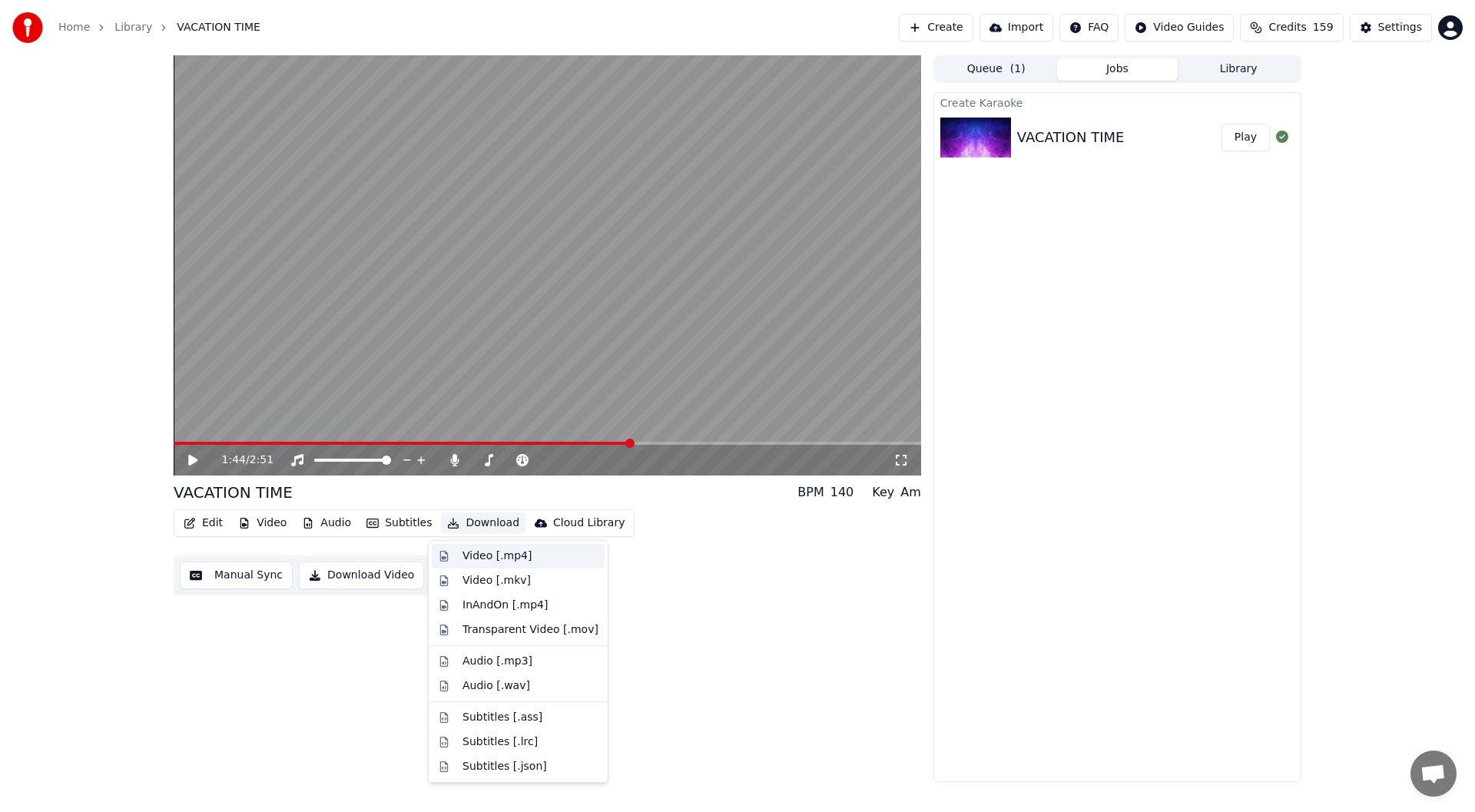
click at [498, 557] on div "Video [.mp4]" at bounding box center [497, 556] width 69 height 16
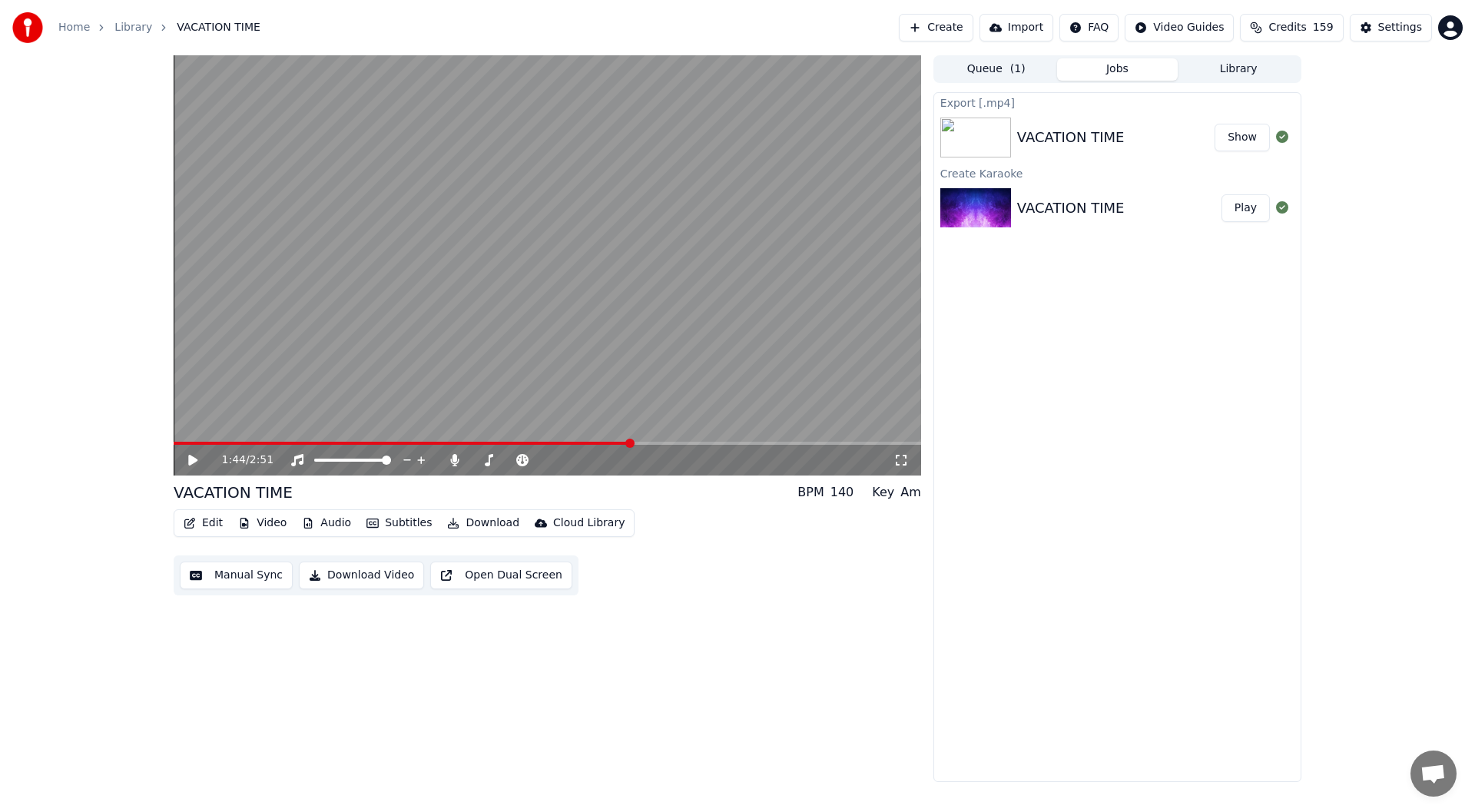
click at [1247, 134] on button "Show" at bounding box center [1242, 138] width 55 height 28
